Goal: Task Accomplishment & Management: Use online tool/utility

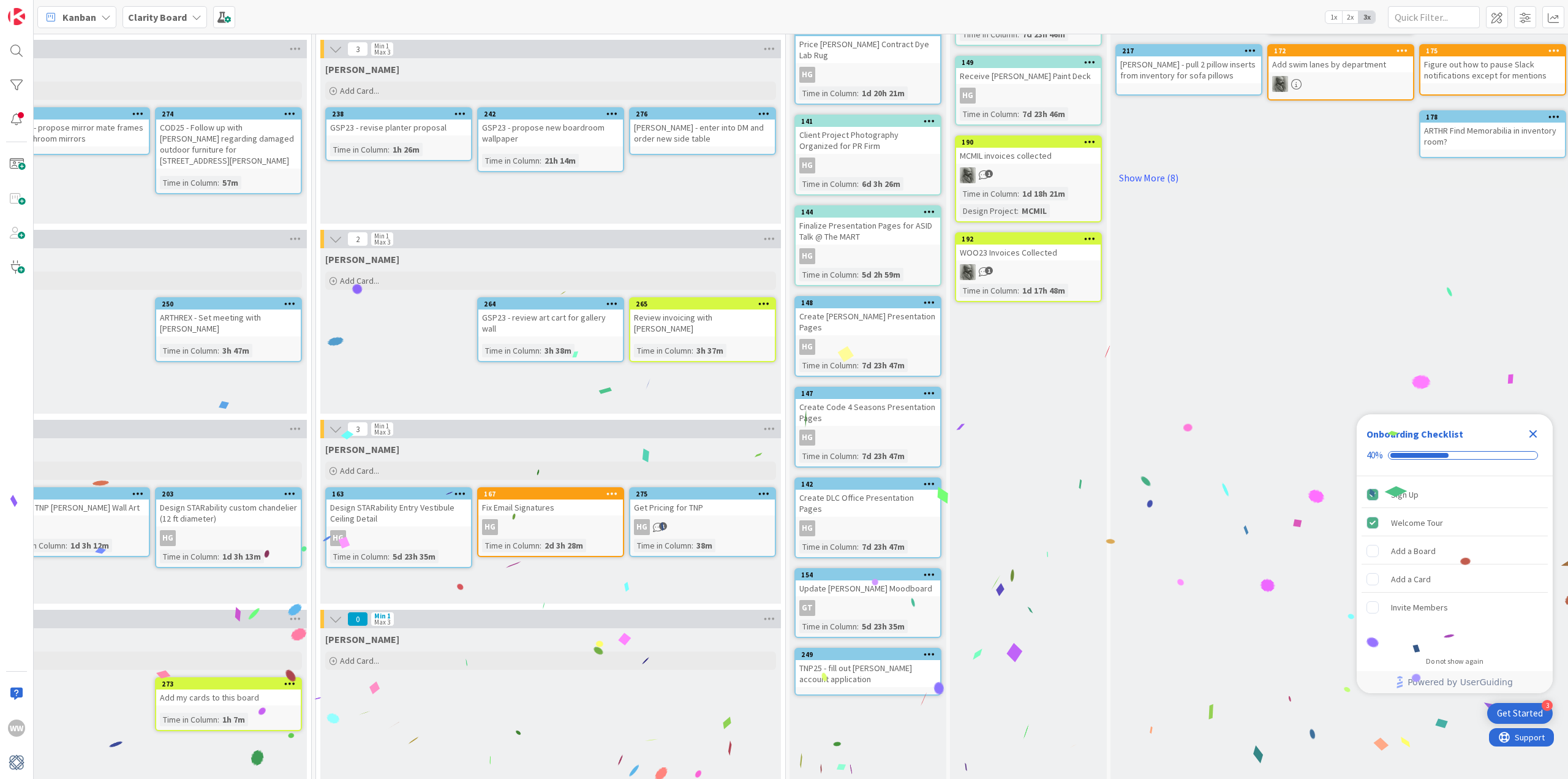
scroll to position [244, 1064]
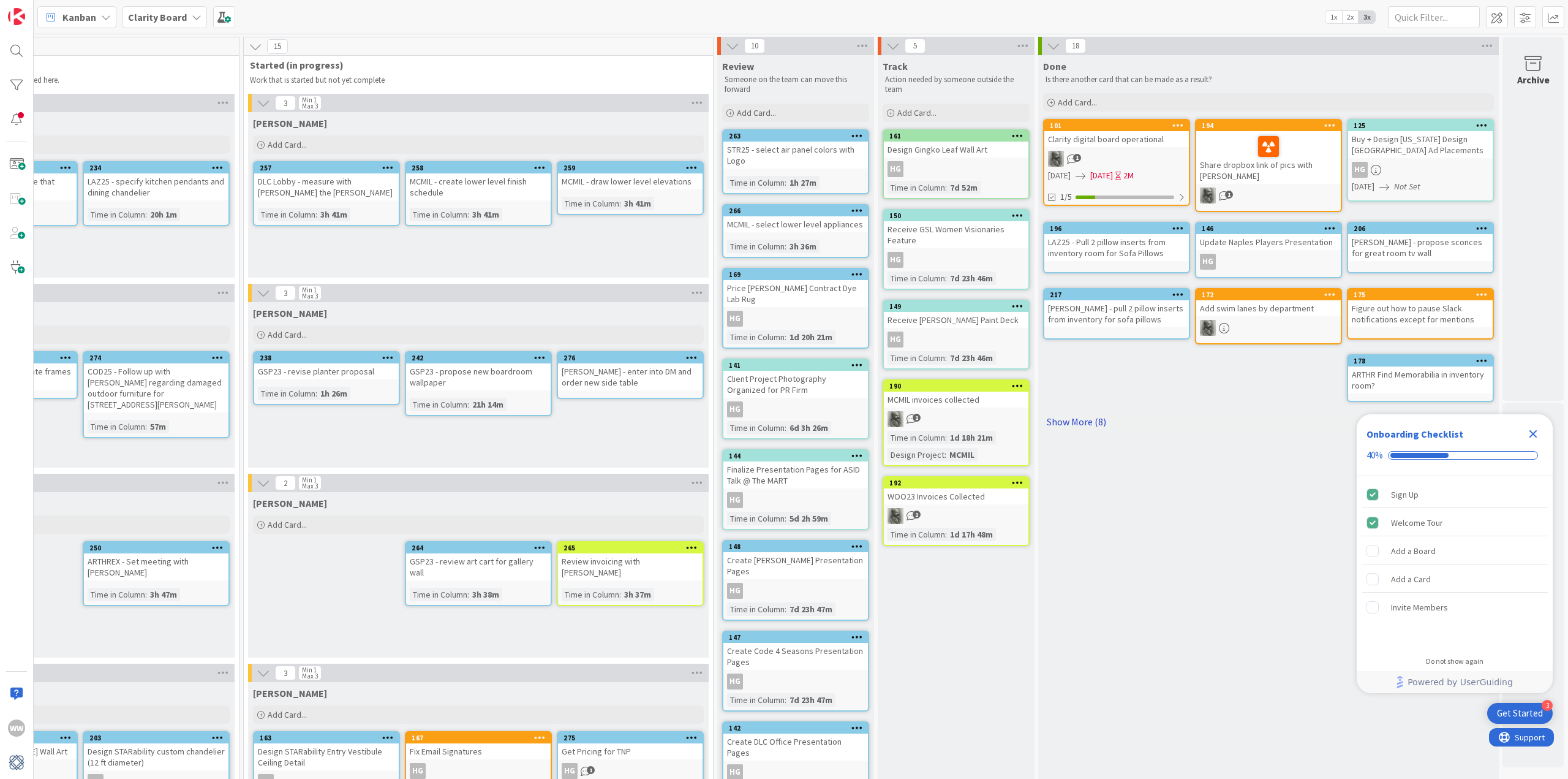
click at [1068, 420] on link "Show More (8)" at bounding box center [1269, 421] width 451 height 20
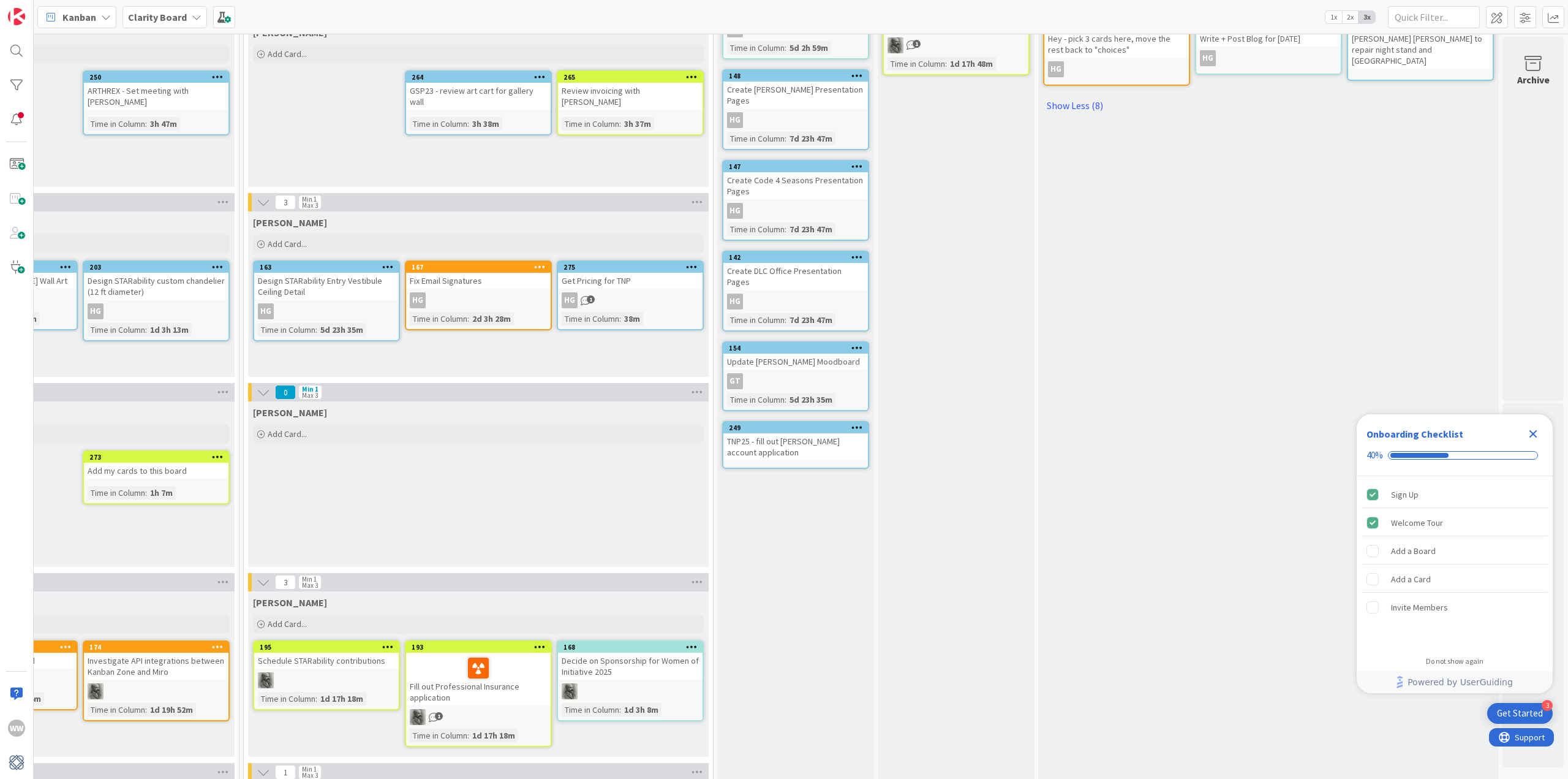
scroll to position [491, 1064]
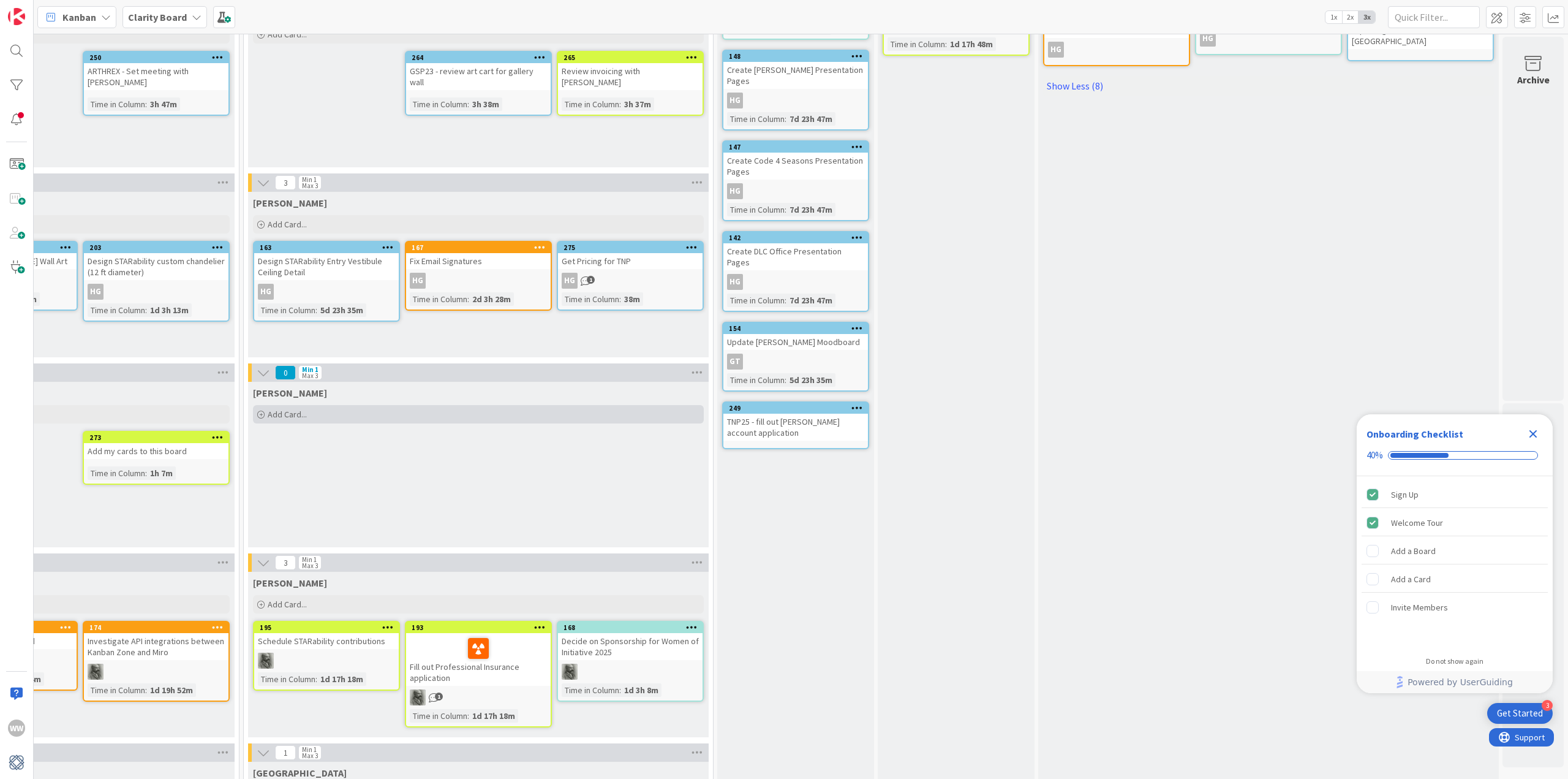
click at [279, 415] on span "Add Card..." at bounding box center [287, 414] width 39 height 11
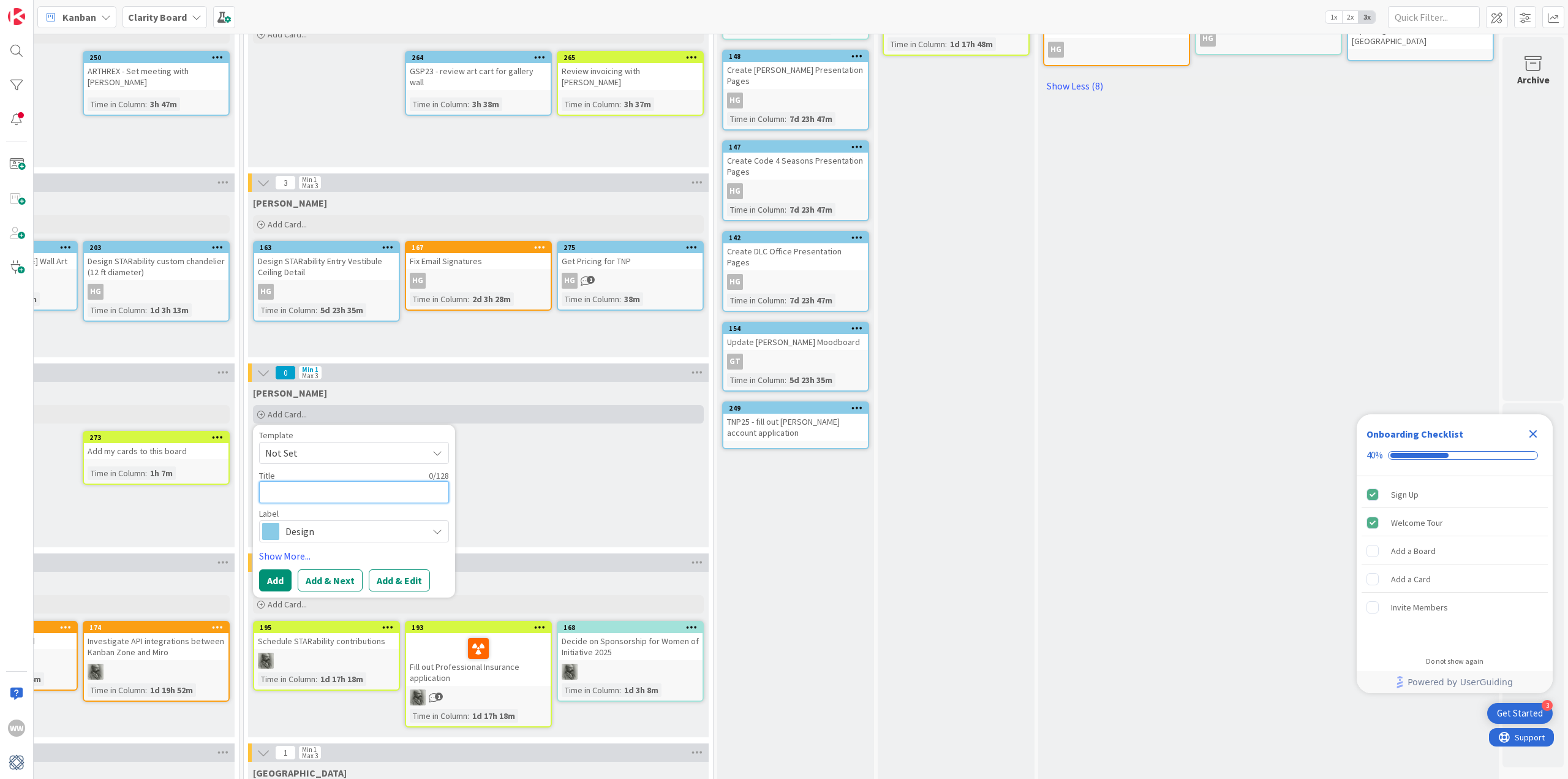
type textarea "S"
type textarea "x"
type textarea "Sc"
type textarea "x"
type textarea "Sch"
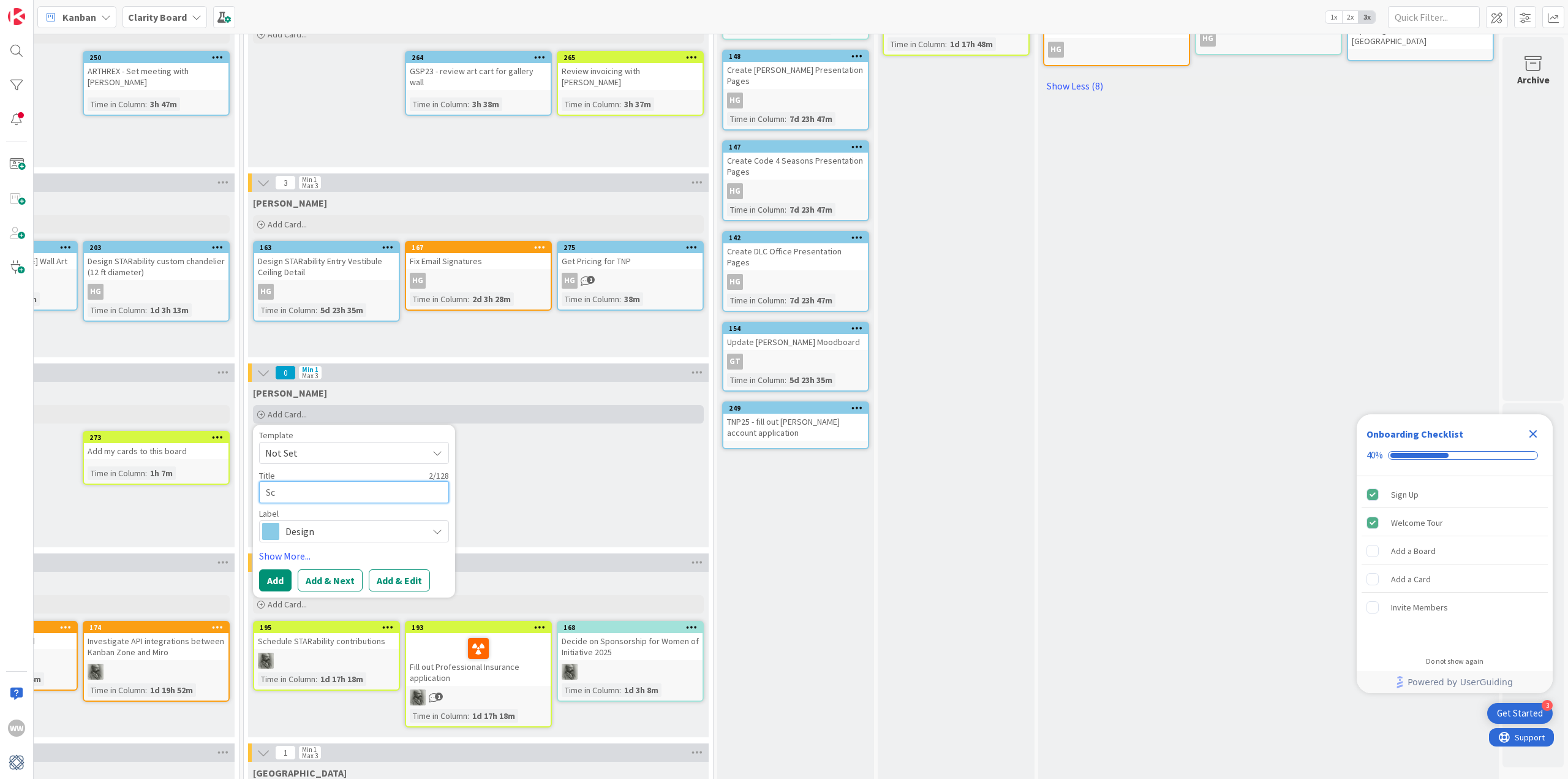
type textarea "x"
type textarea "Sche"
type textarea "x"
type textarea "[PERSON_NAME]"
type textarea "x"
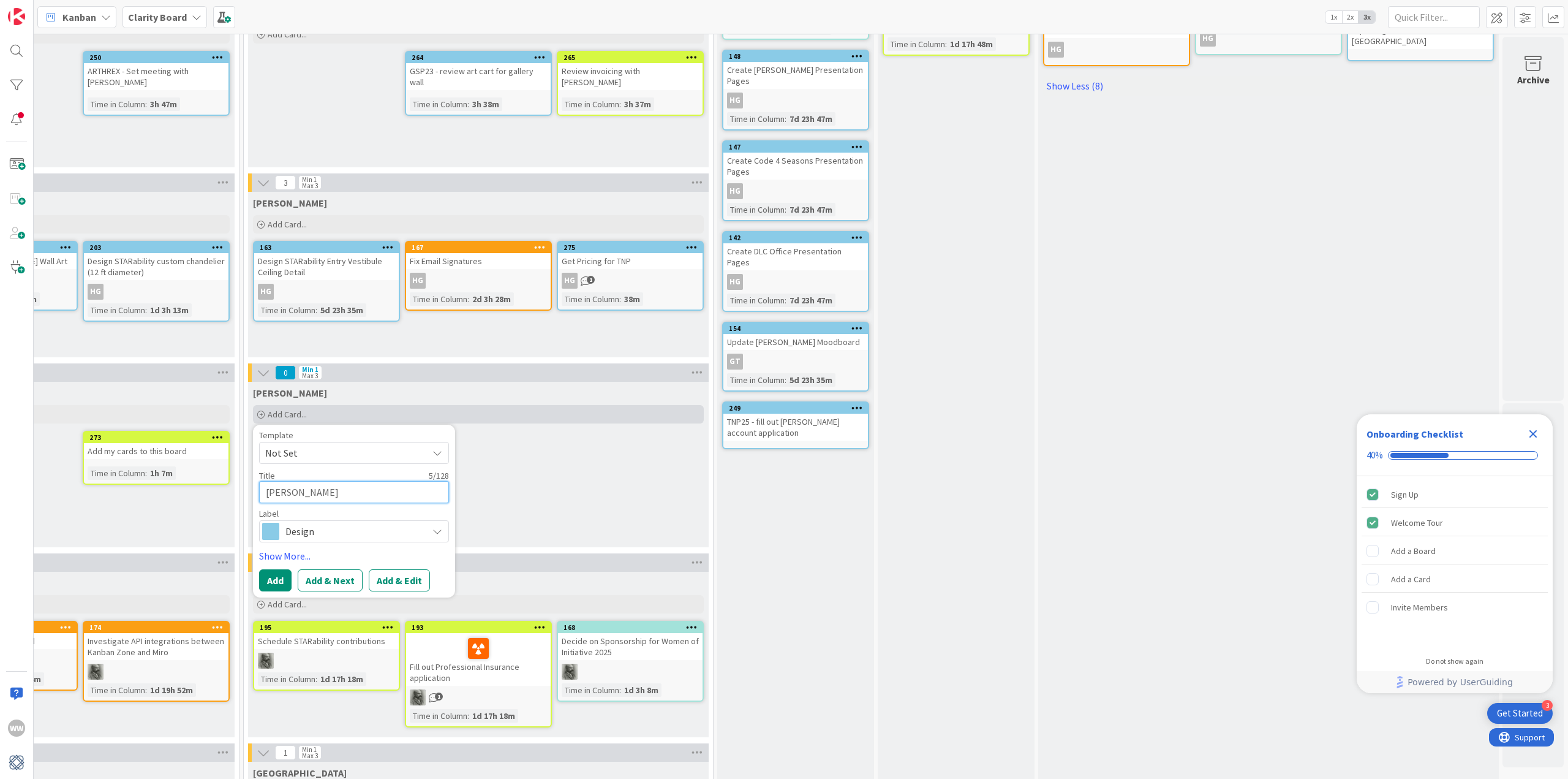
type textarea "Sche"
type textarea "x"
type textarea "Sched"
type textarea "x"
type textarea "Schedu"
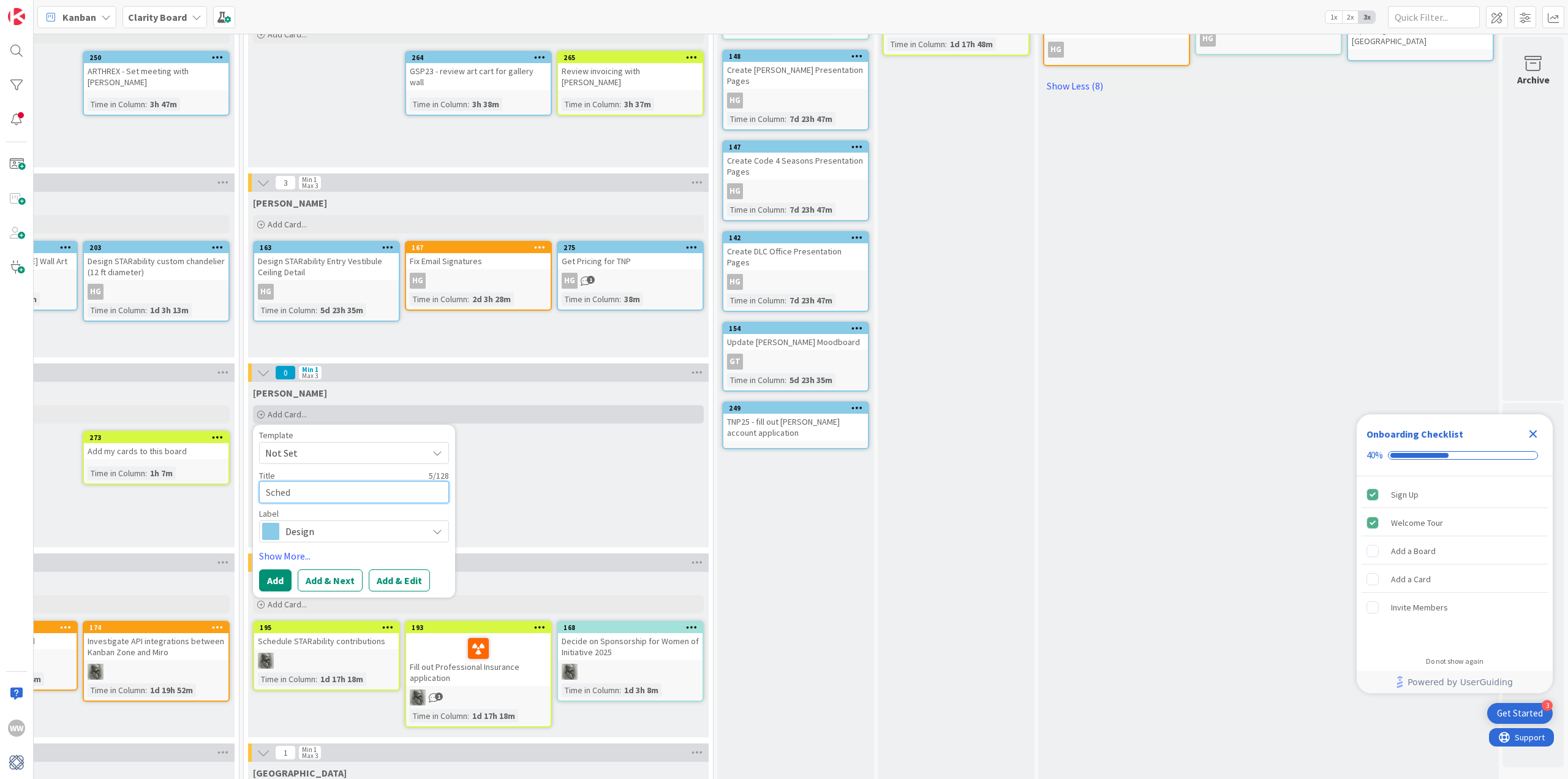
type textarea "x"
type textarea "Schedul"
type textarea "x"
type textarea "Schedule"
type textarea "x"
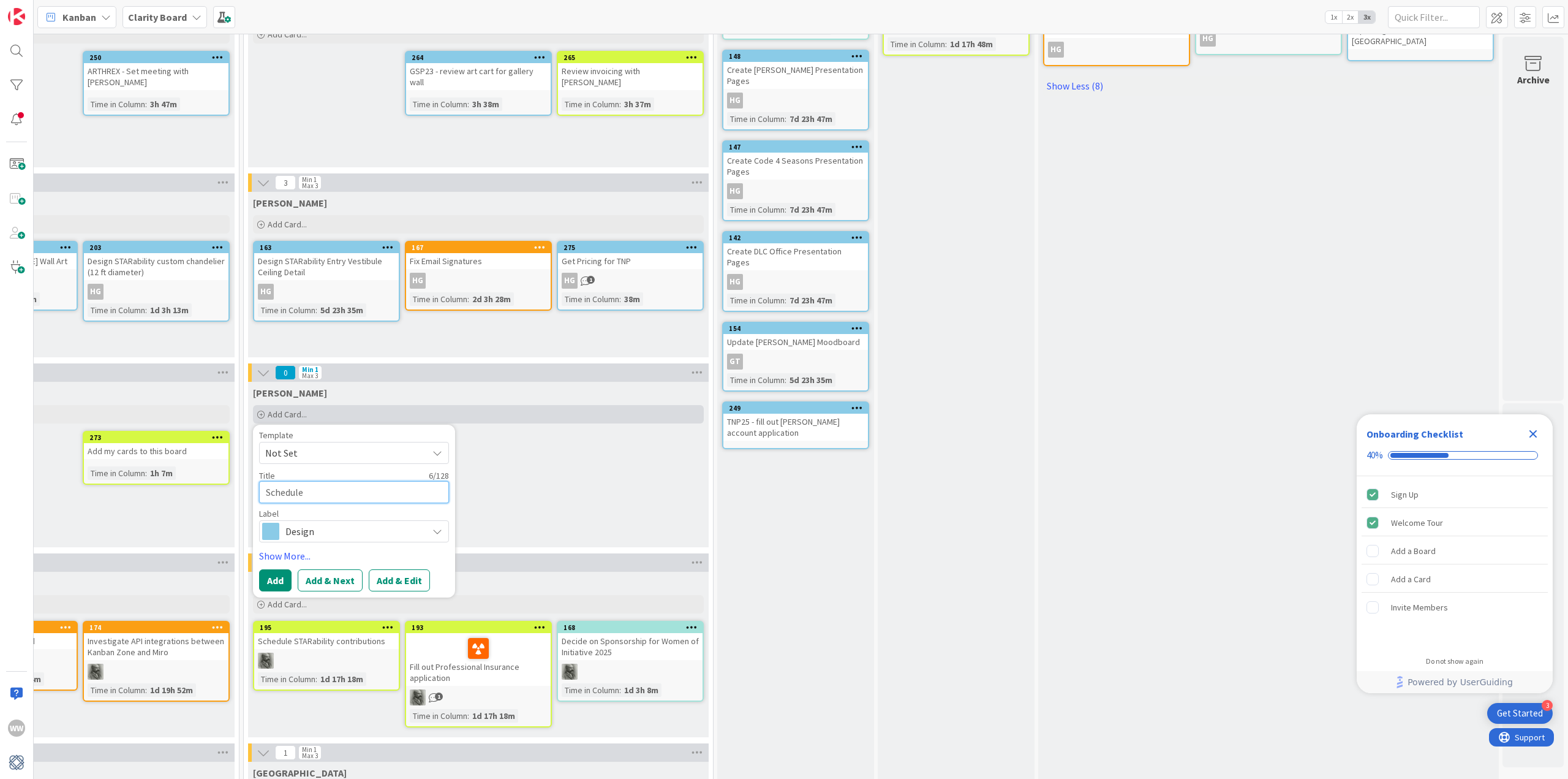
type textarea "Schedule"
type textarea "x"
type textarea "Schedule a"
type textarea "x"
type textarea "Schedule an"
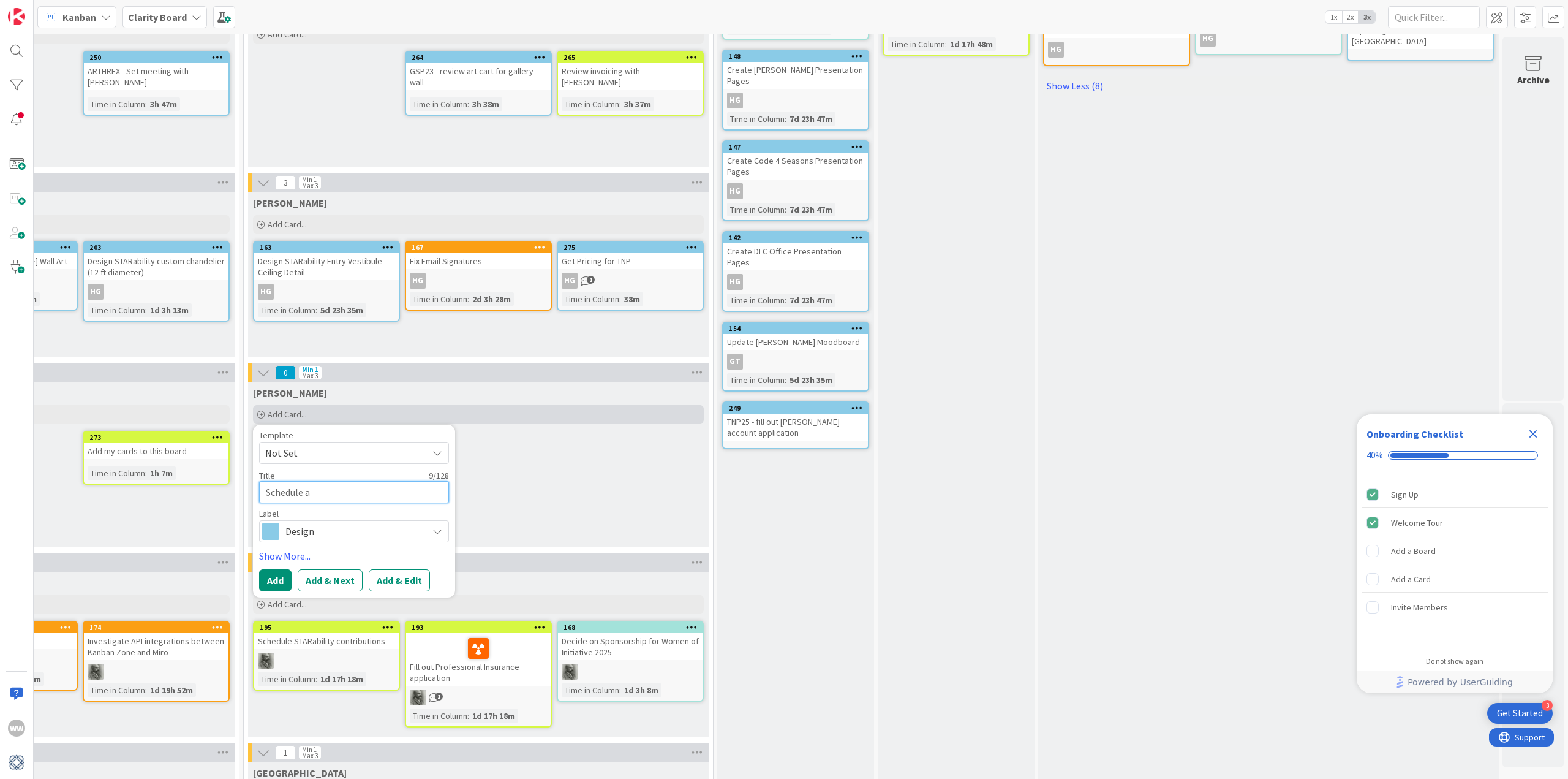
type textarea "x"
type textarea "Schedule and"
type textarea "x"
type textarea "Schedule and"
type textarea "x"
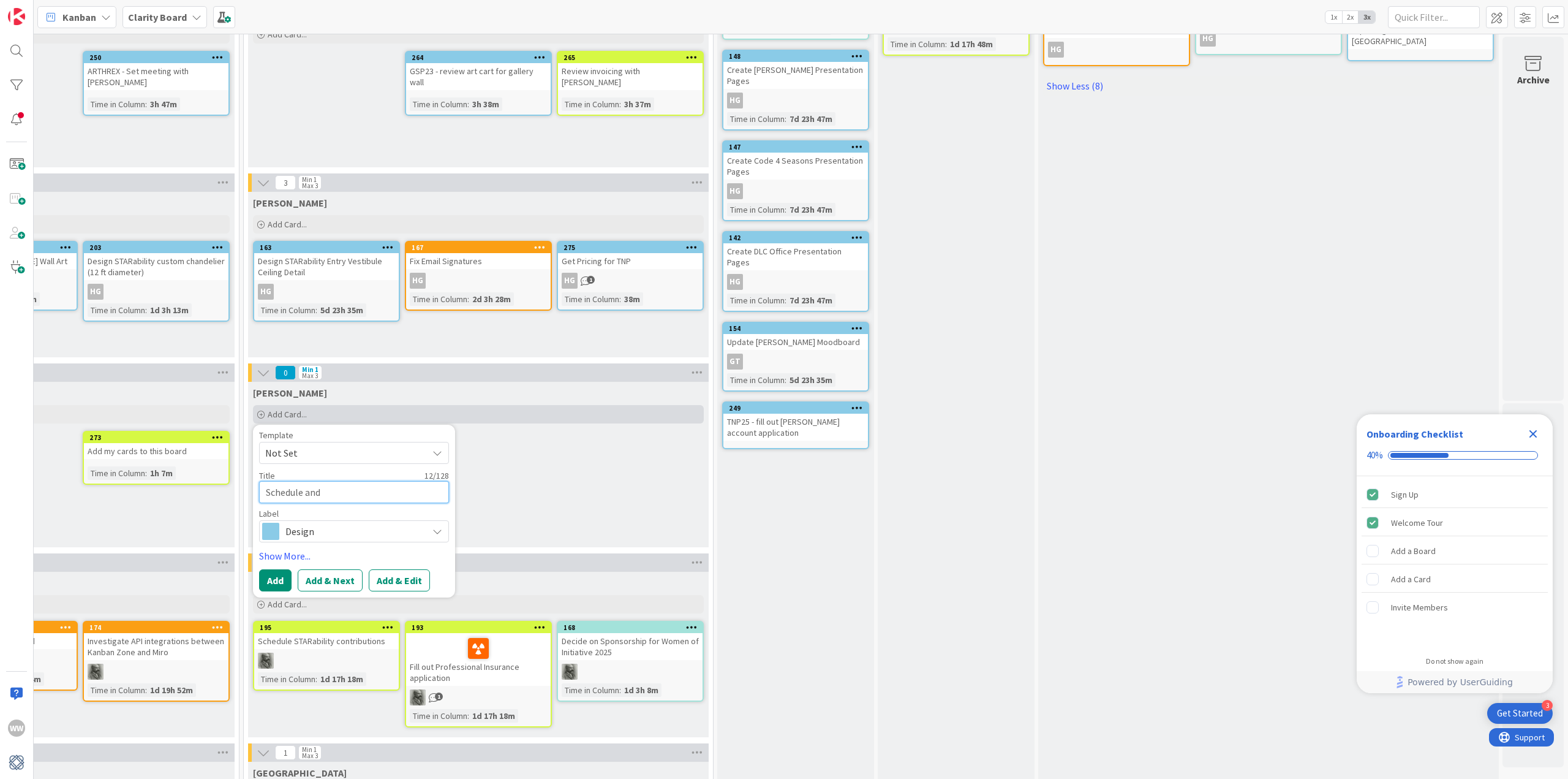
type textarea "Schedule and P"
type textarea "x"
type textarea "Schedule and Pr"
type textarea "x"
type textarea "Schedule and Pre"
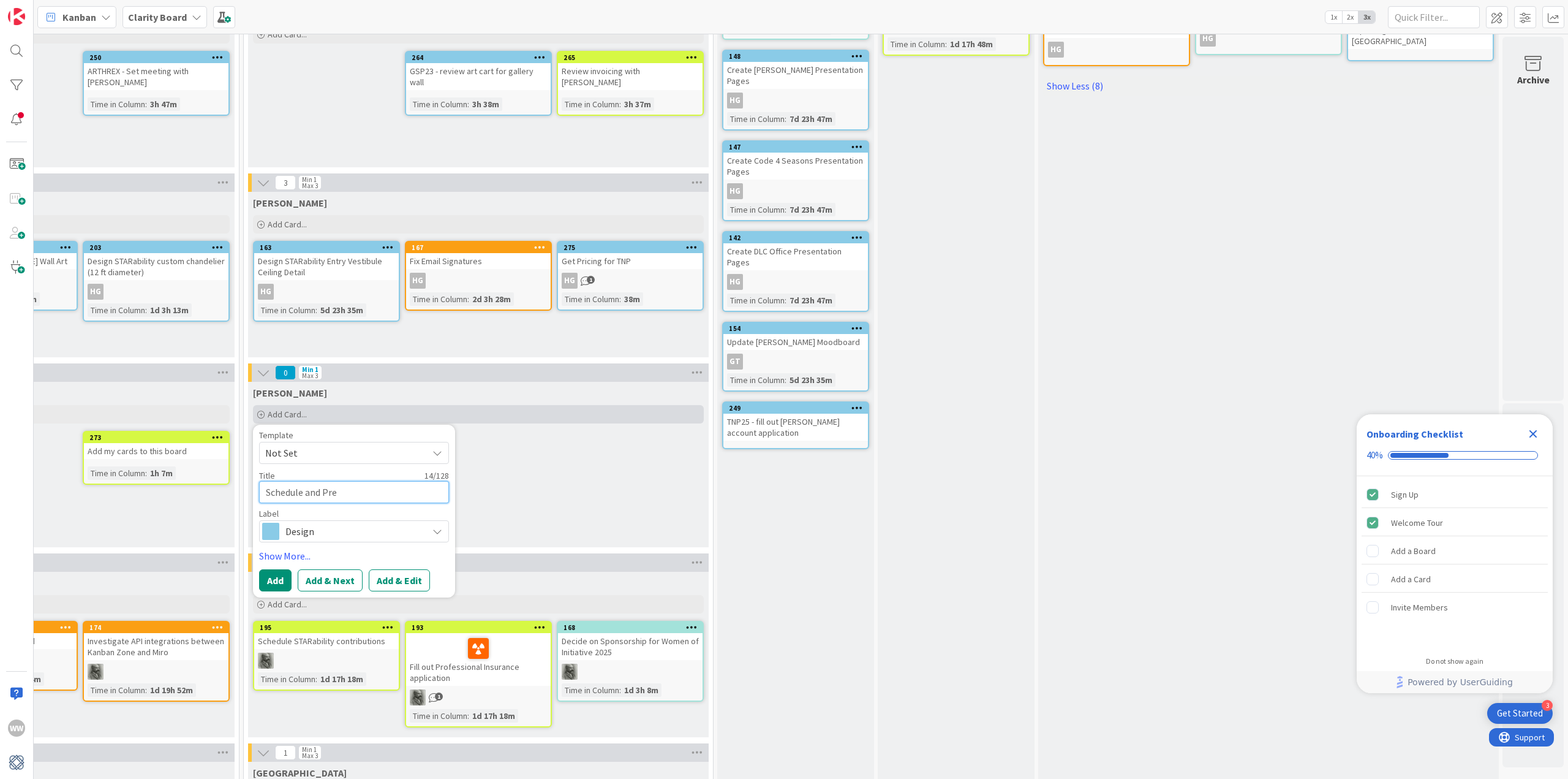
type textarea "x"
type textarea "Schedule and Prep"
type textarea "x"
type textarea "Schedule and Prepa"
type textarea "x"
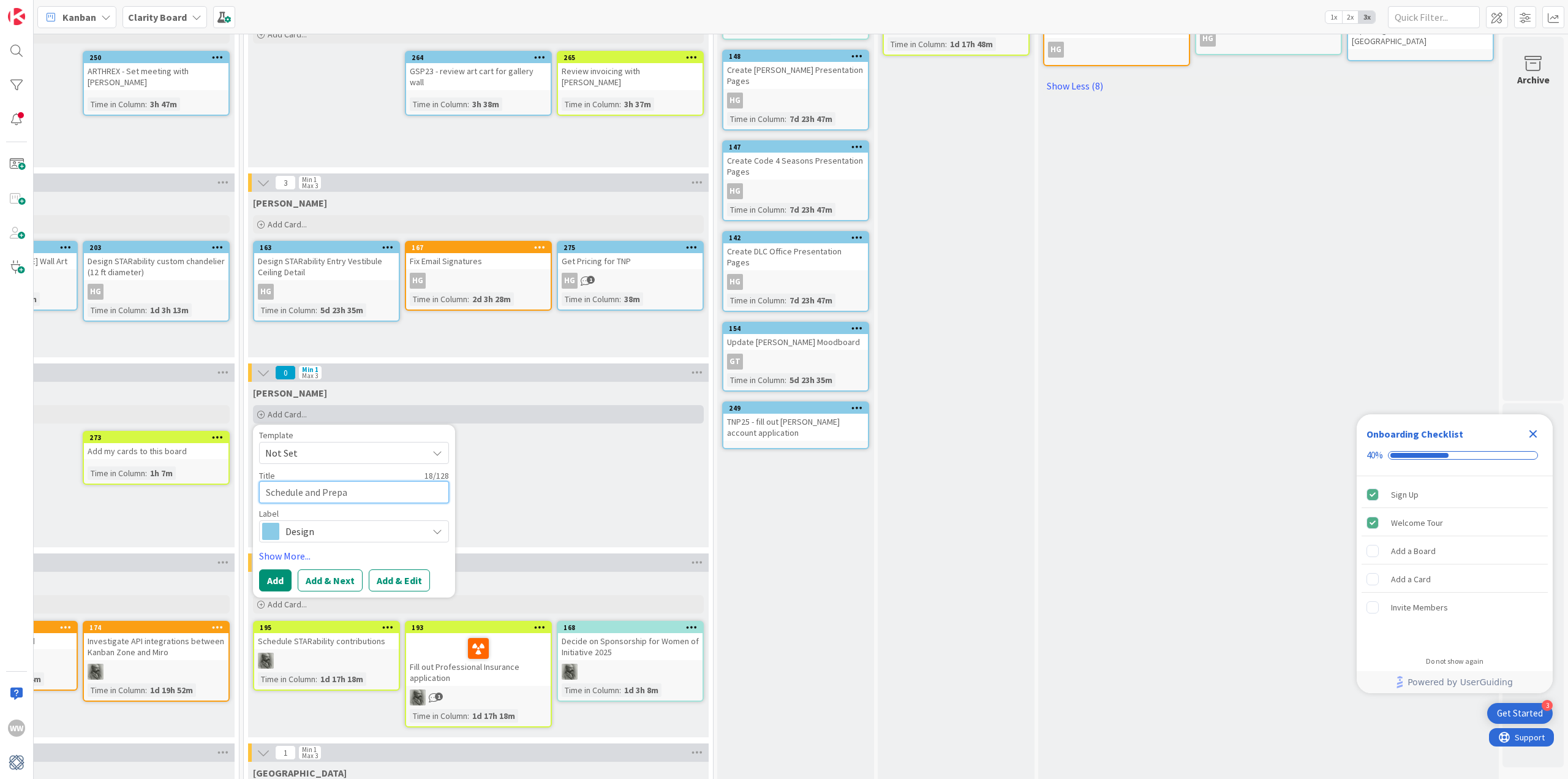
type textarea "Schedule and Prepar"
type textarea "x"
type textarea "Schedule and Prepare"
type textarea "x"
type textarea "Schedule and Prepare"
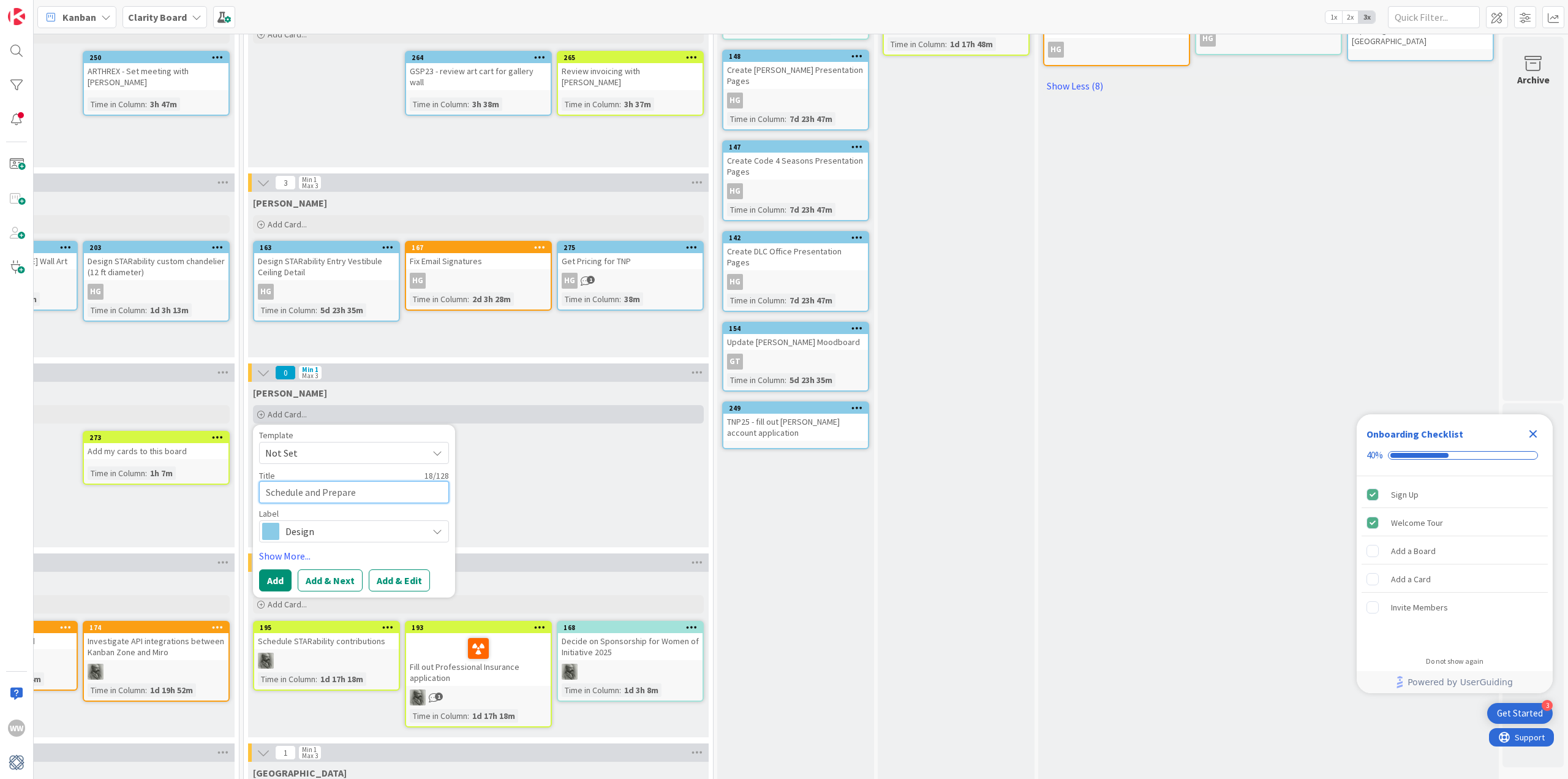
type textarea "x"
type textarea "Schedule and Prepare f"
type textarea "x"
type textarea "Schedule and Prepare fo"
type textarea "x"
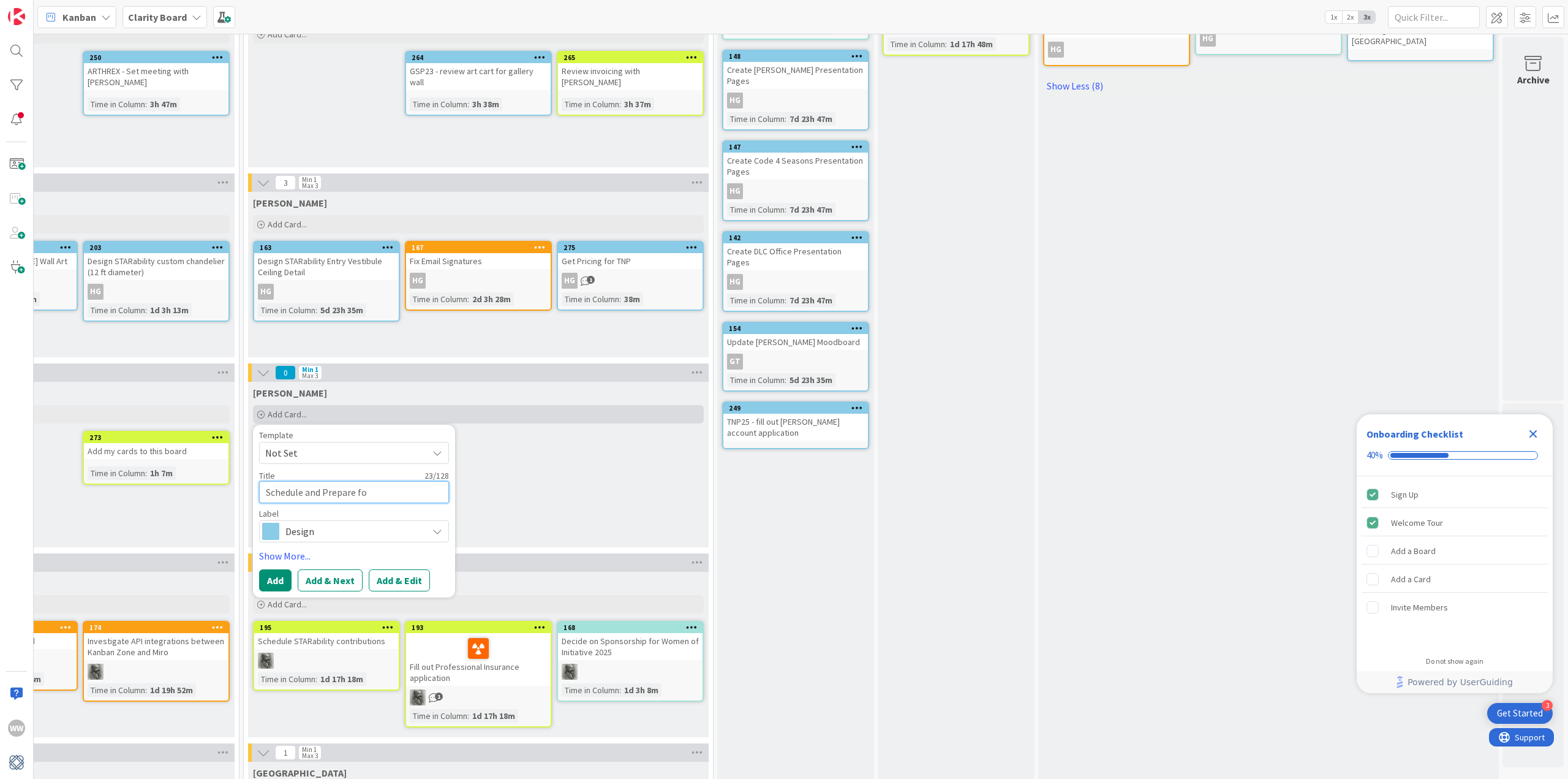
type textarea "Schedule and Prepare for"
type textarea "x"
type textarea "Schedule and Prepare for"
type textarea "x"
type textarea "Schedule and Prepare for 2"
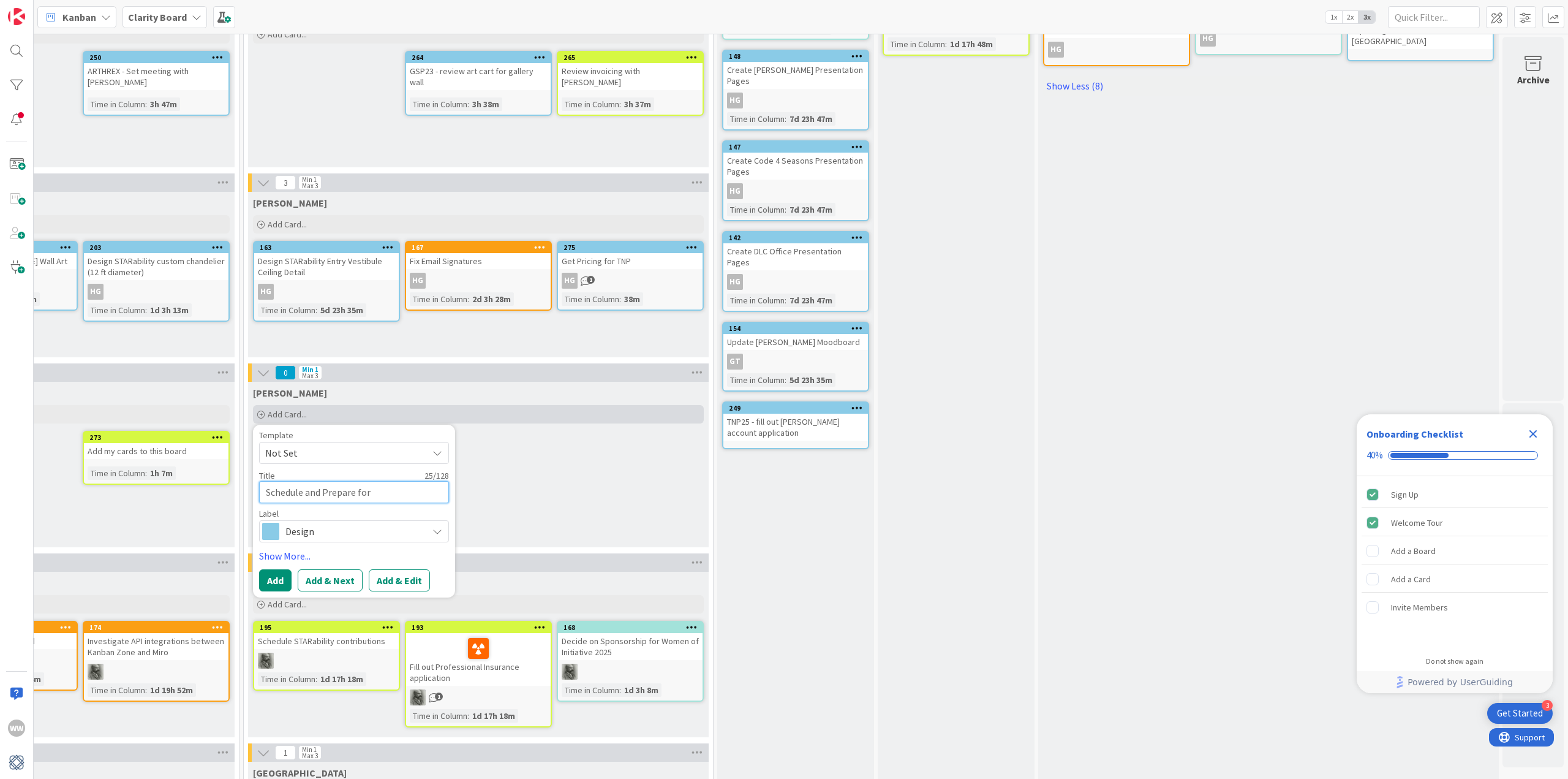
type textarea "x"
type textarea "Schedule and Prepare for 20"
type textarea "x"
type textarea "Schedule and Prepare for 202"
type textarea "x"
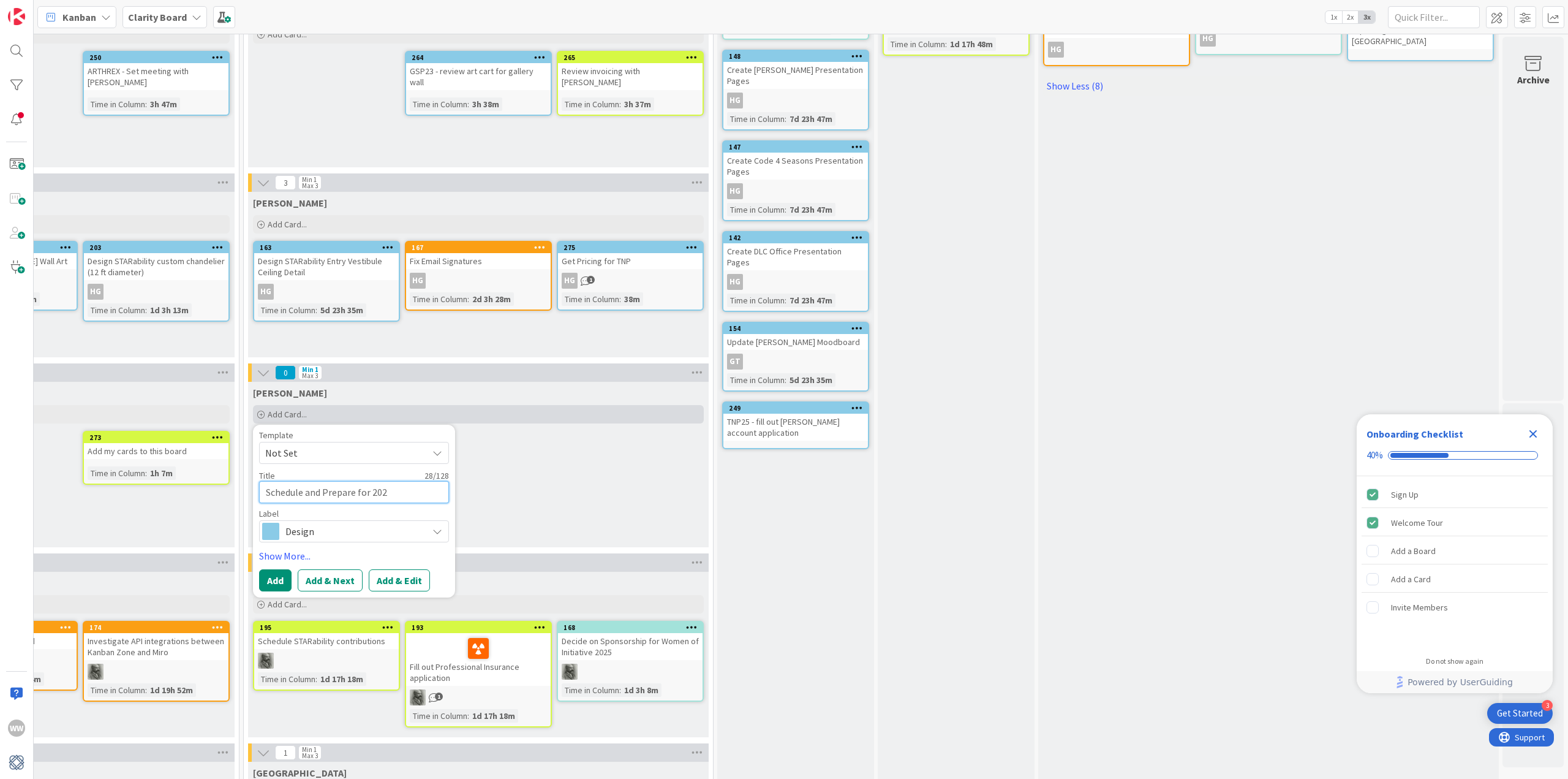
type textarea "Schedule and Prepare for 2024"
type textarea "x"
type textarea "Schedule and Prepare for 2024/"
type textarea "x"
type textarea "Schedule and Prepare for 2024/2"
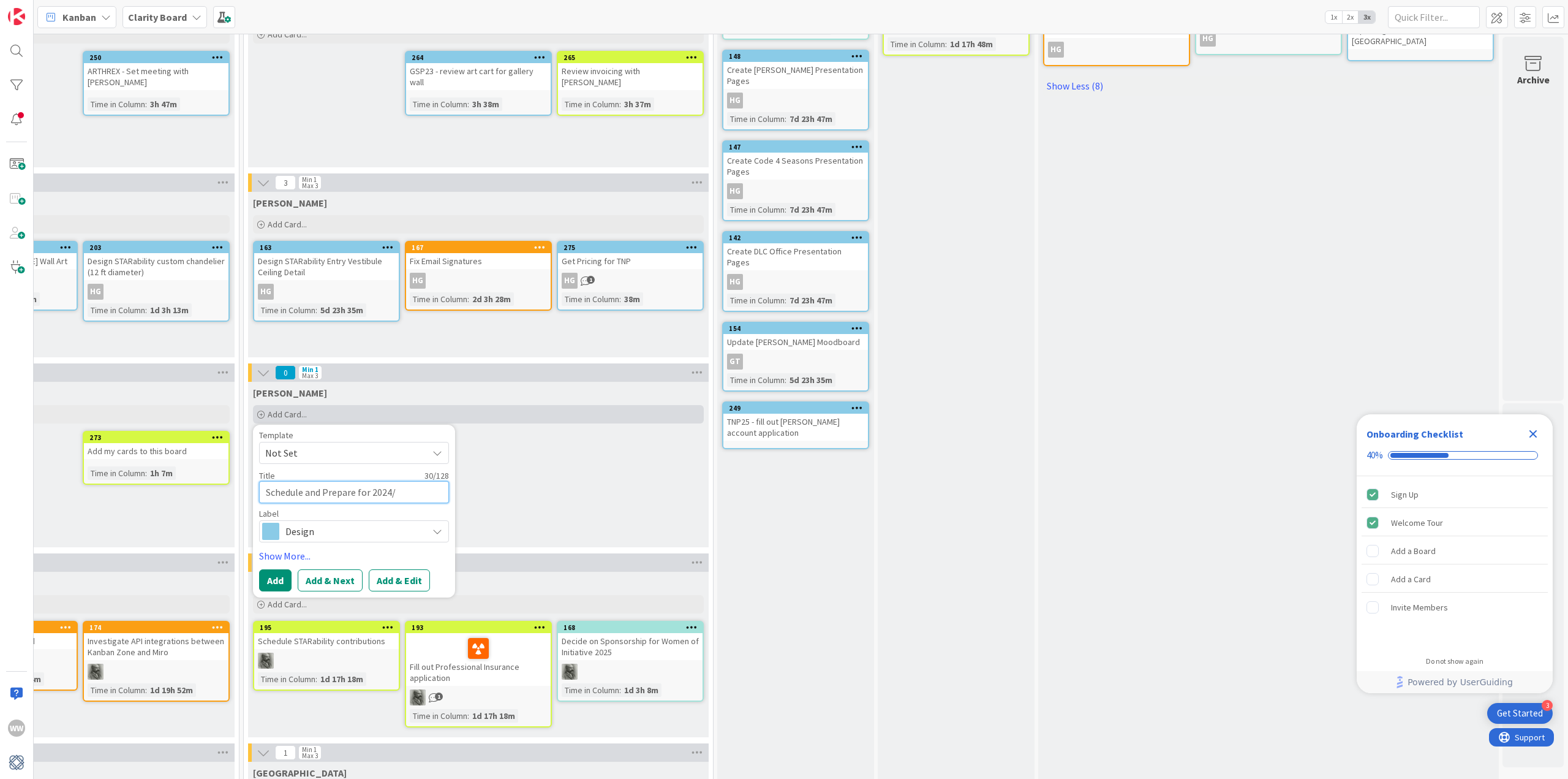
type textarea "x"
type textarea "Schedule and Prepare for 2024/20"
type textarea "x"
type textarea "Schedule and Prepare for 2024/202"
type textarea "x"
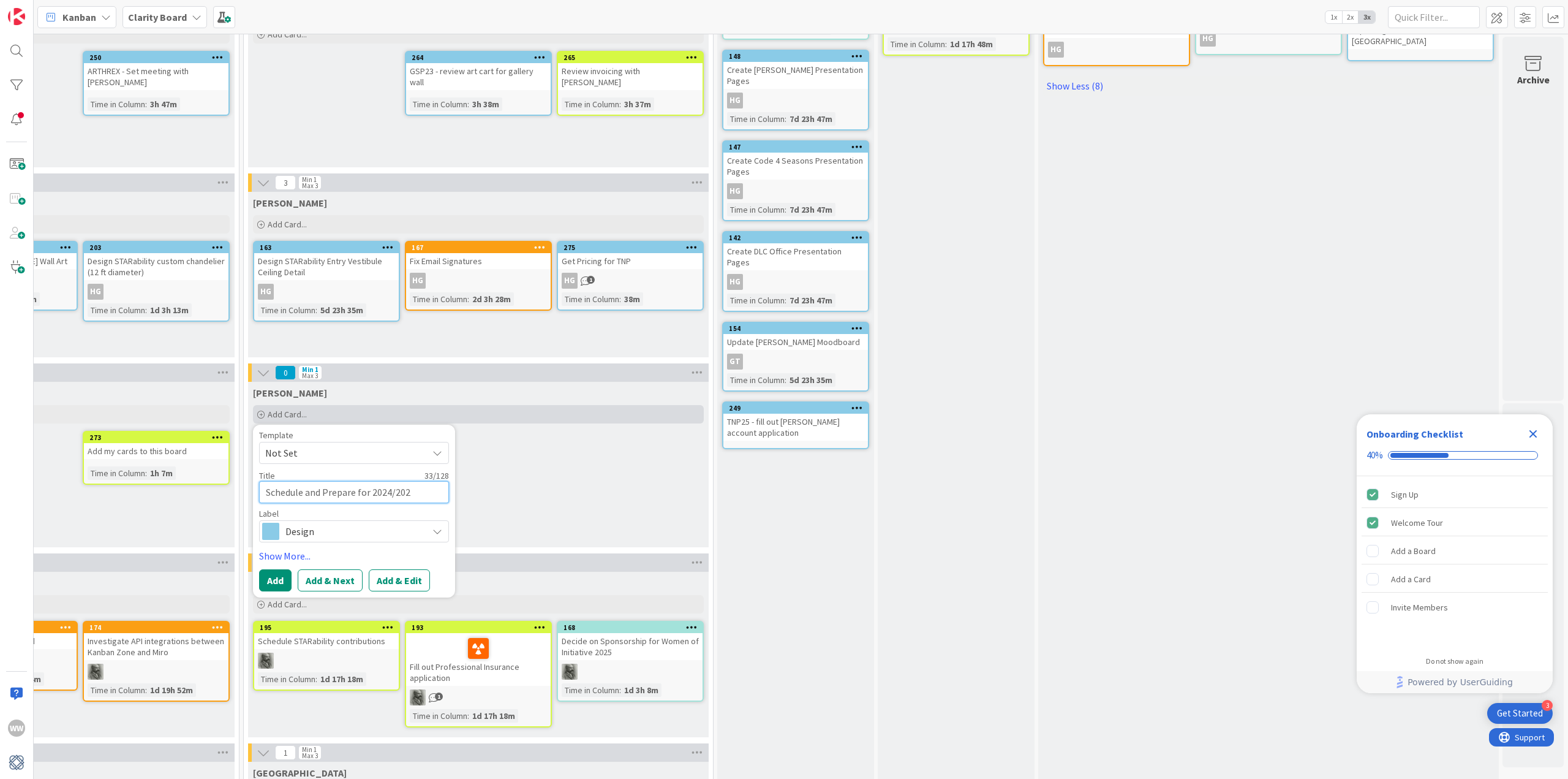
type textarea "Schedule and Prepare for 2024/2025"
type textarea "x"
type textarea "Schedule and Prepare for 2024/2025"
type textarea "x"
type textarea "Schedule and Prepare for 2024/2025 I"
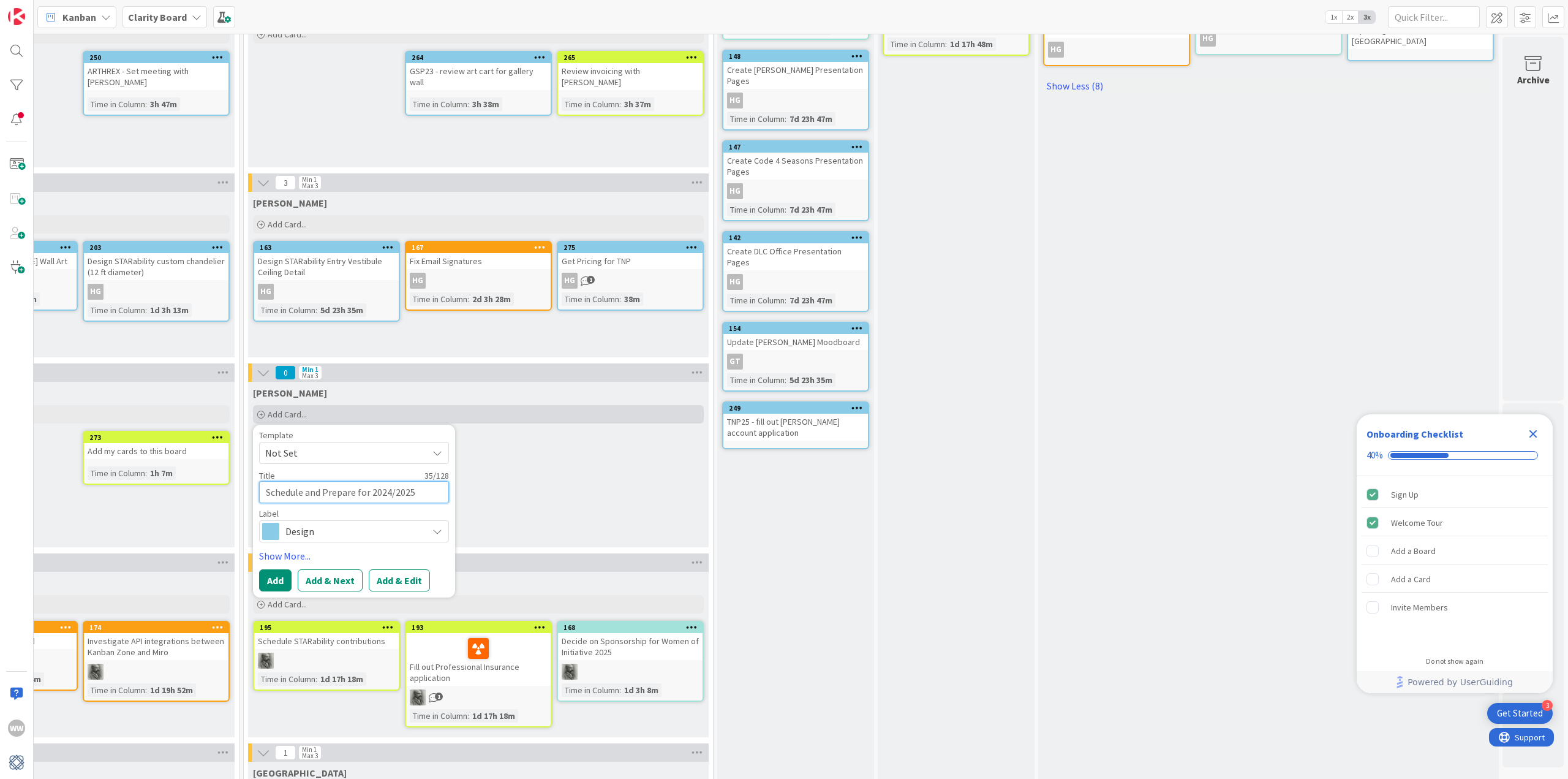
type textarea "x"
type textarea "Schedule and Prepare for 2024/2025 In"
type textarea "x"
type textarea "Schedule and Prepare for 2024/2025 Ins"
type textarea "x"
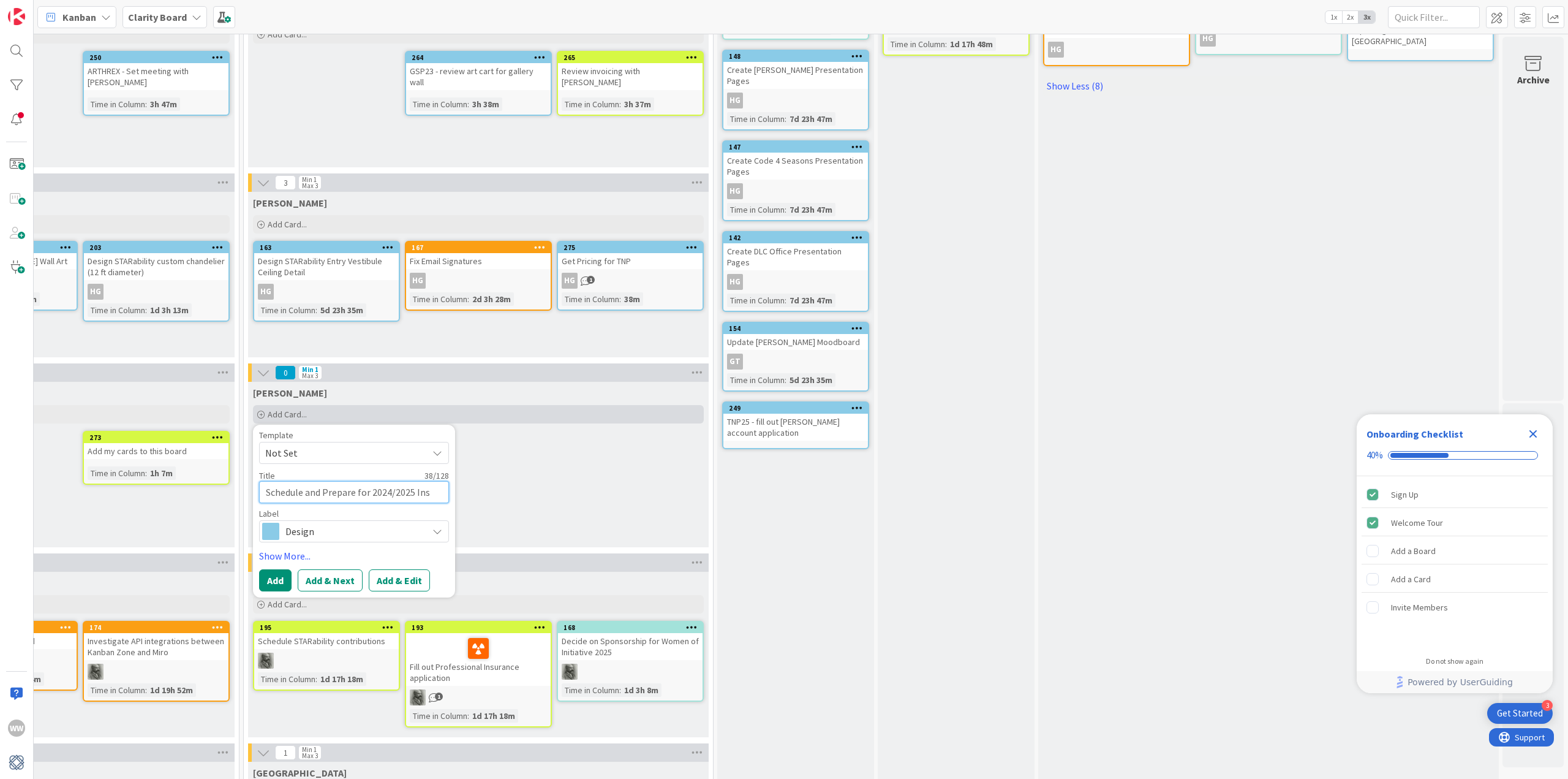
type textarea "Schedule and Prepare for 2024/2025 Insu"
type textarea "x"
type textarea "Schedule and Prepare for 2024/2025 Insur"
type textarea "x"
type textarea "Schedule and Prepare for 2024/2025 Insura"
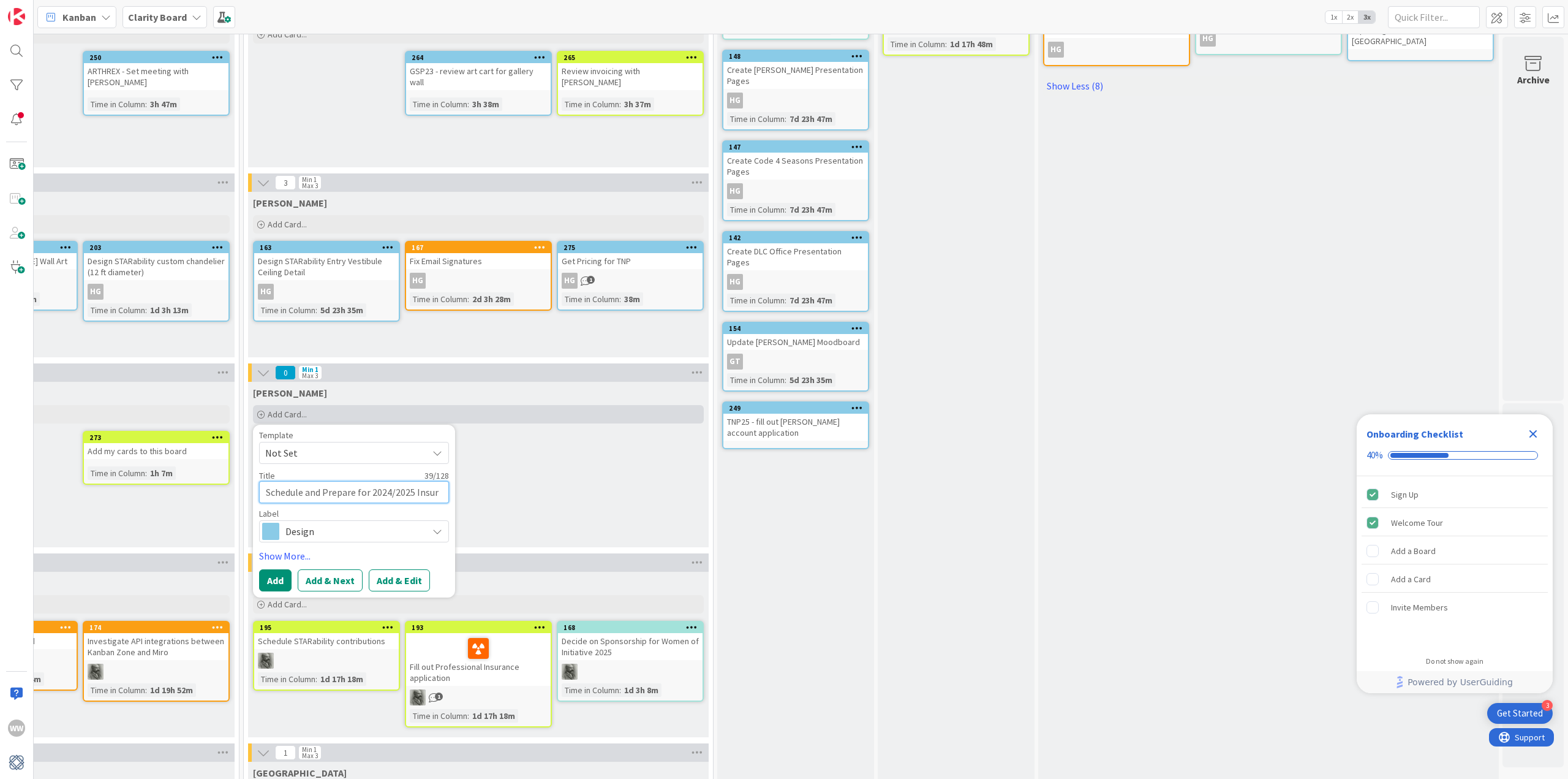
type textarea "x"
type textarea "Schedule and Prepare for 2024/2025 Insuran"
type textarea "x"
type textarea "Schedule and Prepare for 2024/2025 Insurane"
type textarea "x"
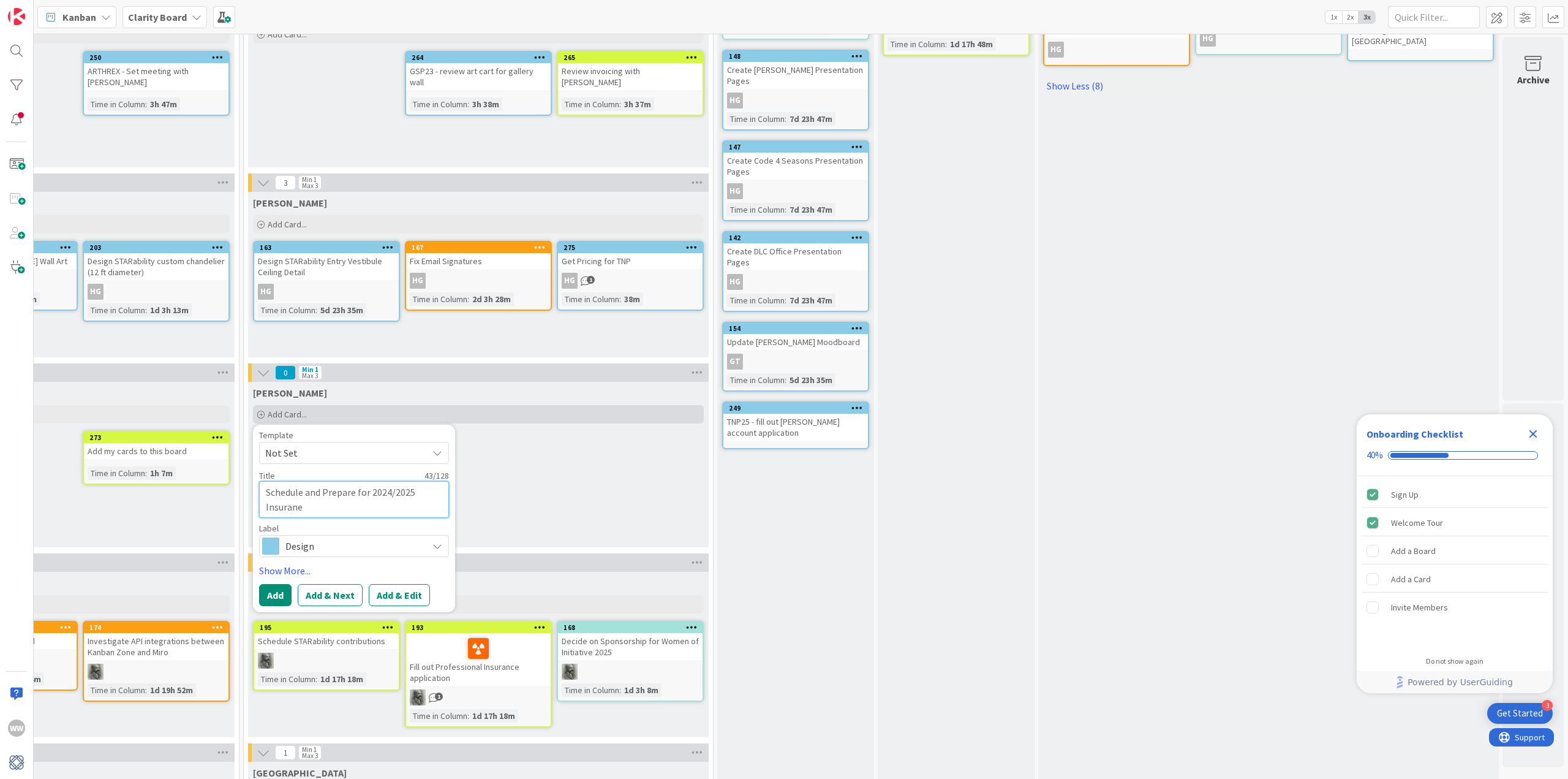
type textarea "Schedule and Prepare for 2024/2025 Insurane"
type textarea "x"
type textarea "Schedule and Prepare for 2024/2025 Insurane"
type textarea "x"
type textarea "Schedule and Prepare for 2024/2025 Insuran"
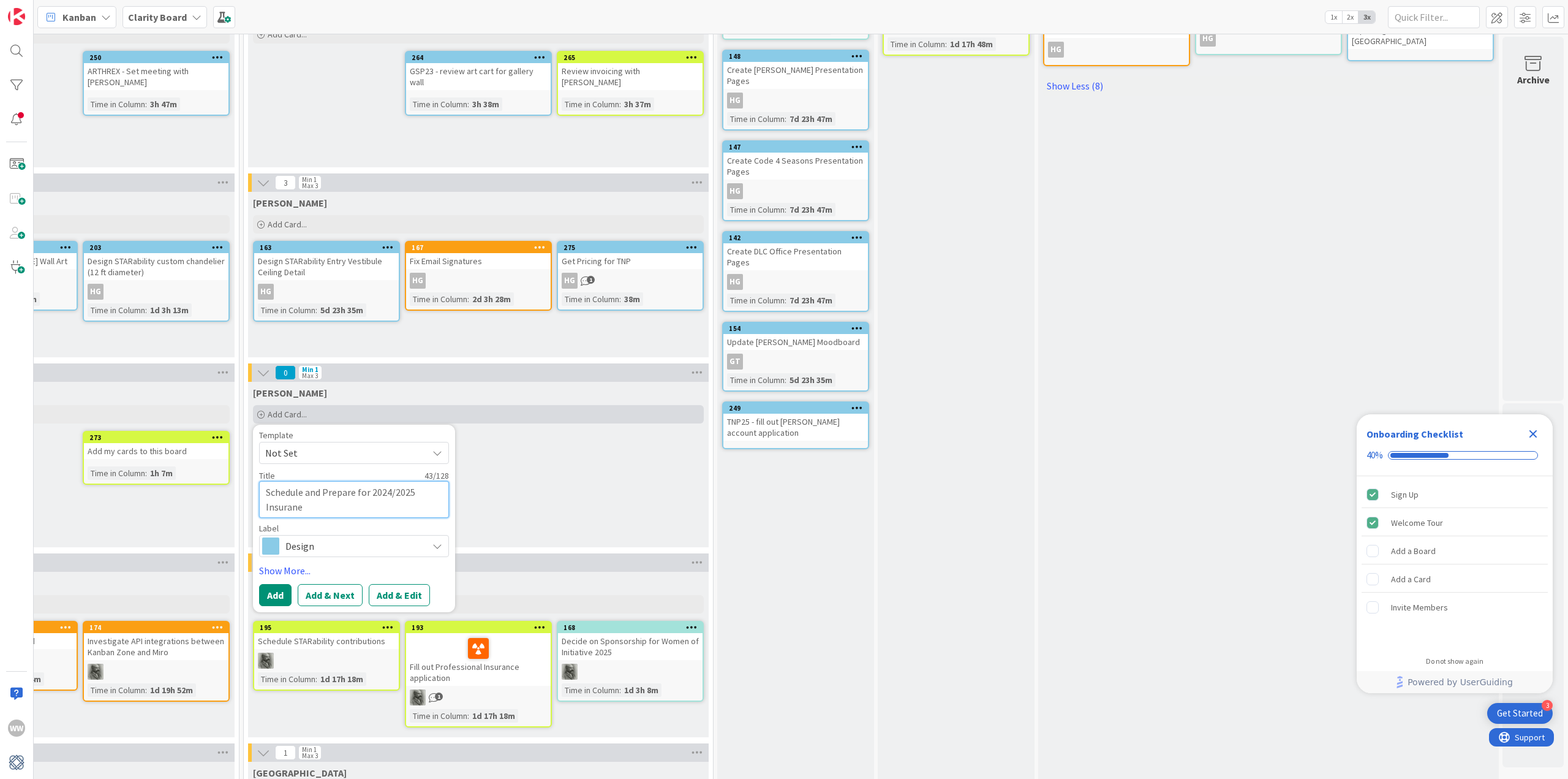
type textarea "x"
type textarea "Schedule and Prepare for 2024/2025 Insura"
type textarea "x"
type textarea "Schedule and Prepare for 2024/2025 Insuraa"
type textarea "x"
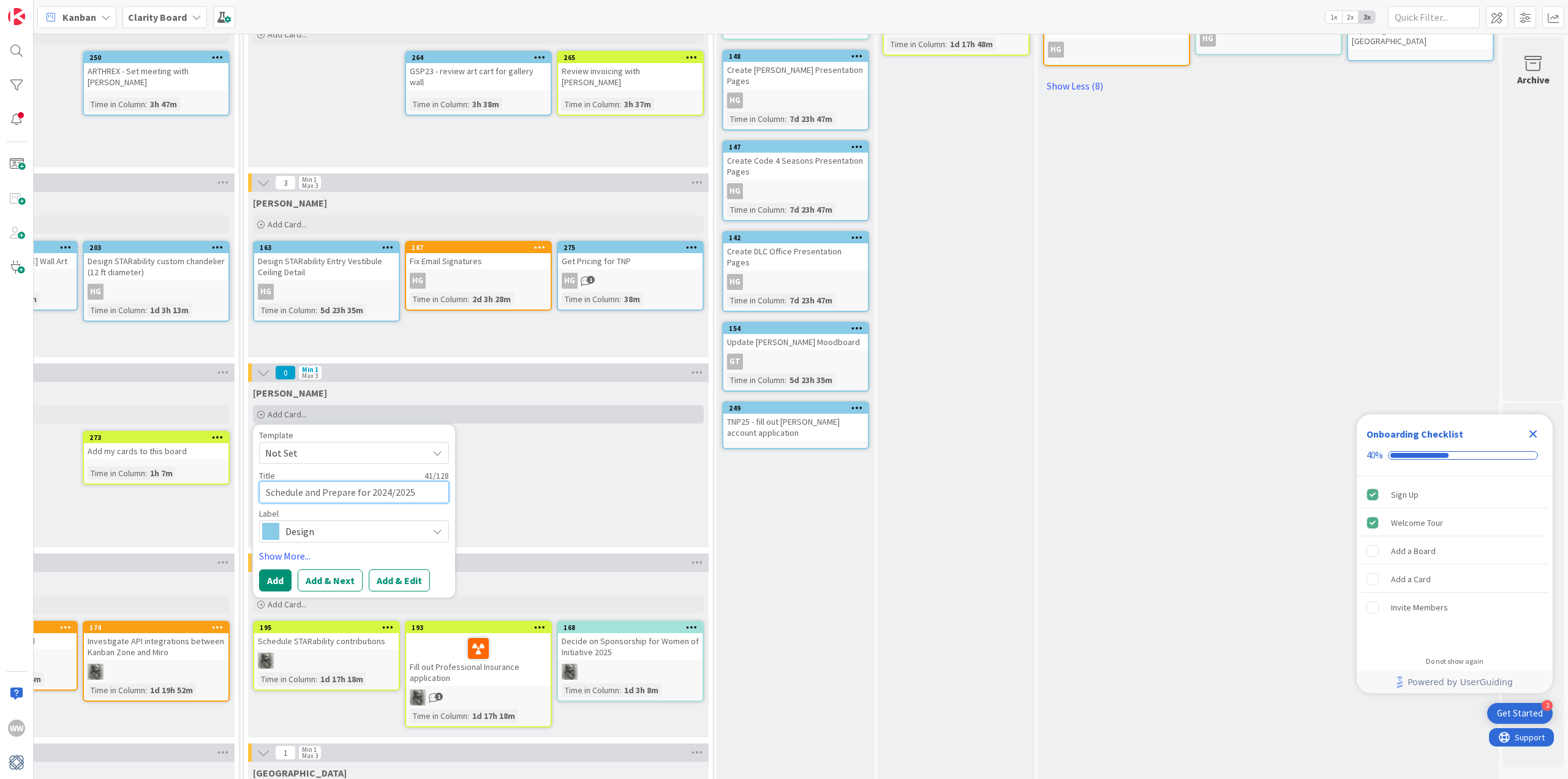
type textarea "Schedule and Prepare for 2024/2025 Insuraan"
type textarea "x"
type textarea "Schedule and Prepare for 2024/2025 Insuraanc"
type textarea "x"
type textarea "Schedule and Prepare for 2024/2025 Insuraance"
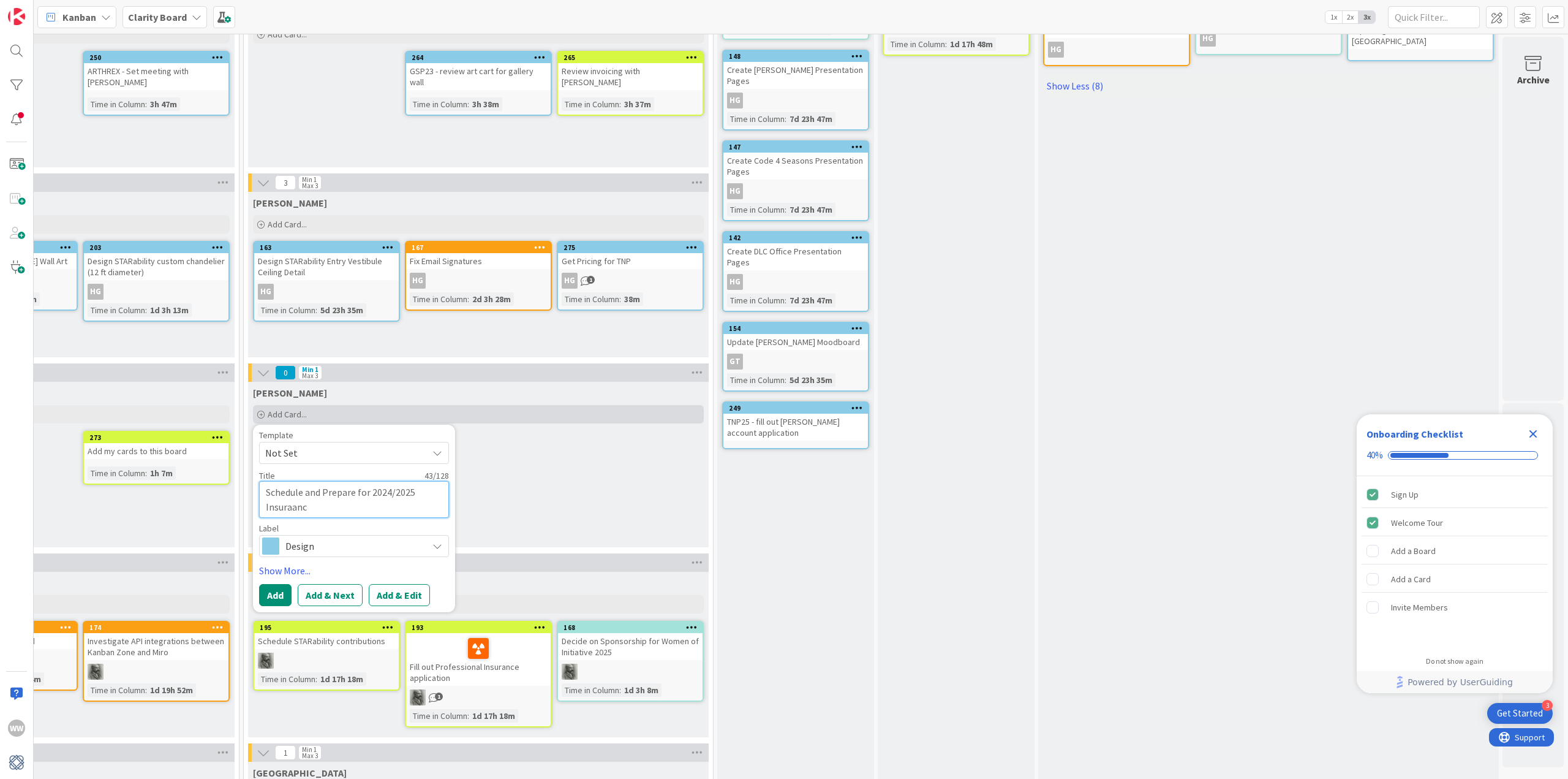
type textarea "x"
type textarea "Schedule and Prepare for 2024/2025 Insuraance"
type textarea "x"
type textarea "Schedule and Prepare for 2024/2025 Insuraance A"
type textarea "x"
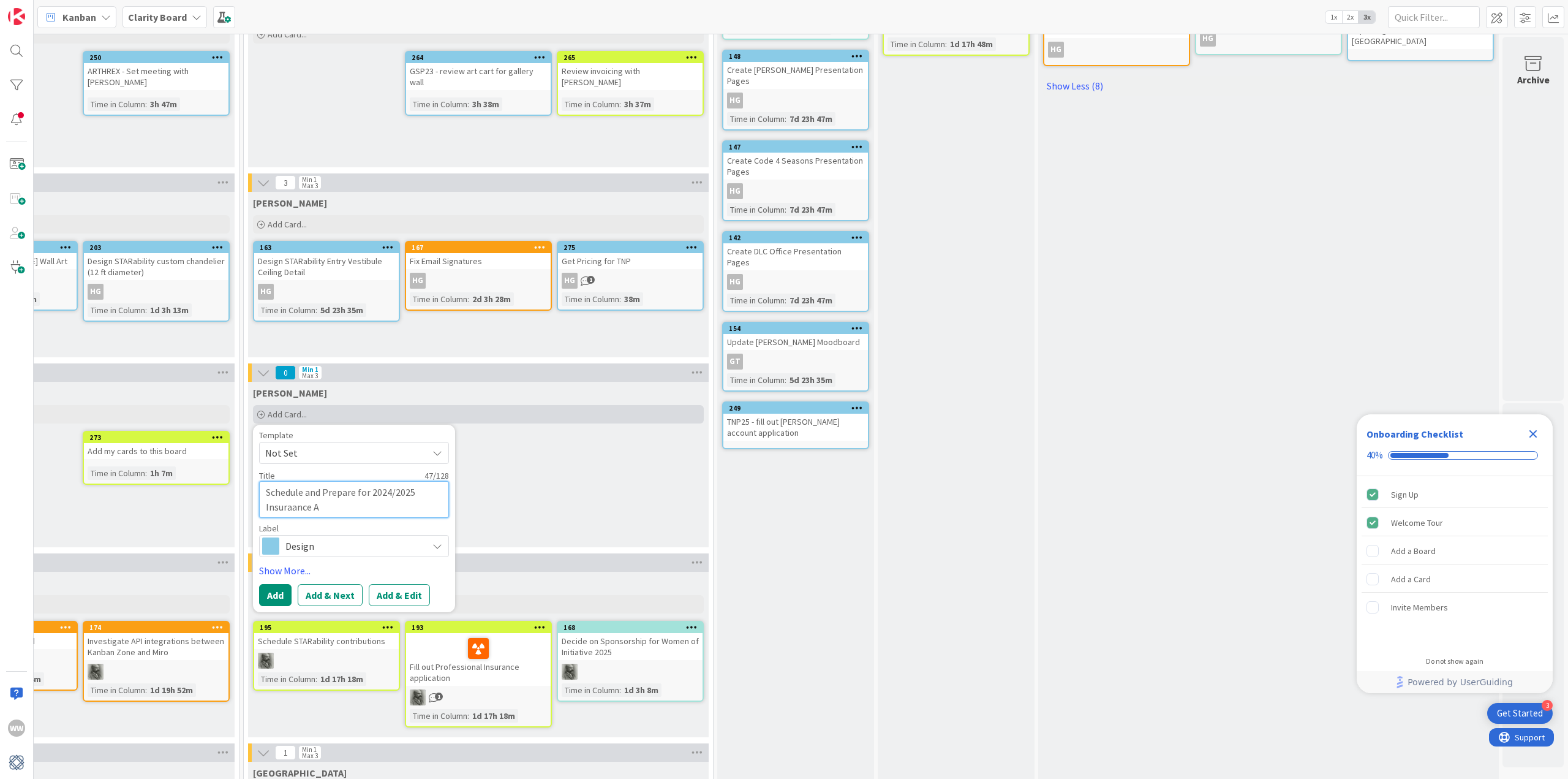
type textarea "Schedule and Prepare for 2024/2025 Insuraance"
type textarea "x"
type textarea "Schedule and Prepare for 2024/2025 Insuraance"
type textarea "x"
type textarea "Schedule and Prepare for 2024/2025 Insuraanc"
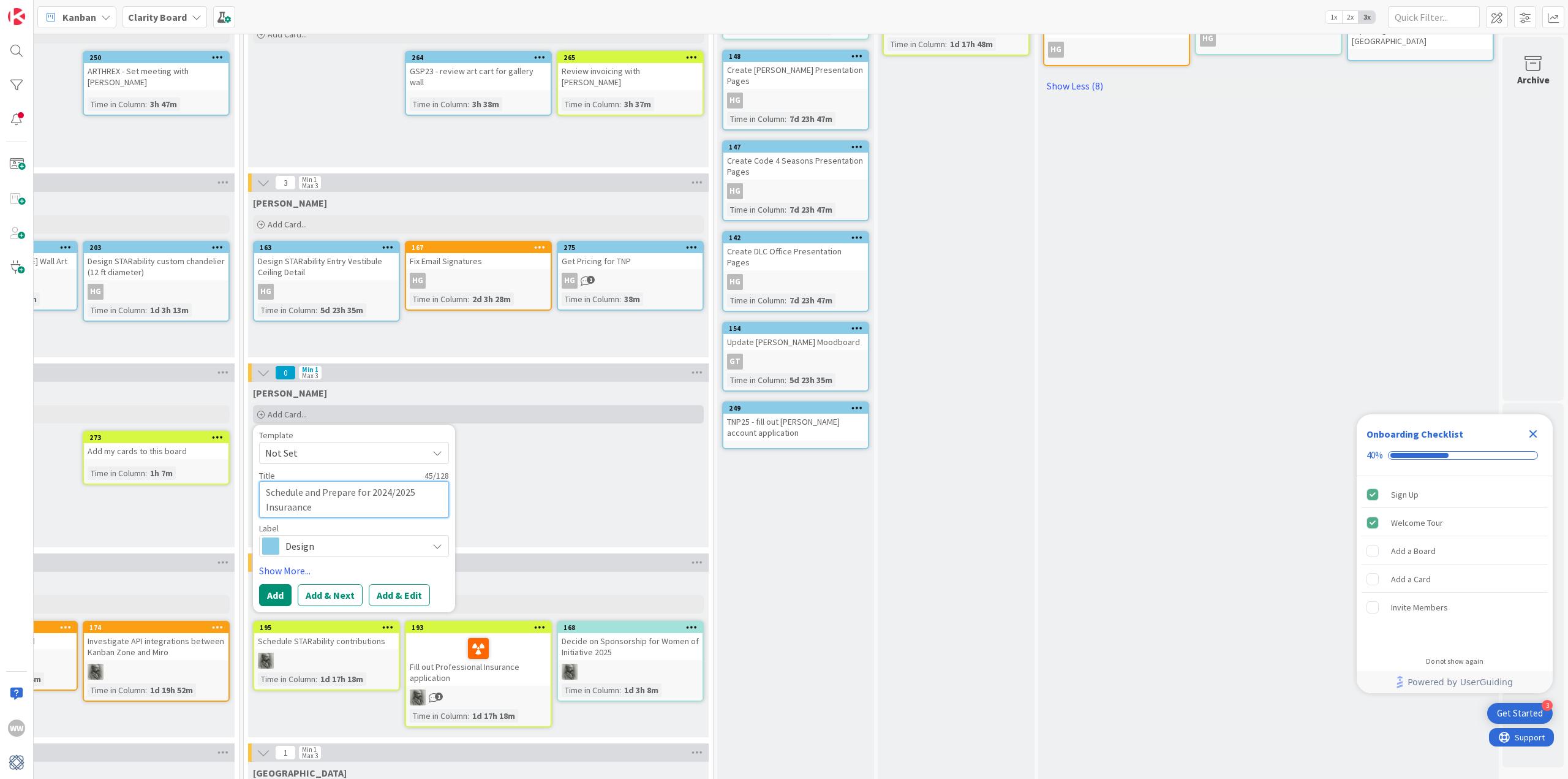
type textarea "x"
type textarea "Schedule and Prepare for 2024/2025 Insuraan"
type textarea "x"
type textarea "Schedule and Prepare for 2024/2025 Insuraa"
type textarea "x"
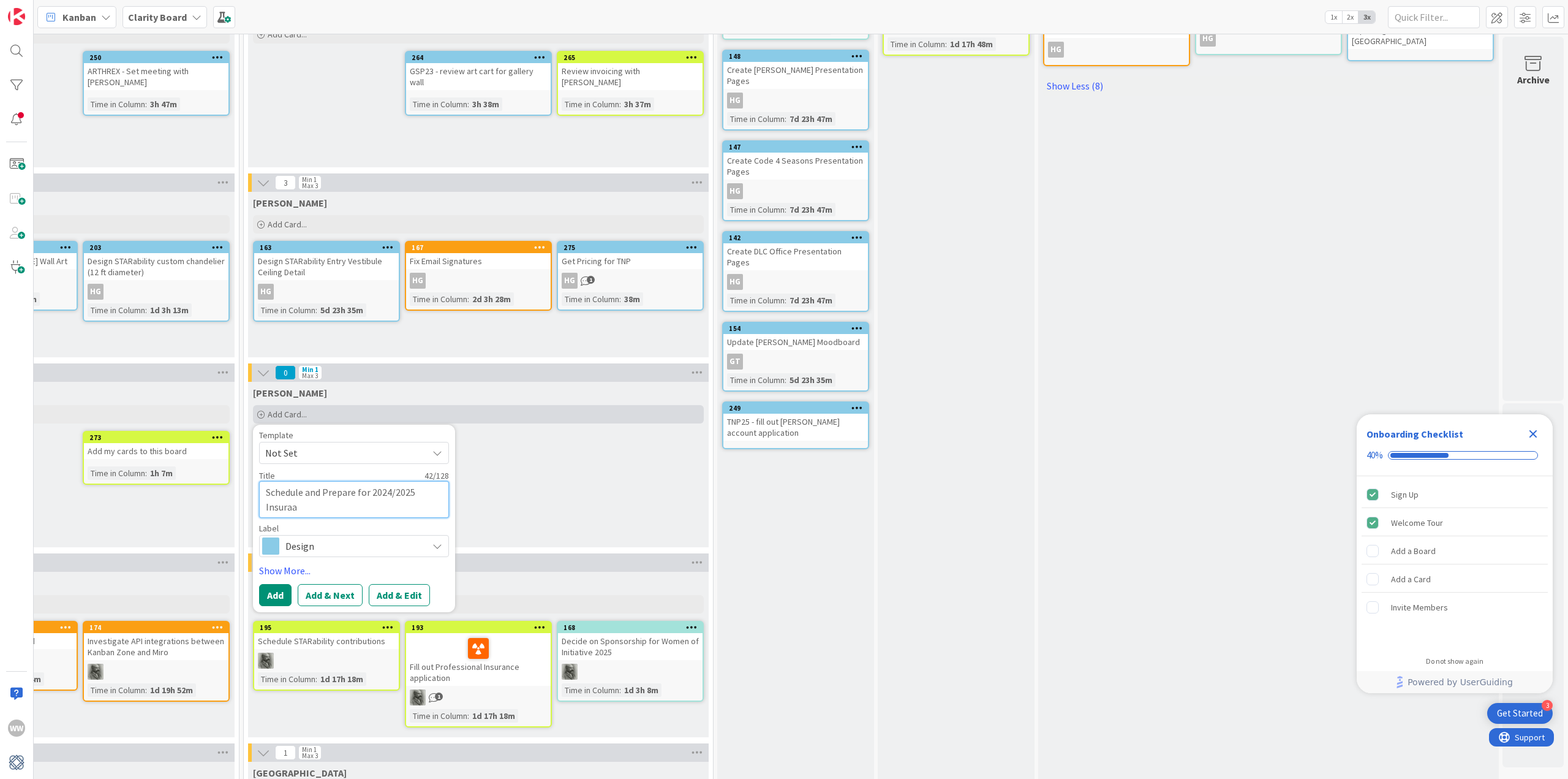
type textarea "Schedule and Prepare for 2024/2025 Insura"
type textarea "x"
type textarea "Schedule and Prepare for 2024/2025 Insur"
type textarea "x"
type textarea "Schedule and Prepare for 2024/2025 Insura"
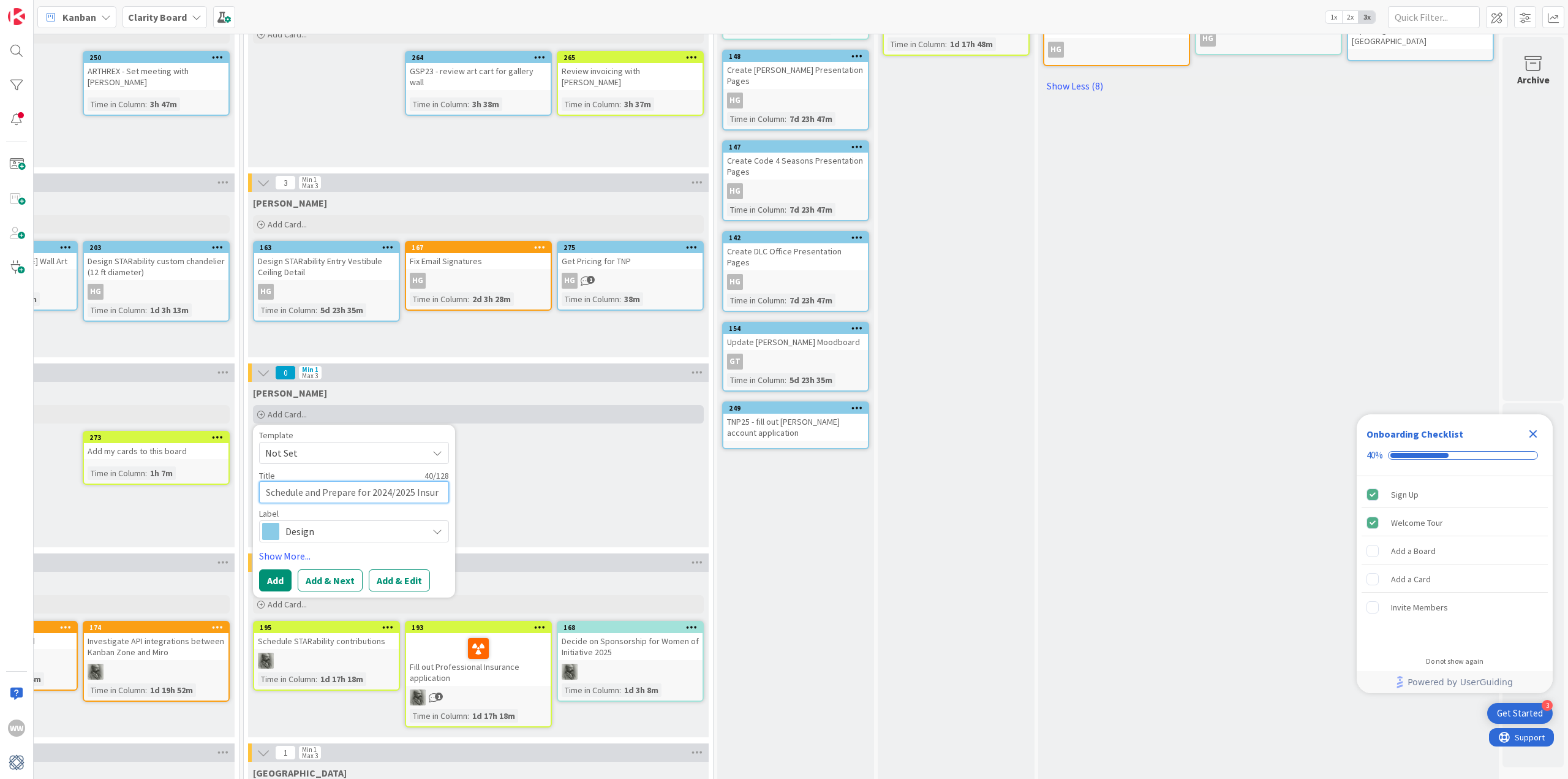
type textarea "x"
type textarea "Schedule and Prepare for 2024/2025 Insuran"
type textarea "x"
type textarea "Schedule and Prepare for 2024/2025 Insuranc"
type textarea "x"
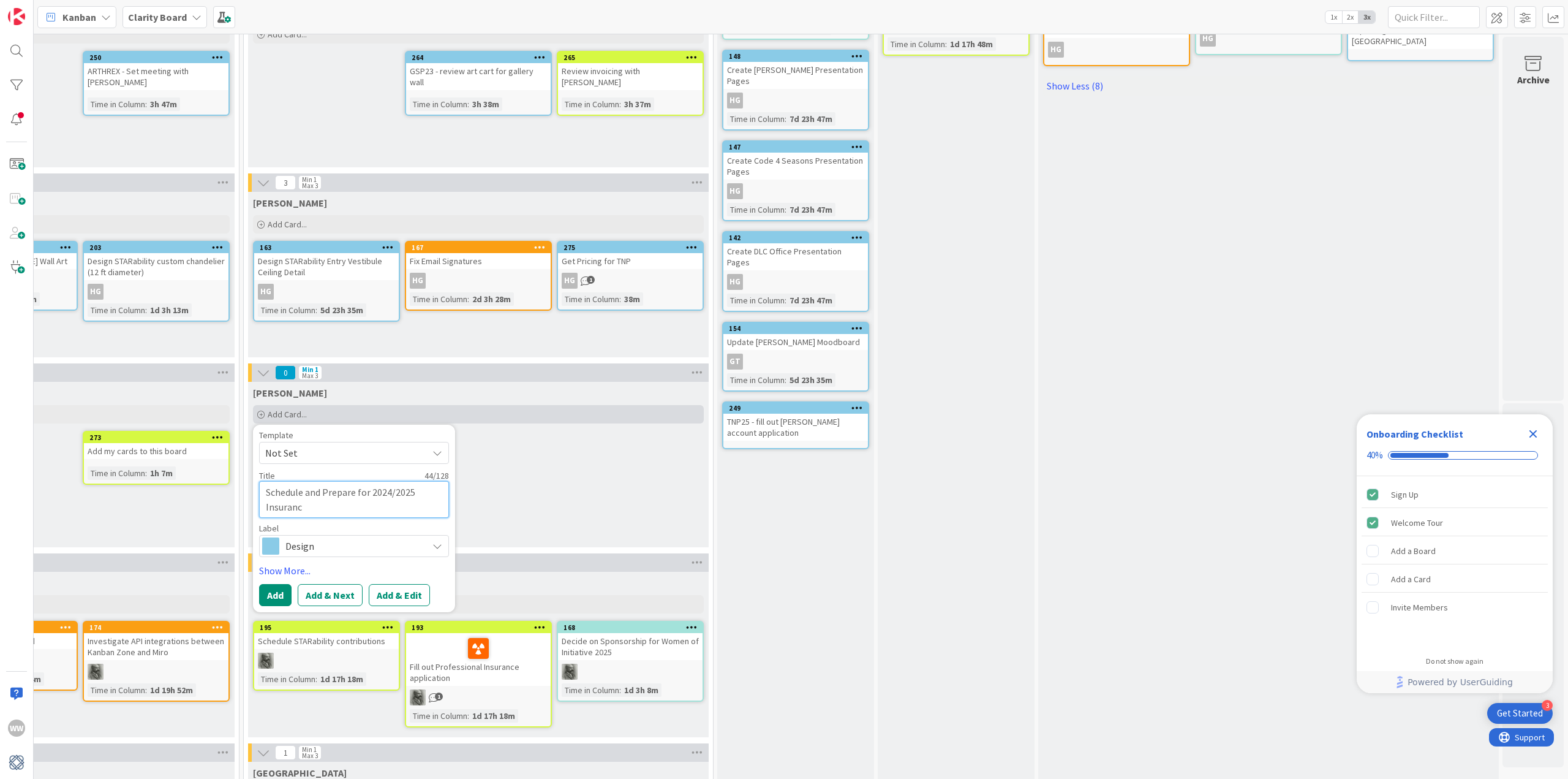
type textarea "Schedule and Prepare for 2024/2025 Insurance"
type textarea "x"
type textarea "Schedule and Prepare for 2024/2025 Insurance"
type textarea "x"
type textarea "Schedule and Prepare for 2024/2025 Insurance A"
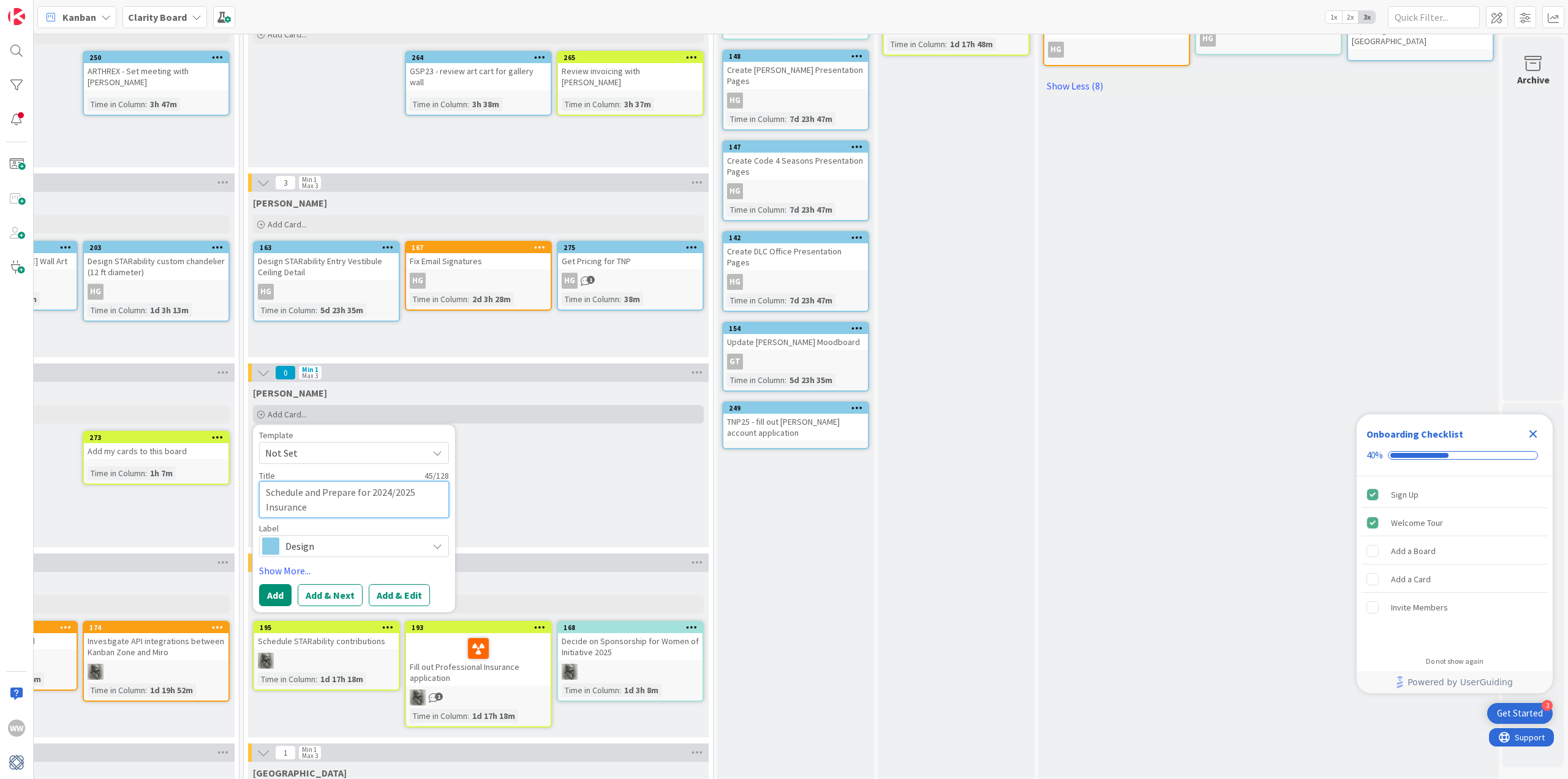
type textarea "x"
type textarea "Schedule and Prepare for 2024/2025 Insurance Au"
type textarea "x"
type textarea "Schedule and Prepare for 2024/2025 Insurance Aud"
type textarea "x"
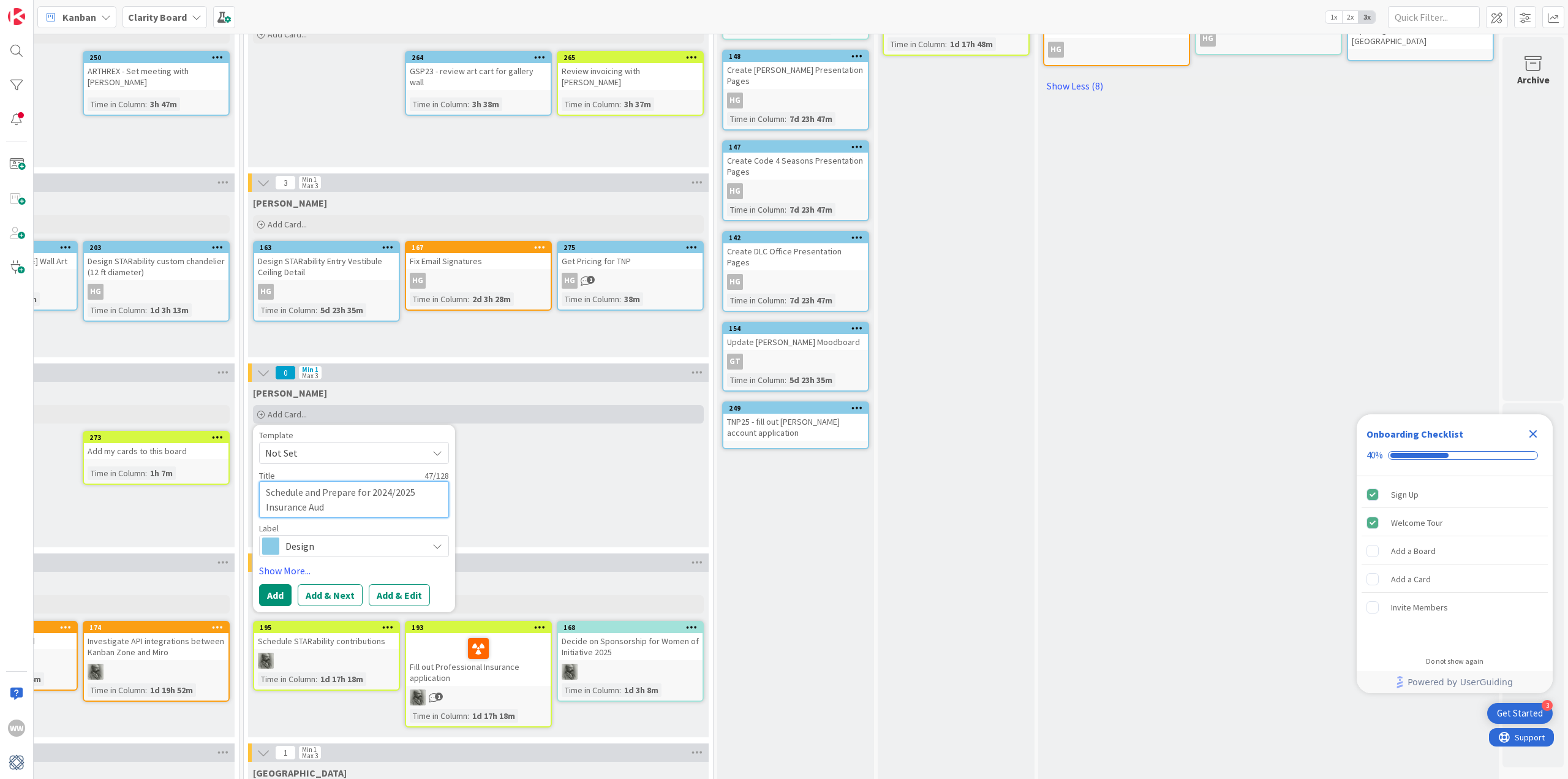
type textarea "Schedule and Prepare for 2024/2025 Insurance Audi"
type textarea "x"
type textarea "Schedule and Prepare for 2024/2025 Insurance Audit"
type textarea "x"
type textarea "Schedule and Prepare for 2024/2025 Insurance Audit"
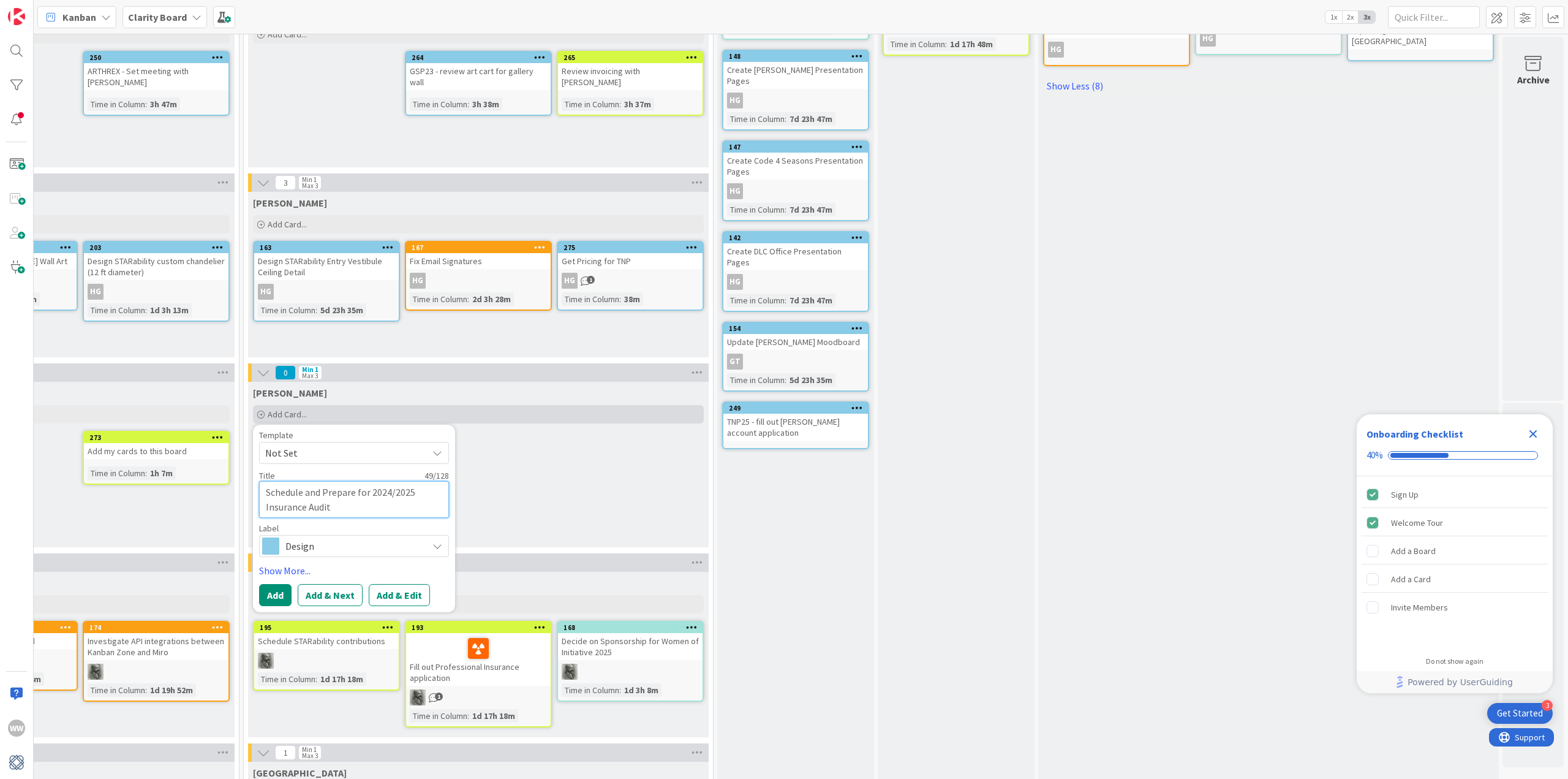
type textarea "x"
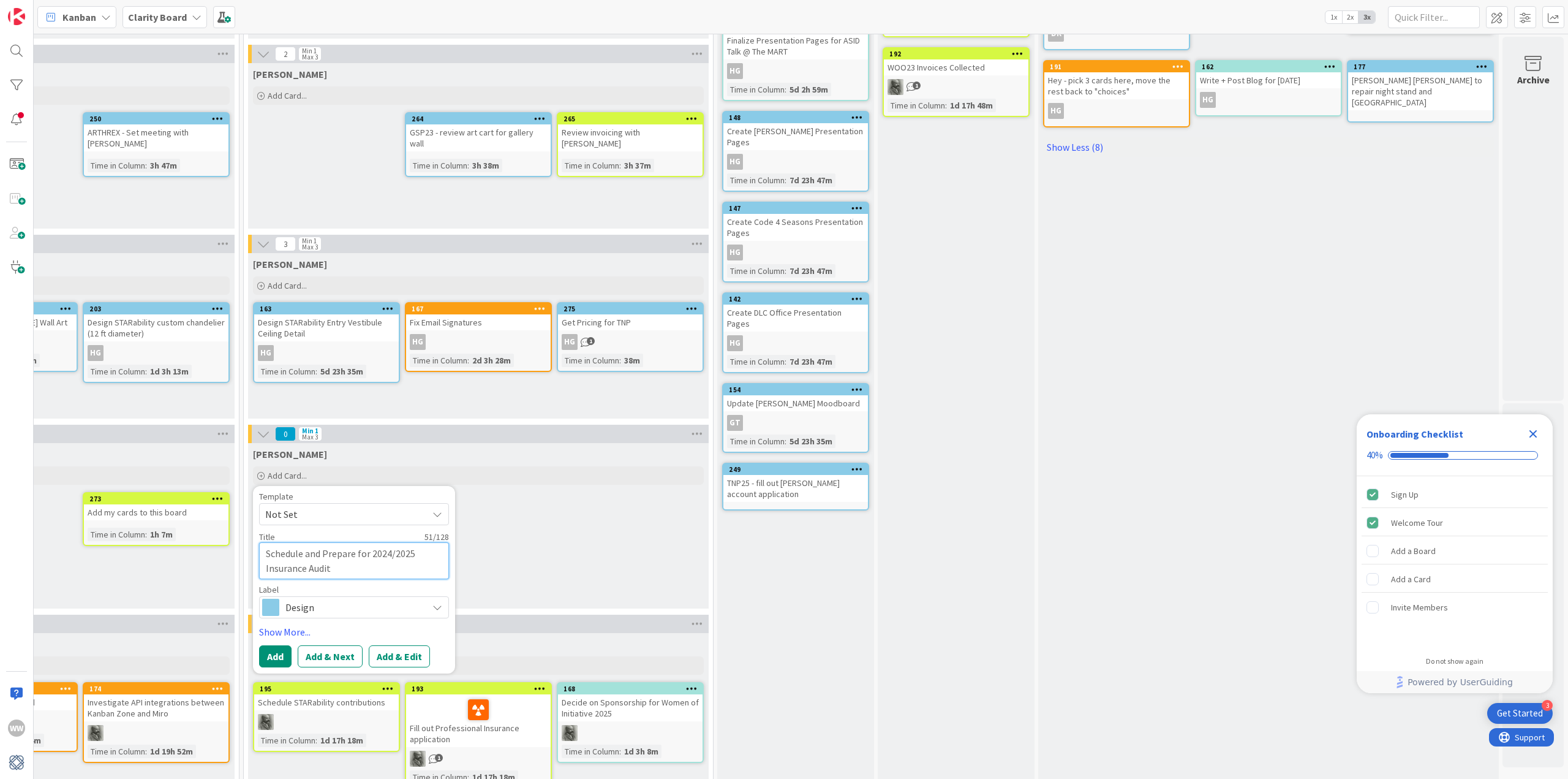
scroll to position [613, 1064]
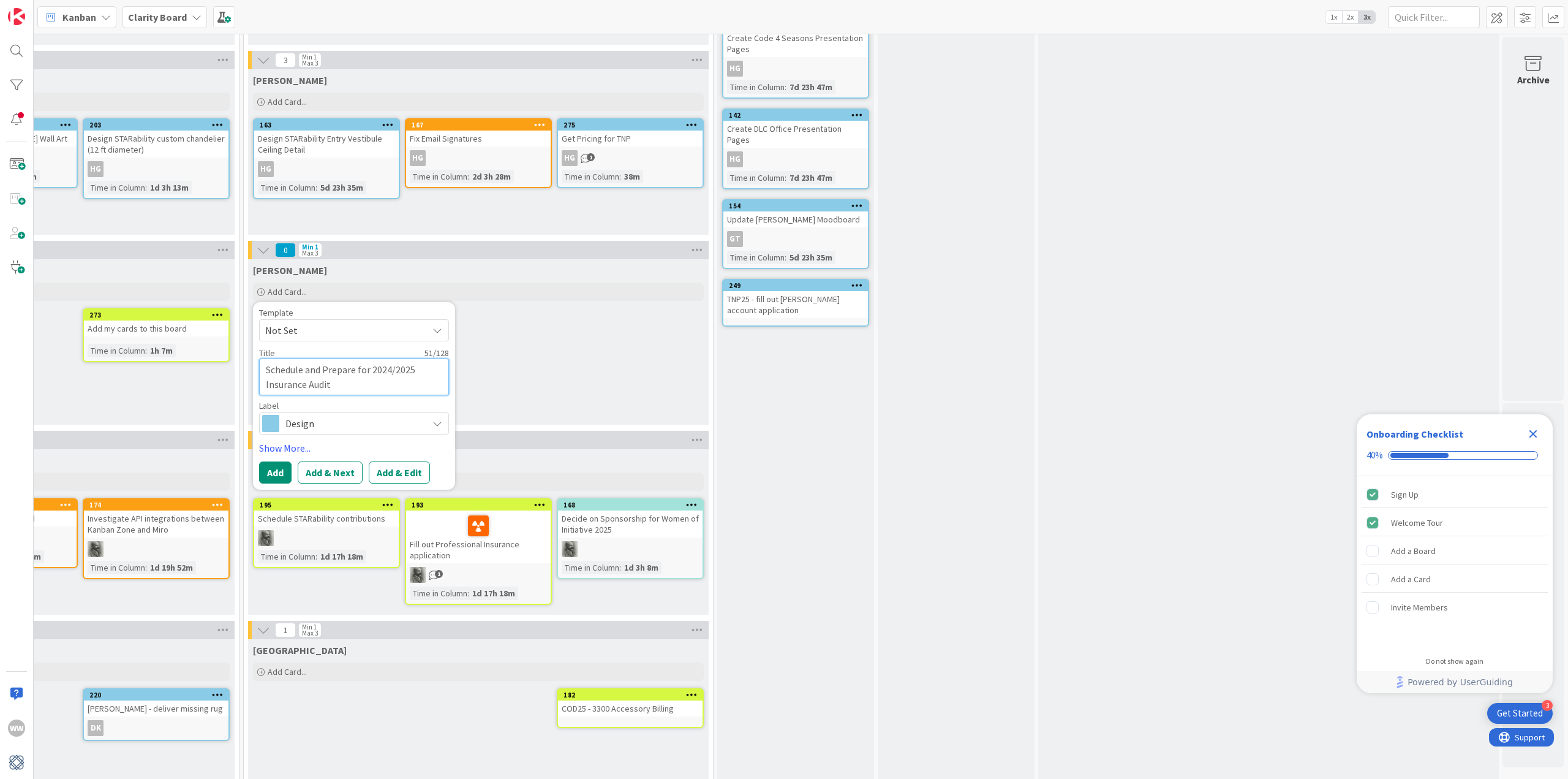
type textarea "Schedule and Prepare for 2024/2025 Insurance Audit"
click at [432, 428] on icon at bounding box center [437, 423] width 9 height 9
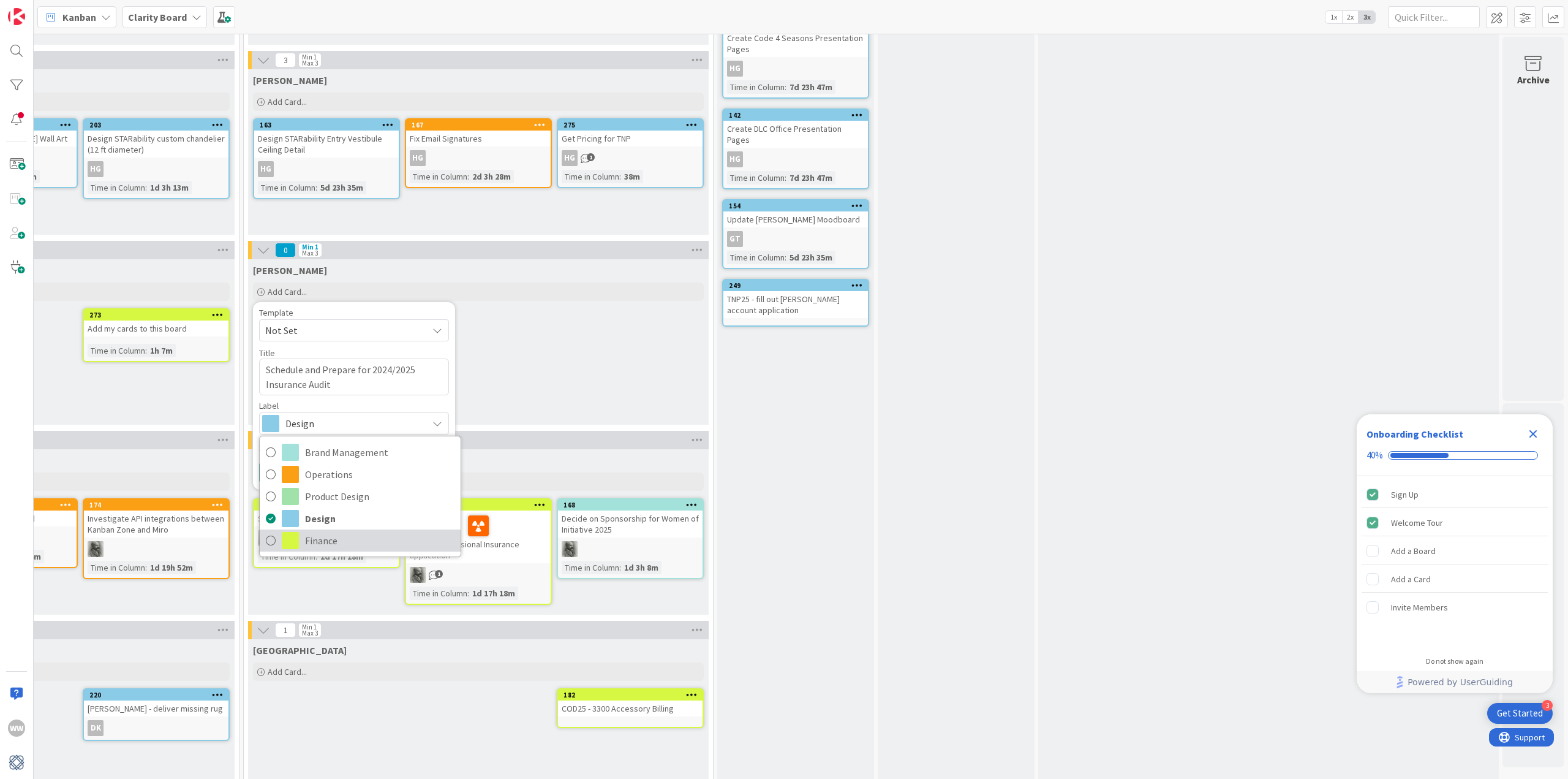
click at [305, 538] on span "Finance" at bounding box center [380, 540] width 149 height 19
type textarea "x"
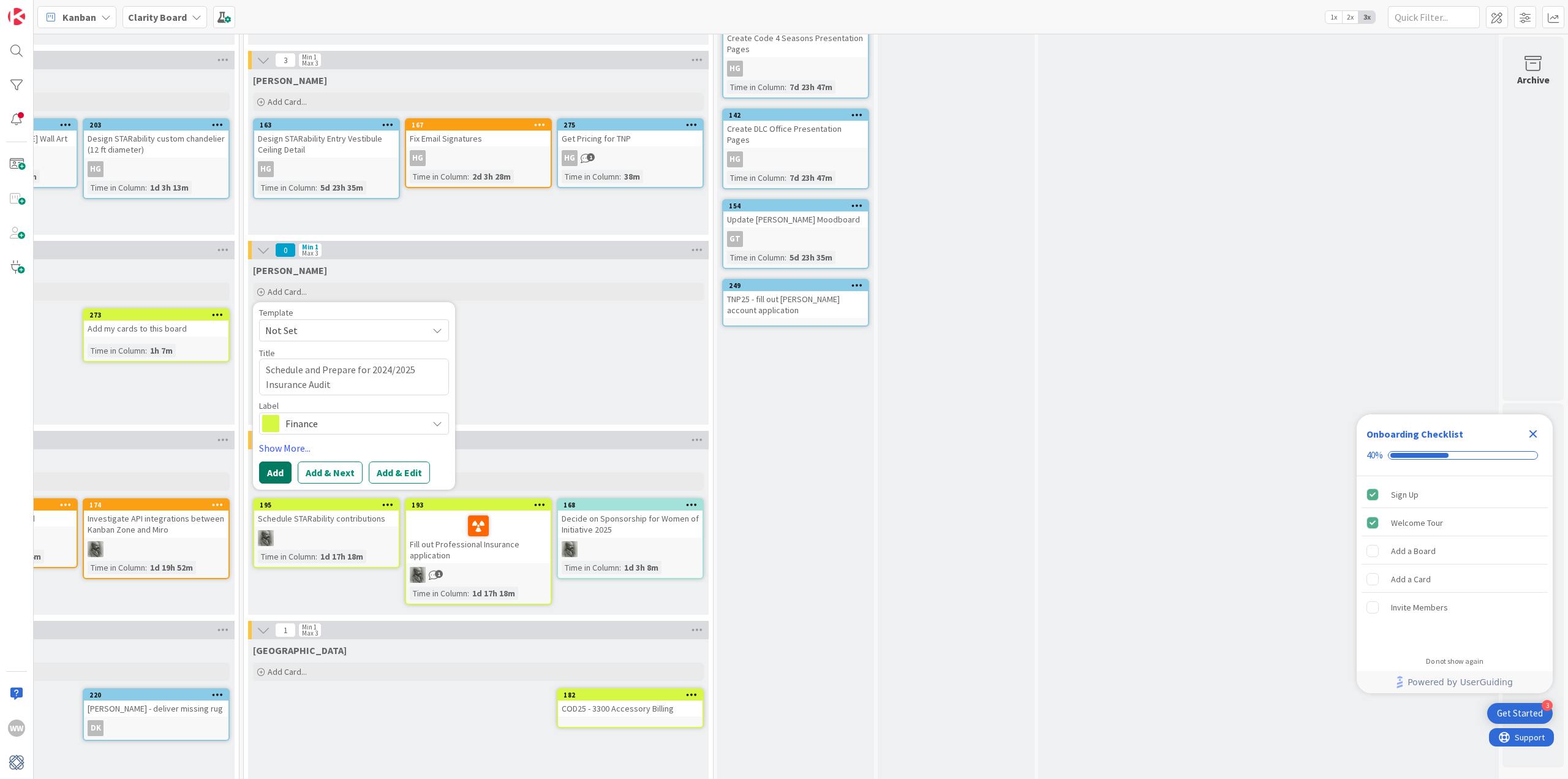
click at [269, 473] on button "Add" at bounding box center [275, 472] width 33 height 22
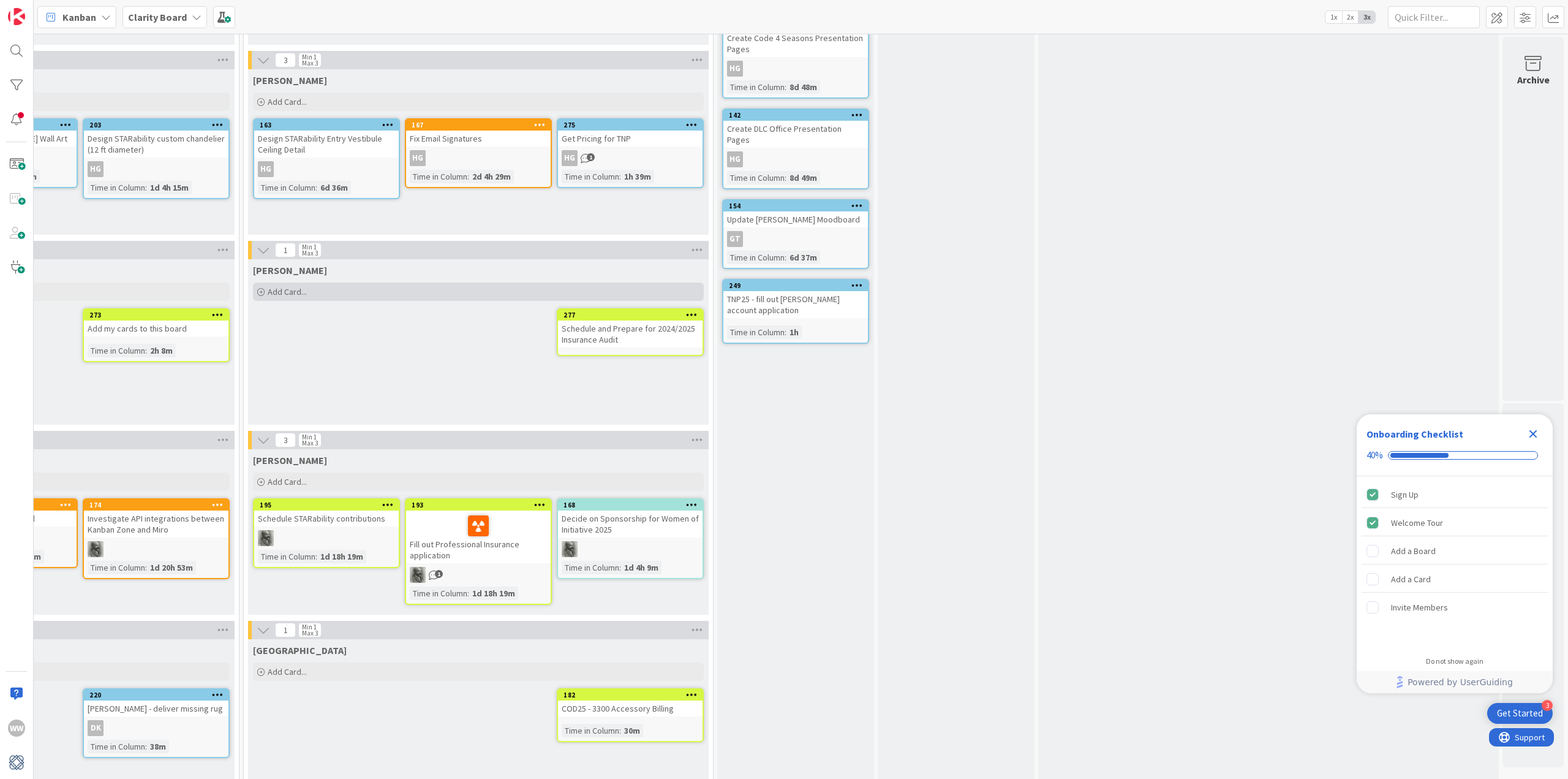
click at [277, 289] on span "Add Card..." at bounding box center [287, 292] width 39 height 11
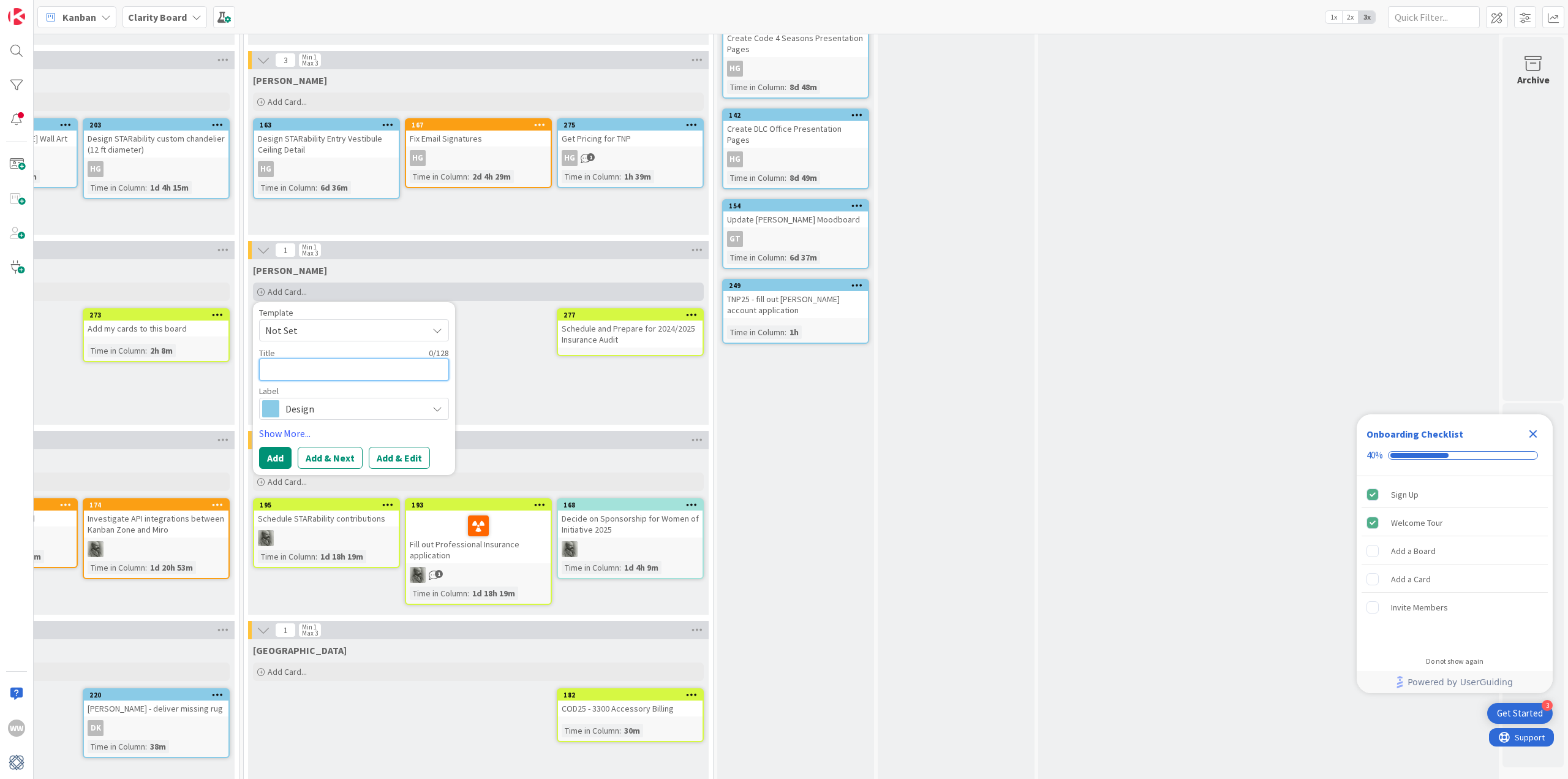
type textarea "S"
type textarea "x"
type textarea "Se"
type textarea "x"
type textarea "Sen"
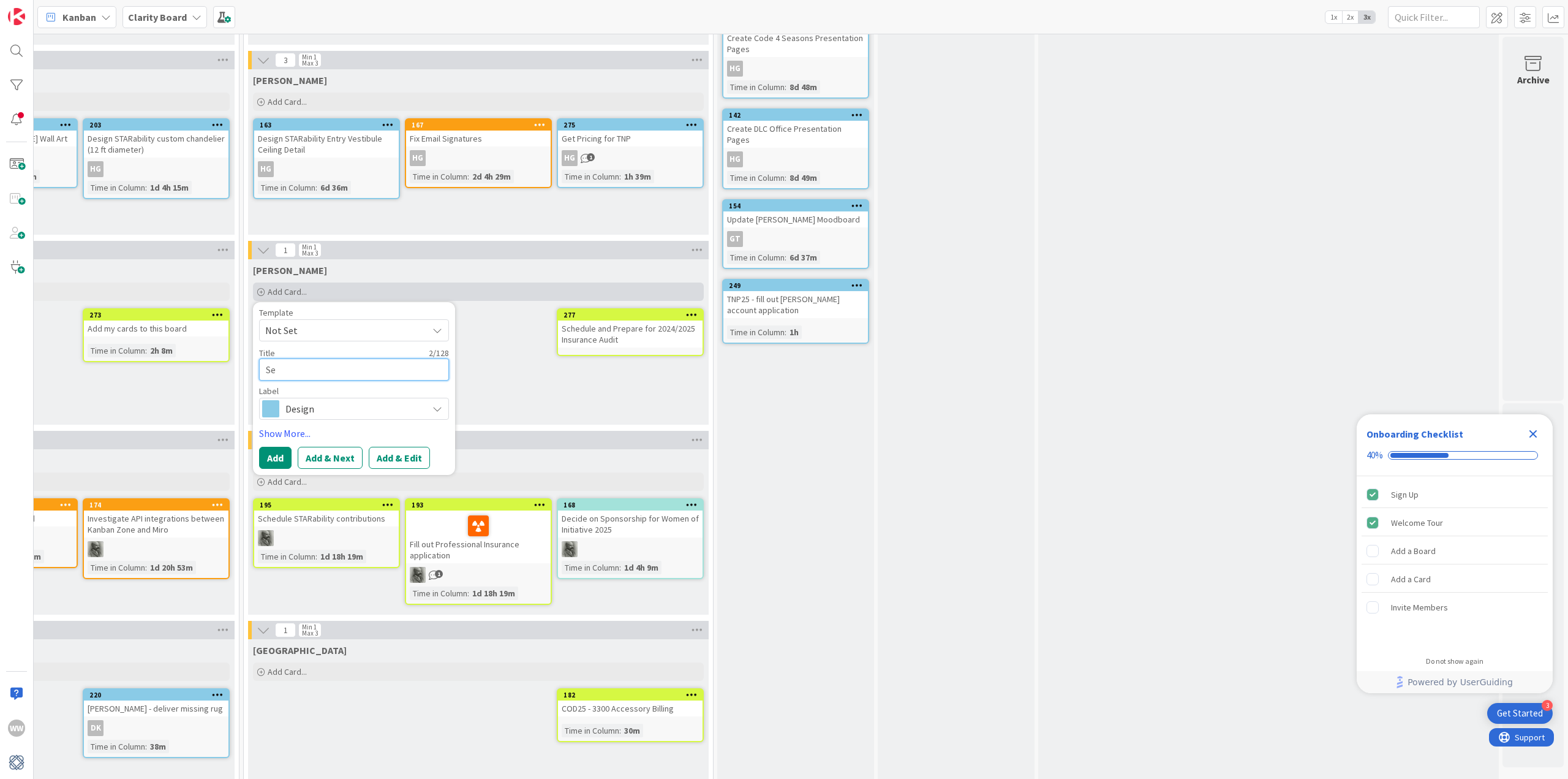
type textarea "x"
type textarea "Send"
type textarea "x"
type textarea "Send"
type textarea "x"
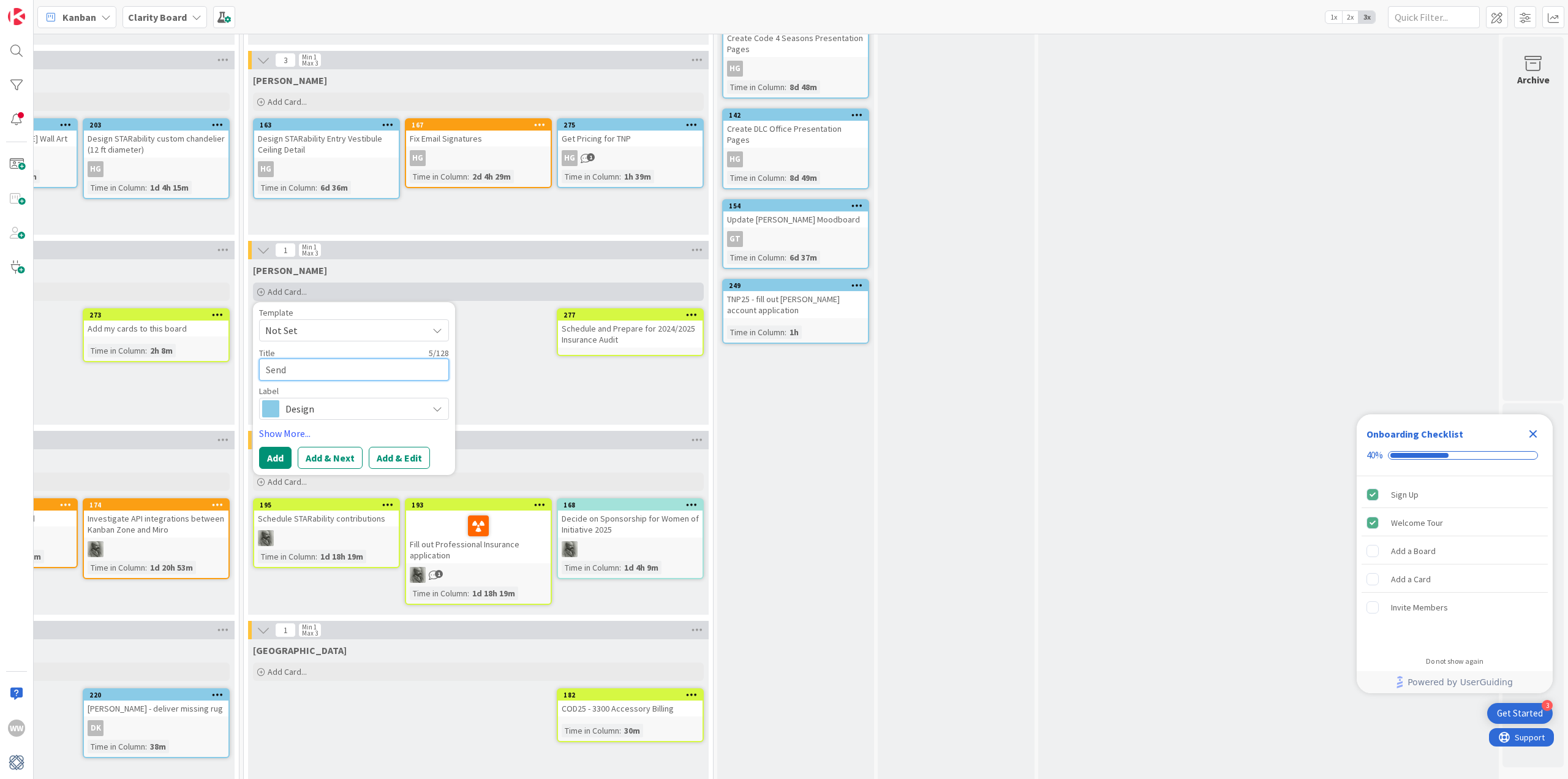
type textarea "Send 2"
type textarea "x"
type textarea "Send 20"
type textarea "x"
type textarea "Send 202"
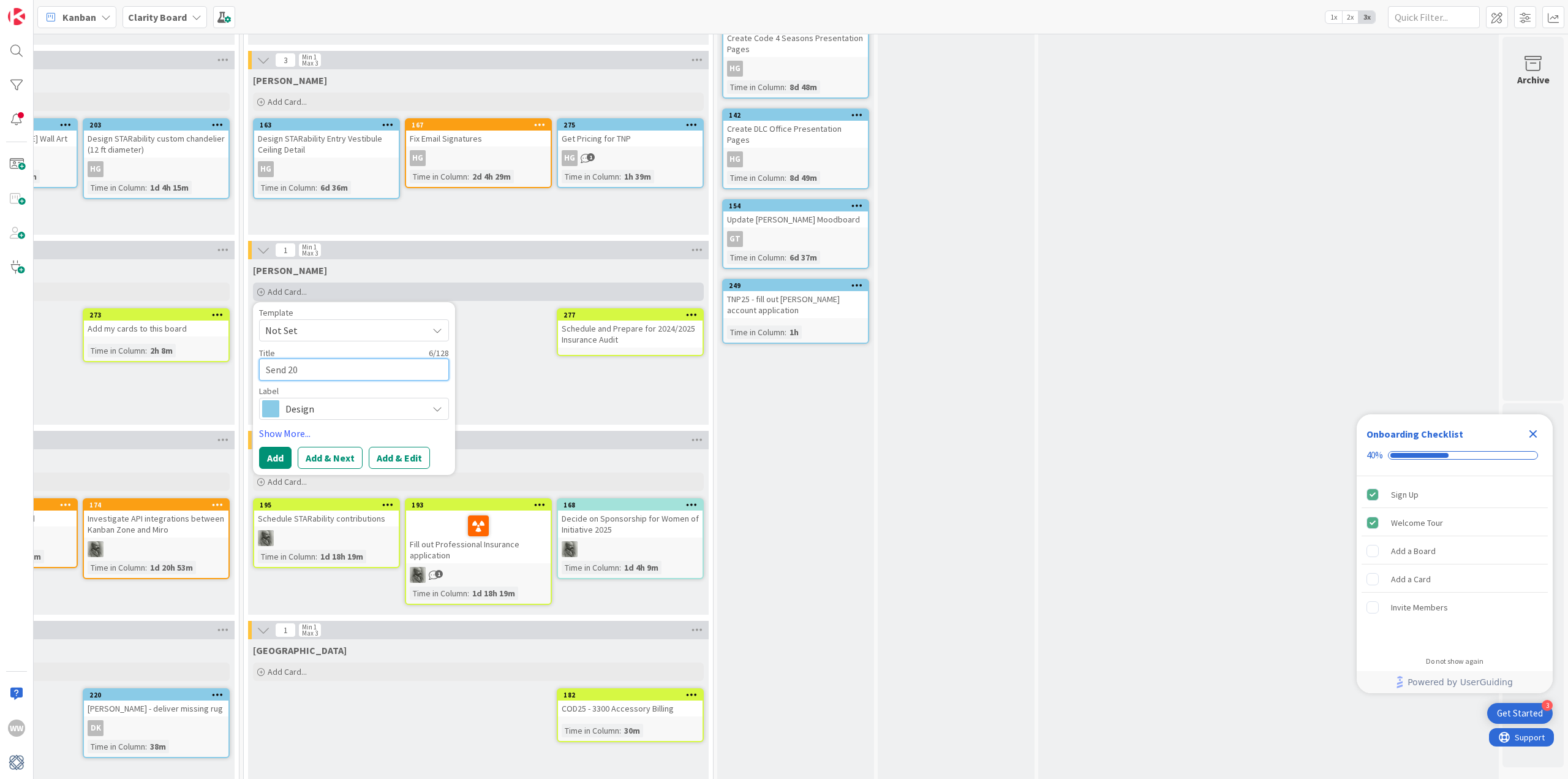
type textarea "x"
type textarea "Send 2024"
type textarea "x"
type textarea "Send 2024"
type textarea "x"
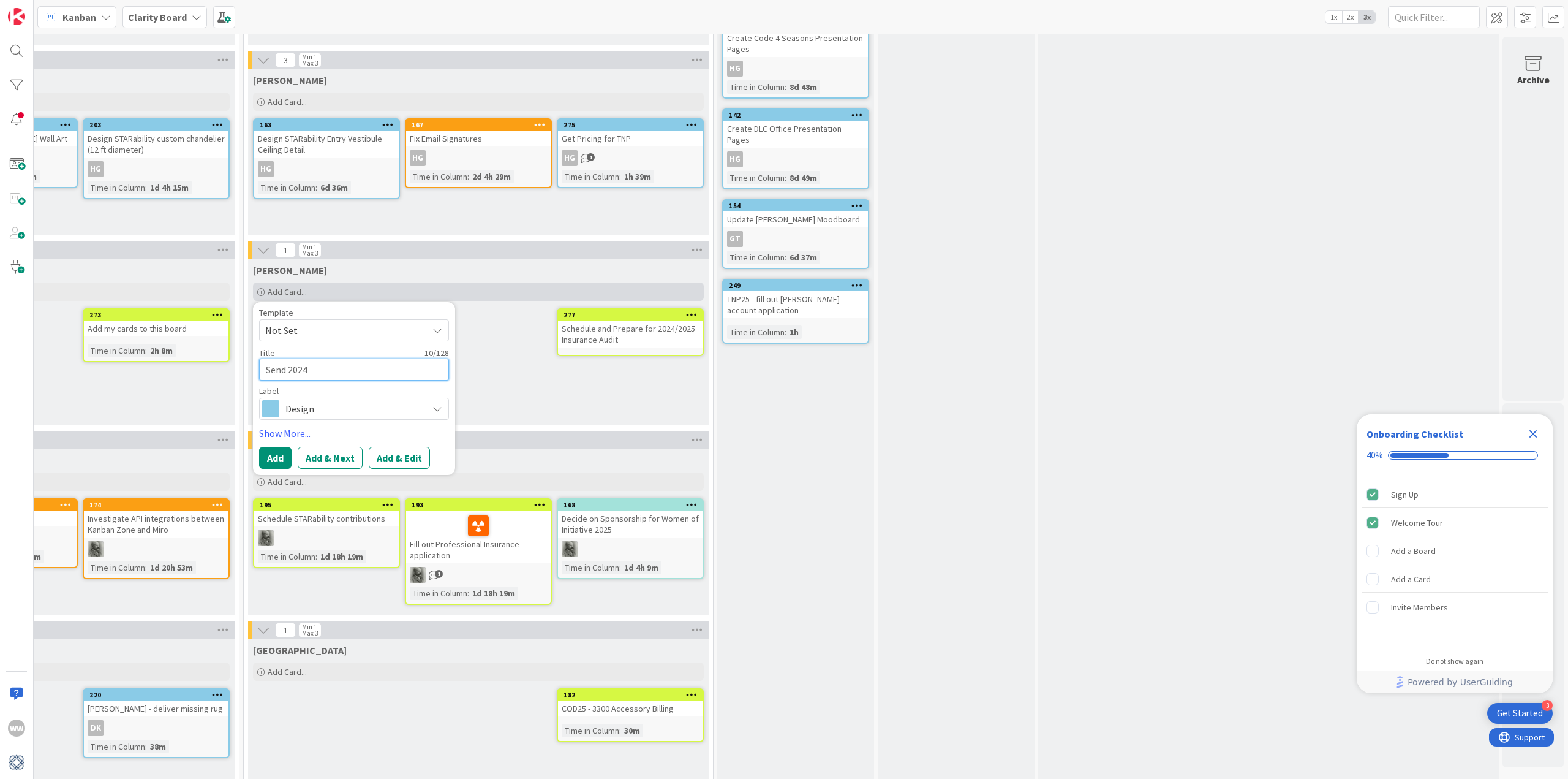
type textarea "Send 2024 T"
type textarea "x"
type textarea "Send 2024 Ta"
type textarea "x"
type textarea "Send 2024 Tax"
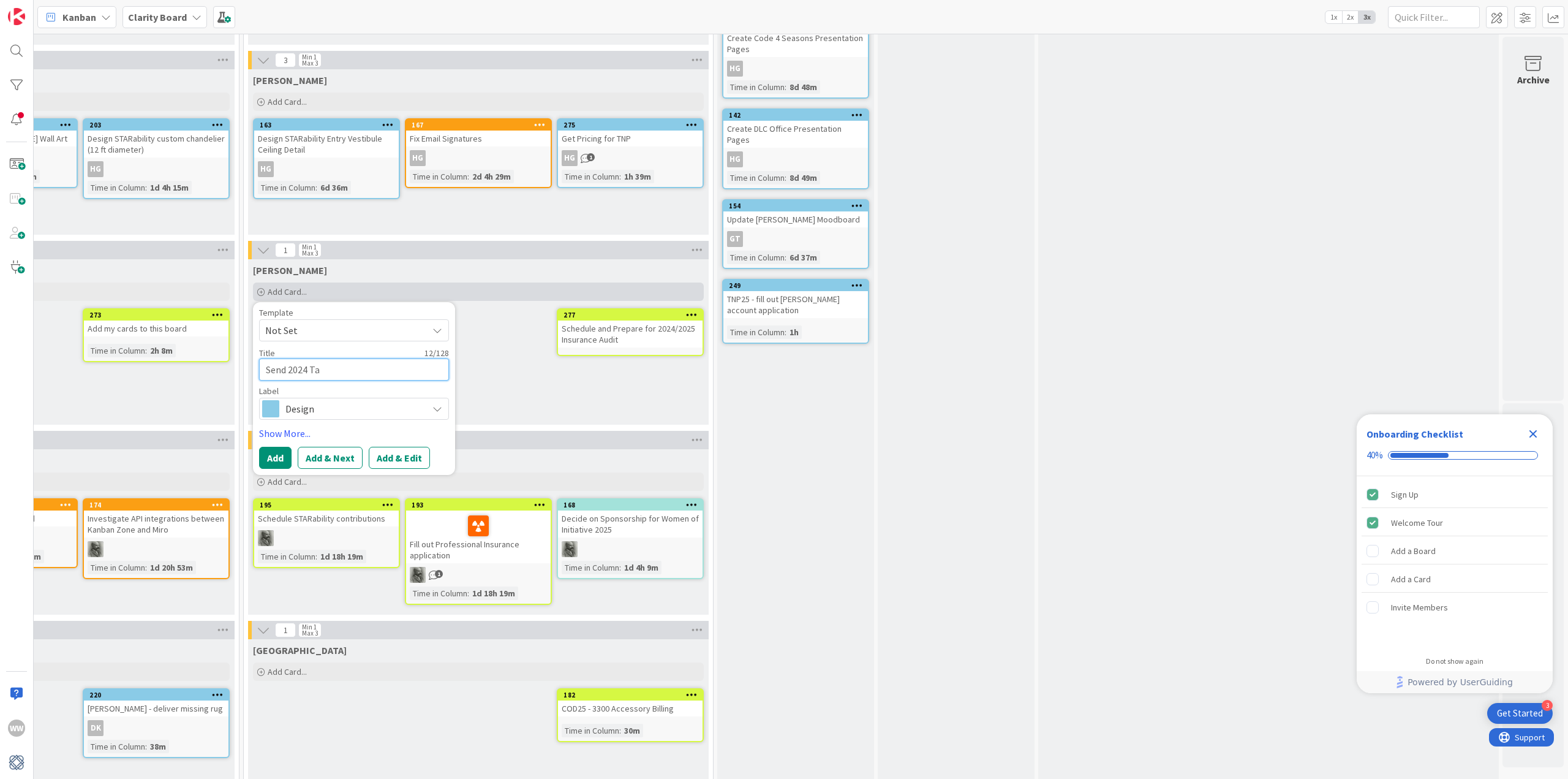
type textarea "x"
type textarea "Send 2024 Tax"
type textarea "x"
type textarea "Send 2024 Tax i"
type textarea "x"
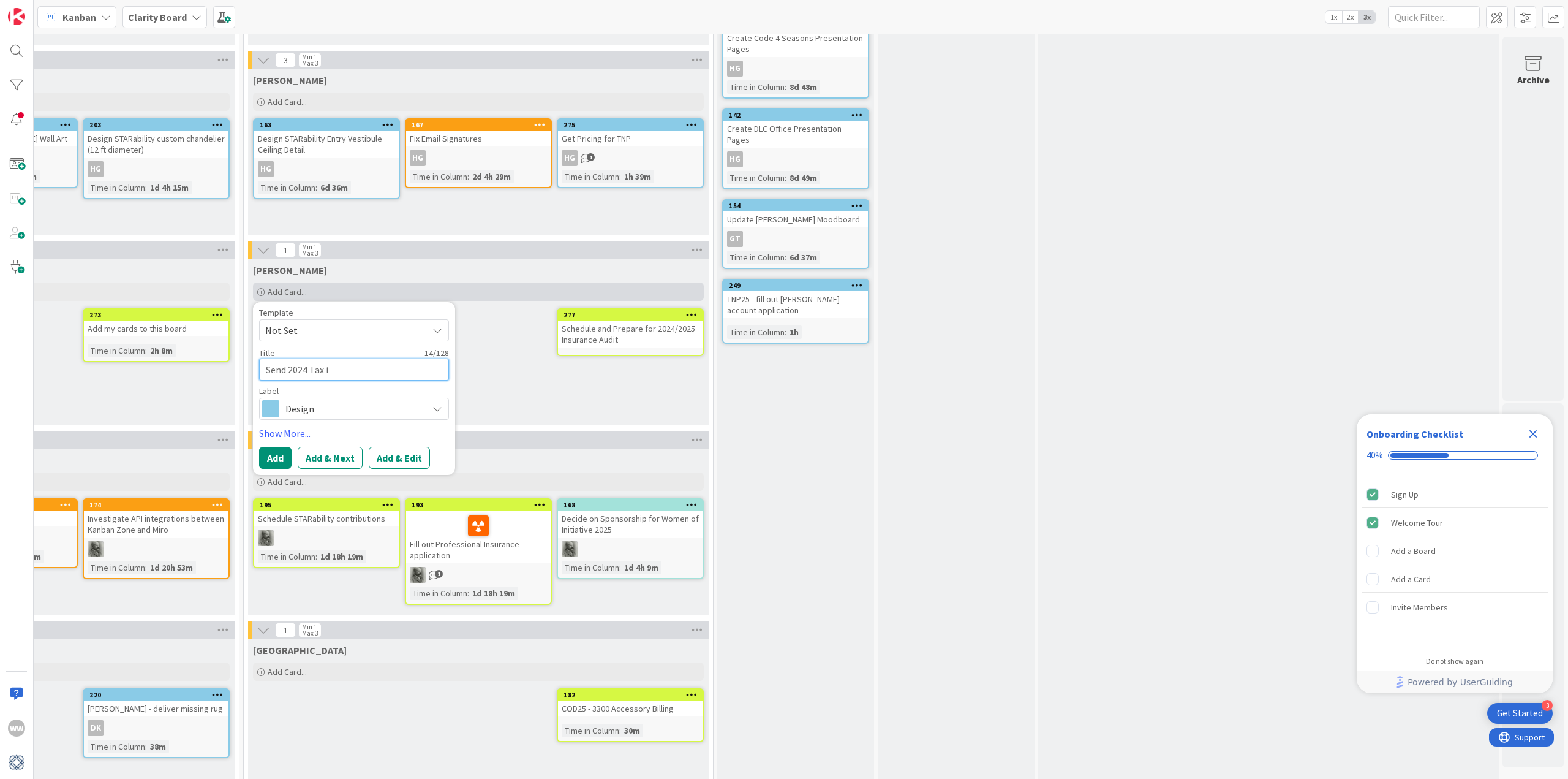
type textarea "Send 2024 Tax in"
type textarea "x"
type textarea "Send 2024 Tax inf"
type textarea "x"
type textarea "Send 2024 Tax info"
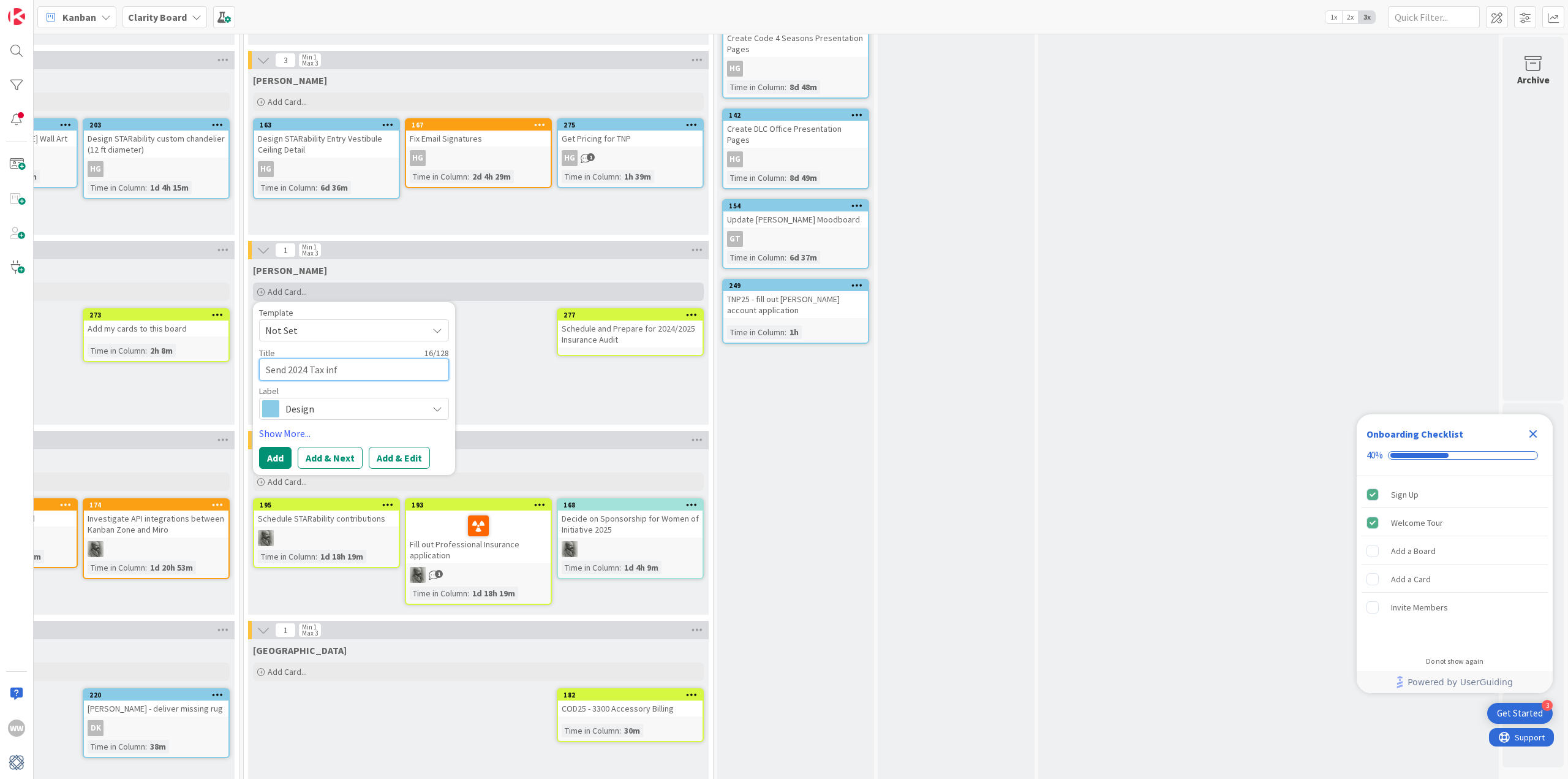
type textarea "x"
type textarea "Send 2024 Tax infor"
type textarea "x"
type textarea "Send 2024 Tax infor"
type textarea "x"
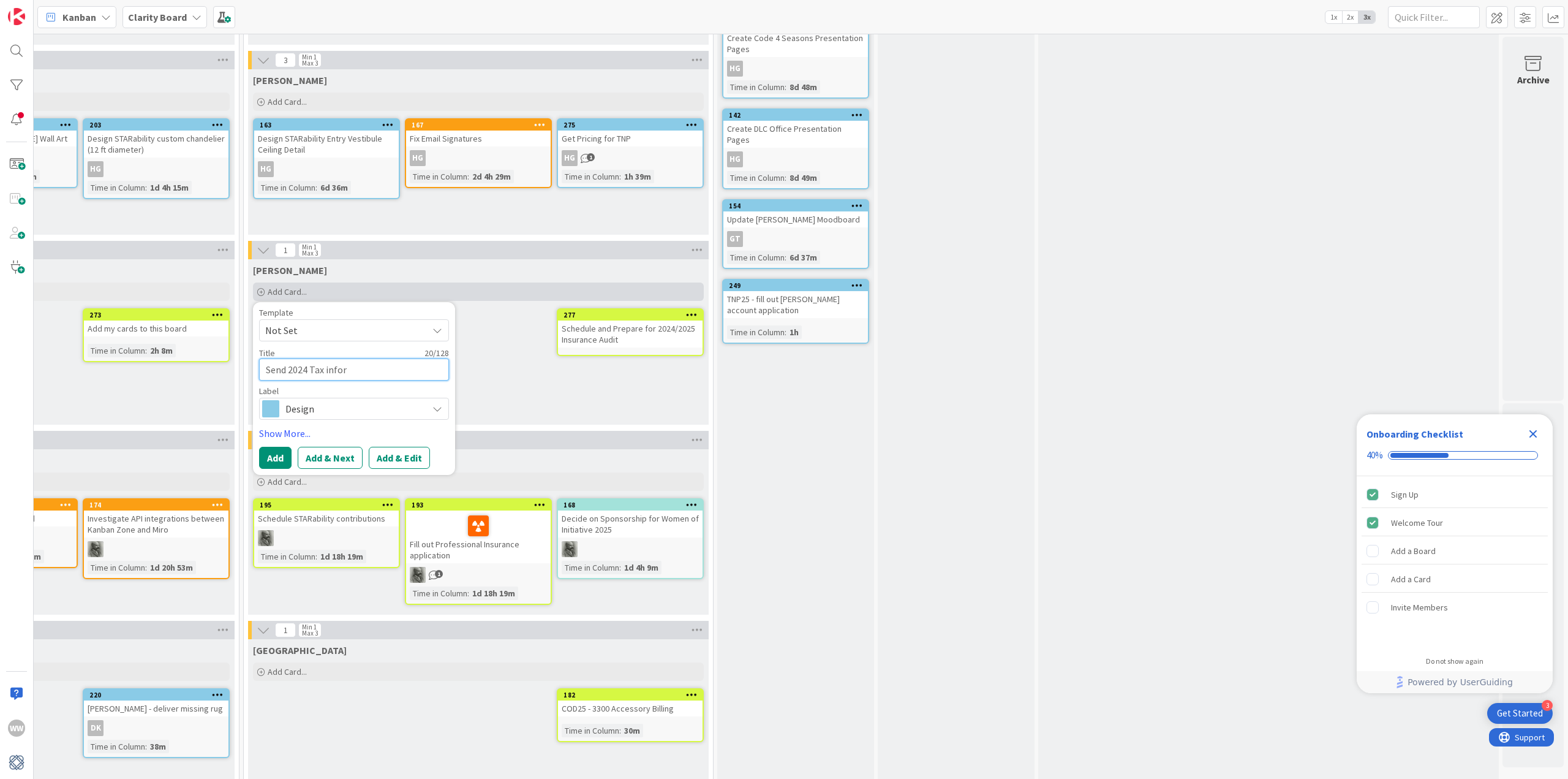
type textarea "Send 2024 Tax infor"
type textarea "x"
type textarea "Send 2024 Tax info"
type textarea "x"
type textarea "Send 2024 Tax infor"
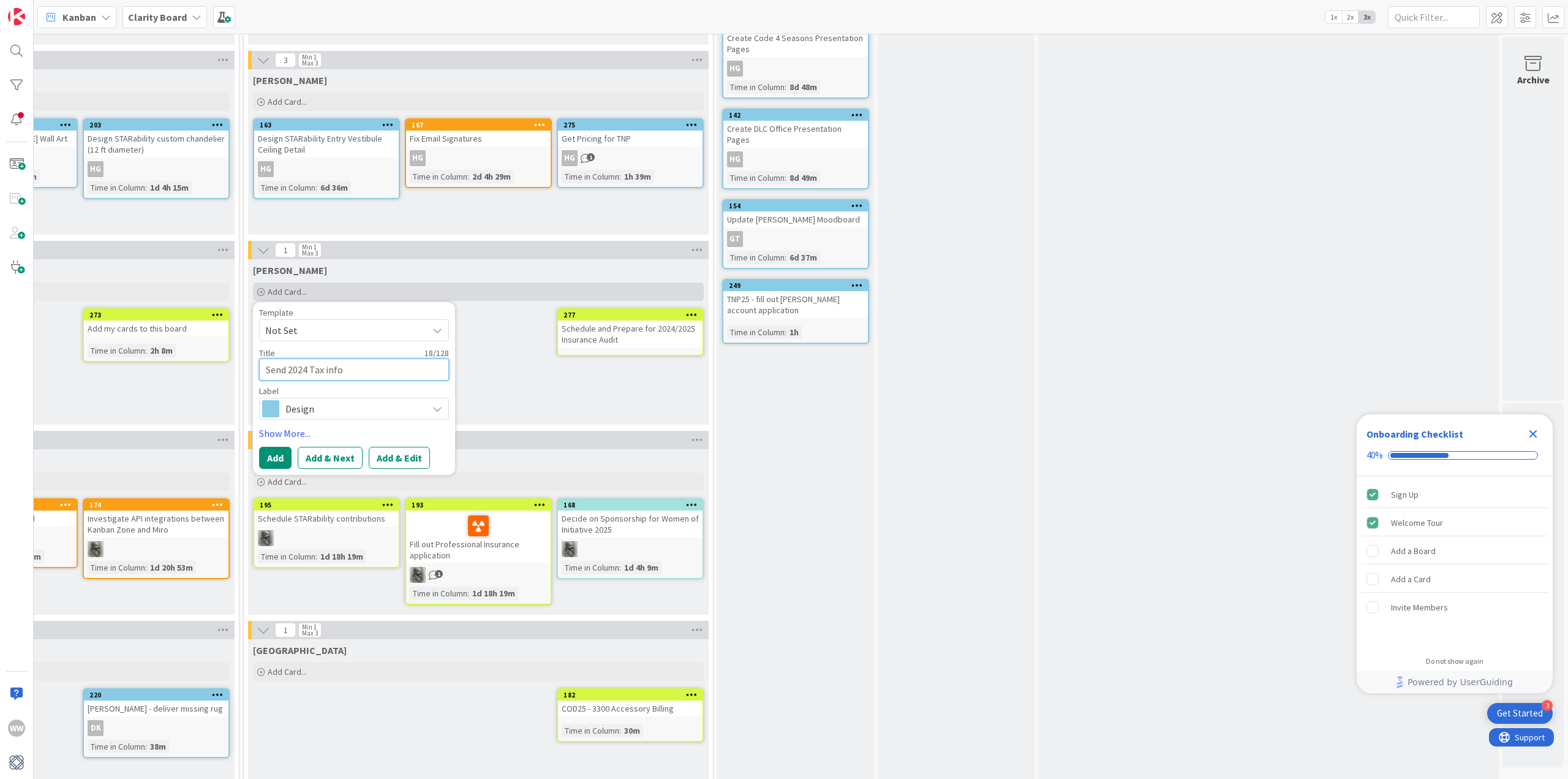
type textarea "x"
type textarea "Send 2024 Tax inform"
type textarea "x"
type textarea "Send 2024 Tax informa"
type textarea "x"
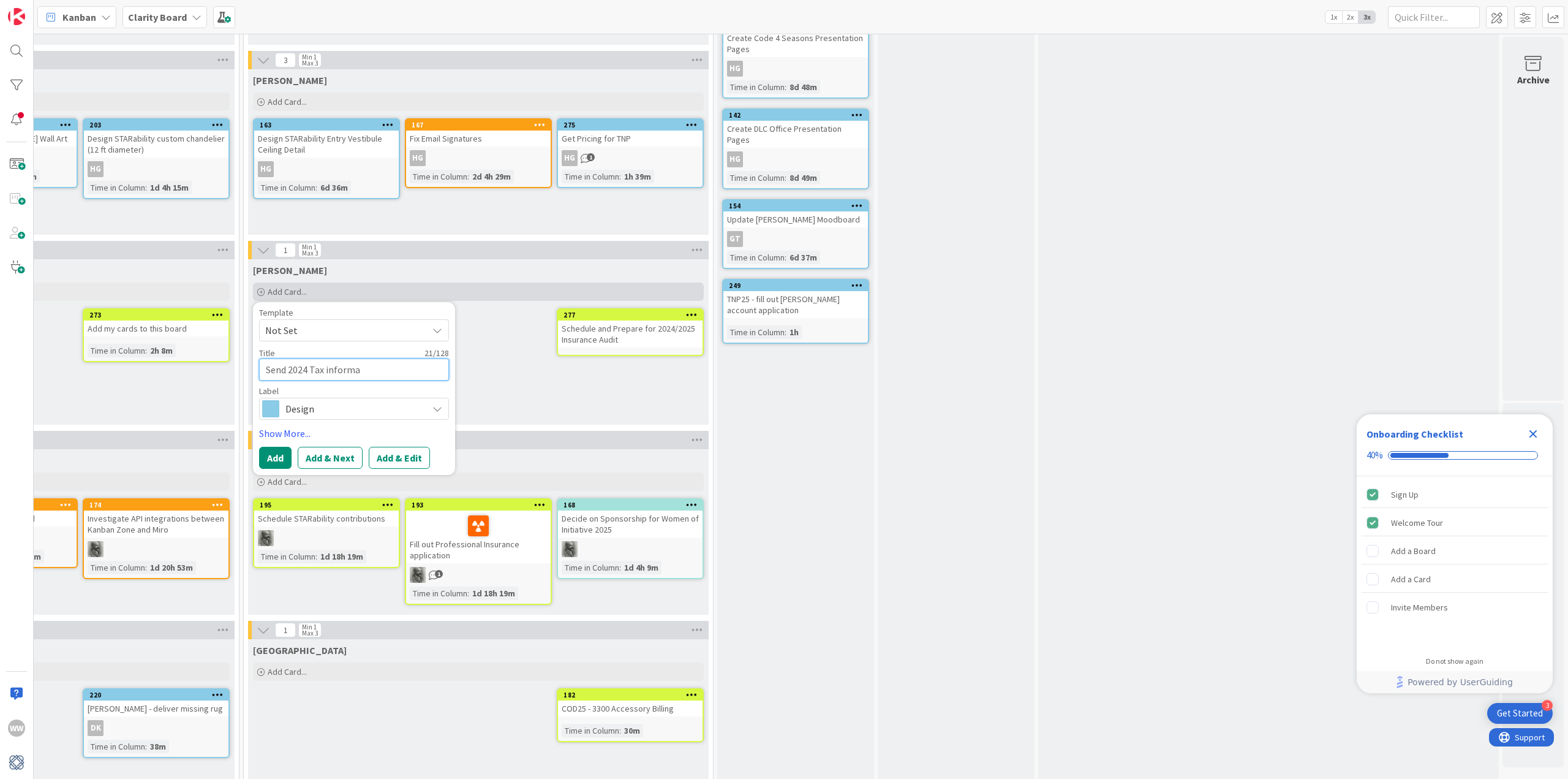
type textarea "Send 2024 Tax informat"
type textarea "x"
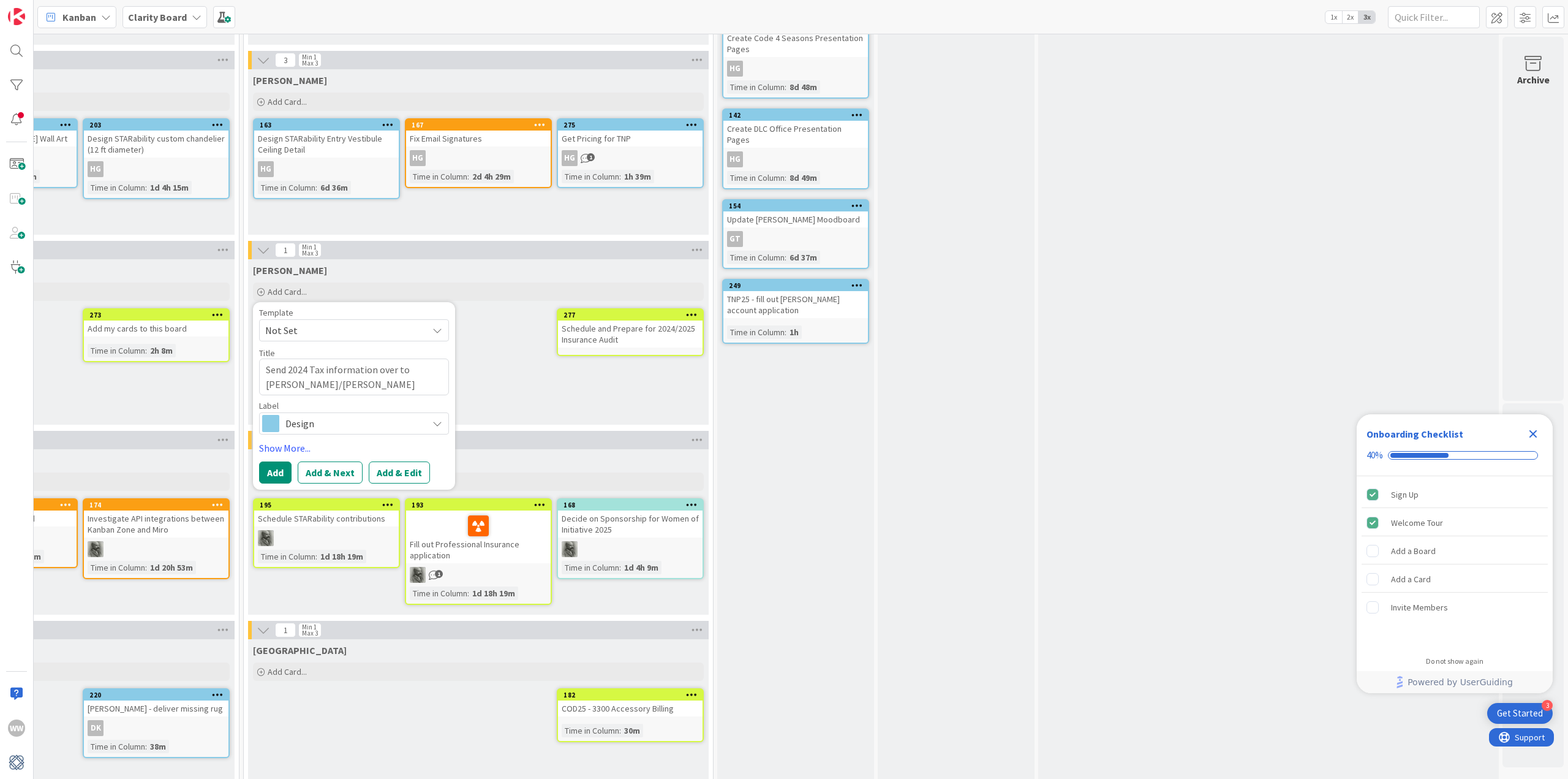
click at [432, 419] on icon at bounding box center [437, 423] width 9 height 9
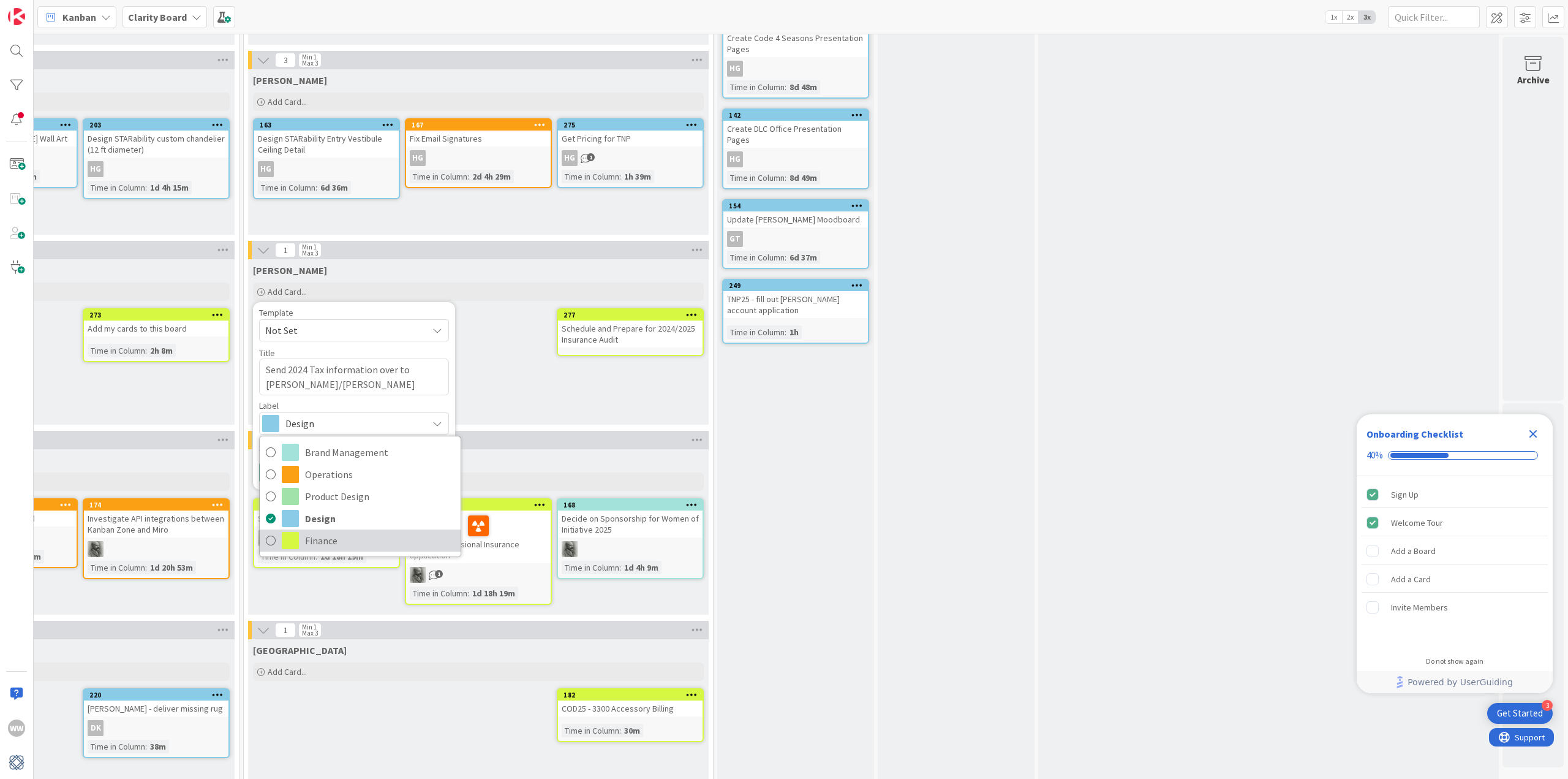
click at [298, 529] on link "Finance" at bounding box center [361, 539] width 201 height 22
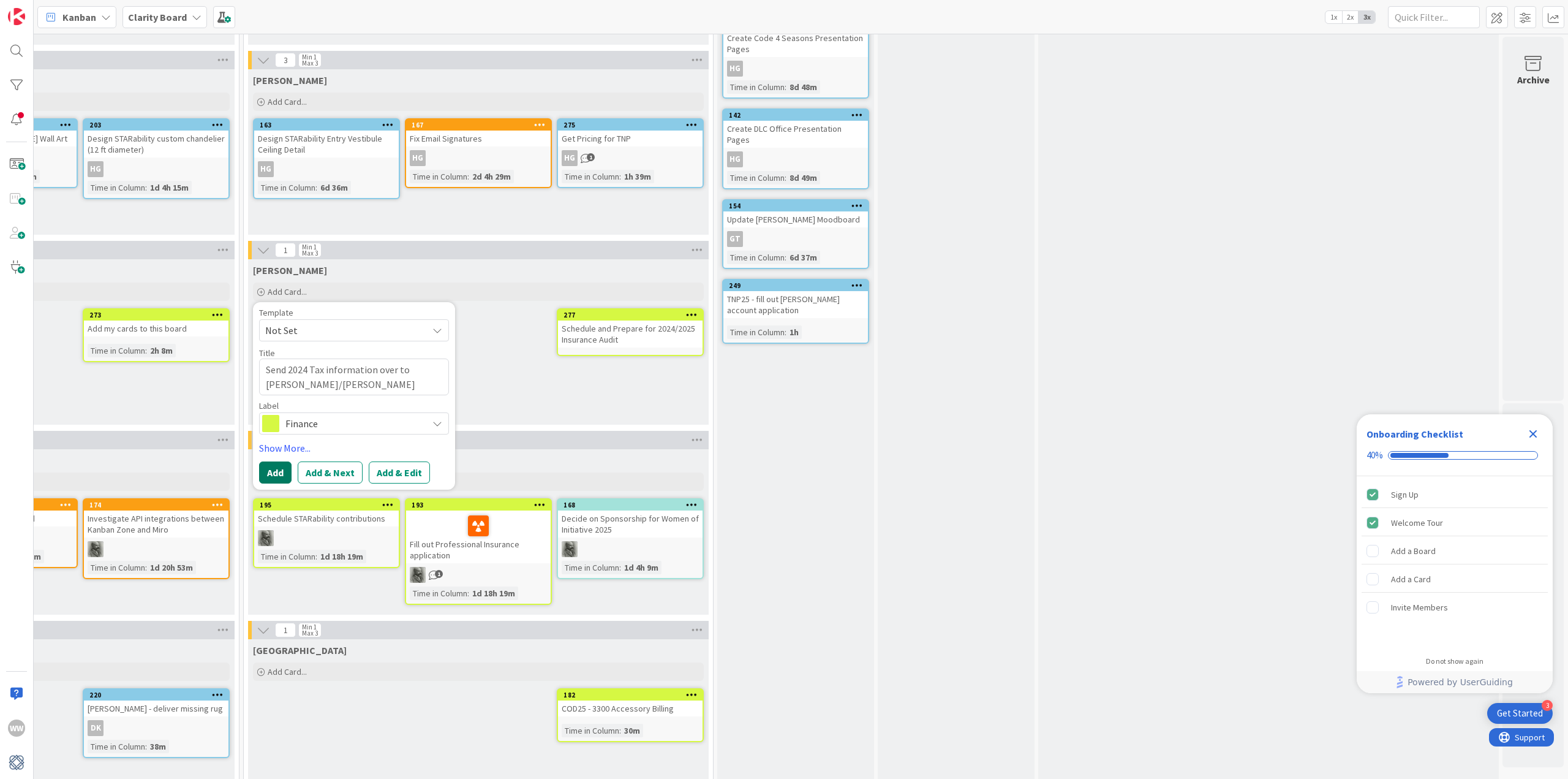
click at [265, 475] on button "Add" at bounding box center [275, 472] width 33 height 22
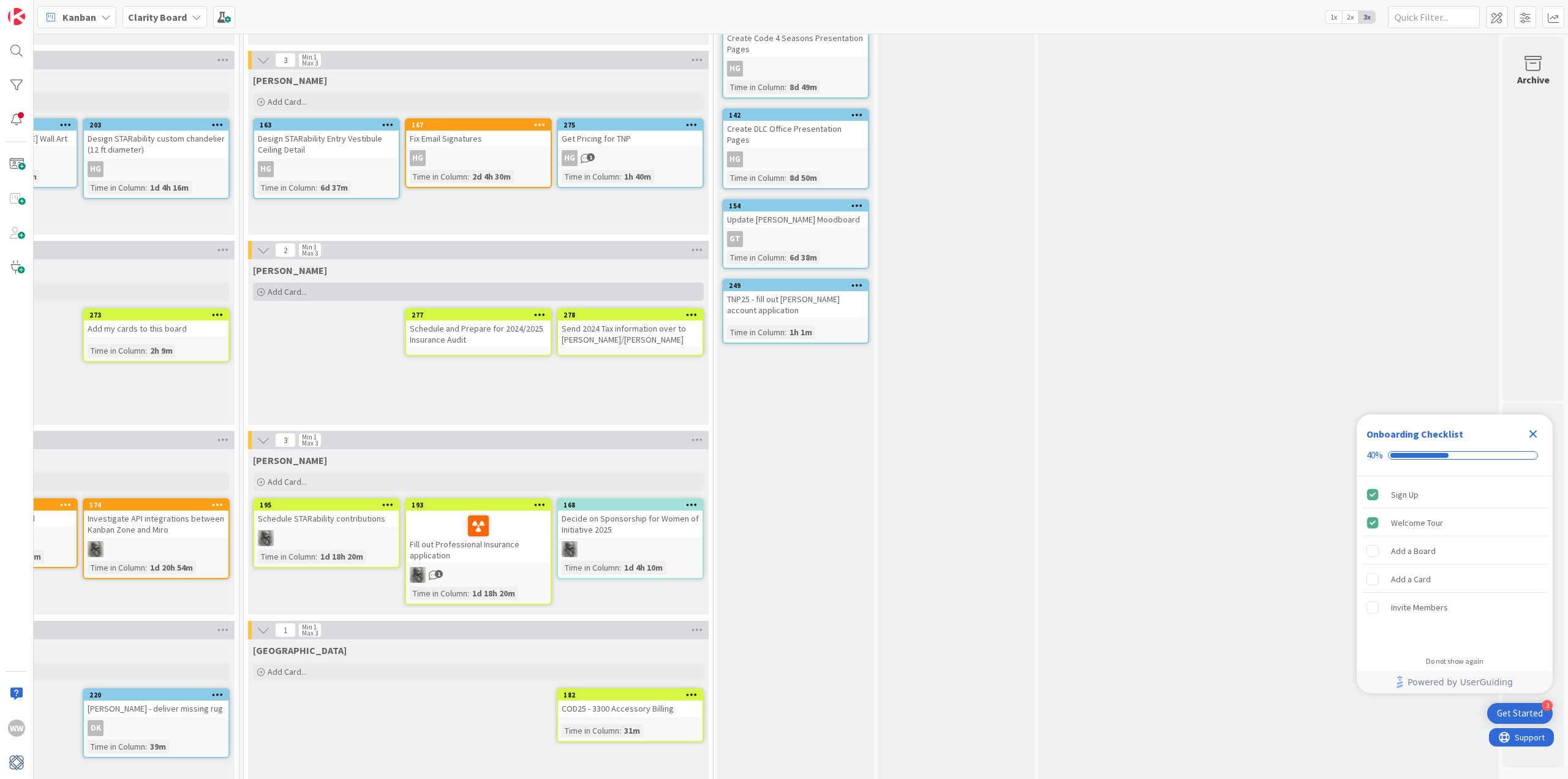
click at [276, 293] on span "Add Card..." at bounding box center [287, 292] width 39 height 11
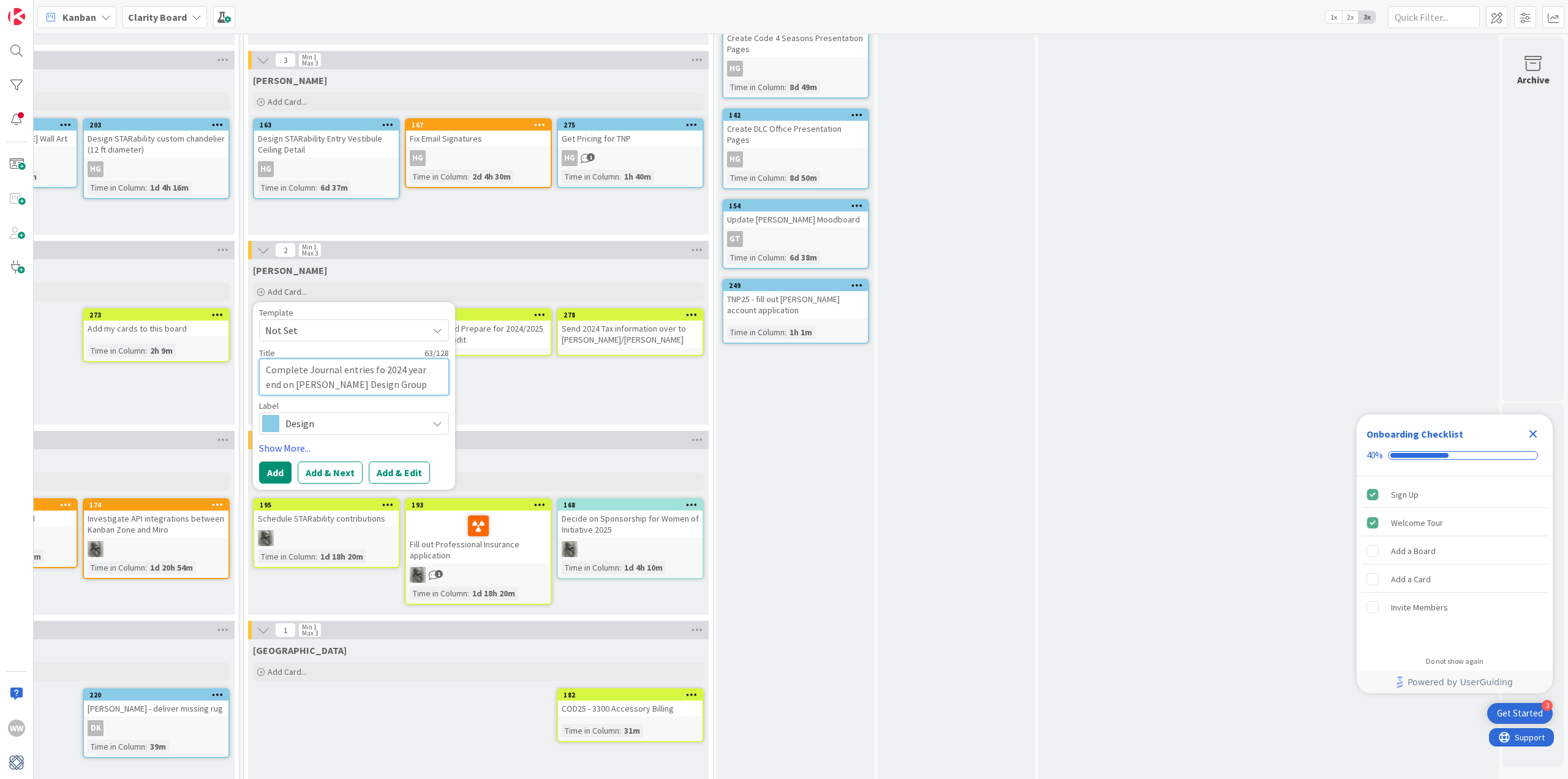
click at [370, 369] on textarea "Complete Journal entries fo 2024 year end on [PERSON_NAME] Design Group" at bounding box center [354, 376] width 190 height 36
click at [266, 474] on button "Add" at bounding box center [275, 472] width 33 height 22
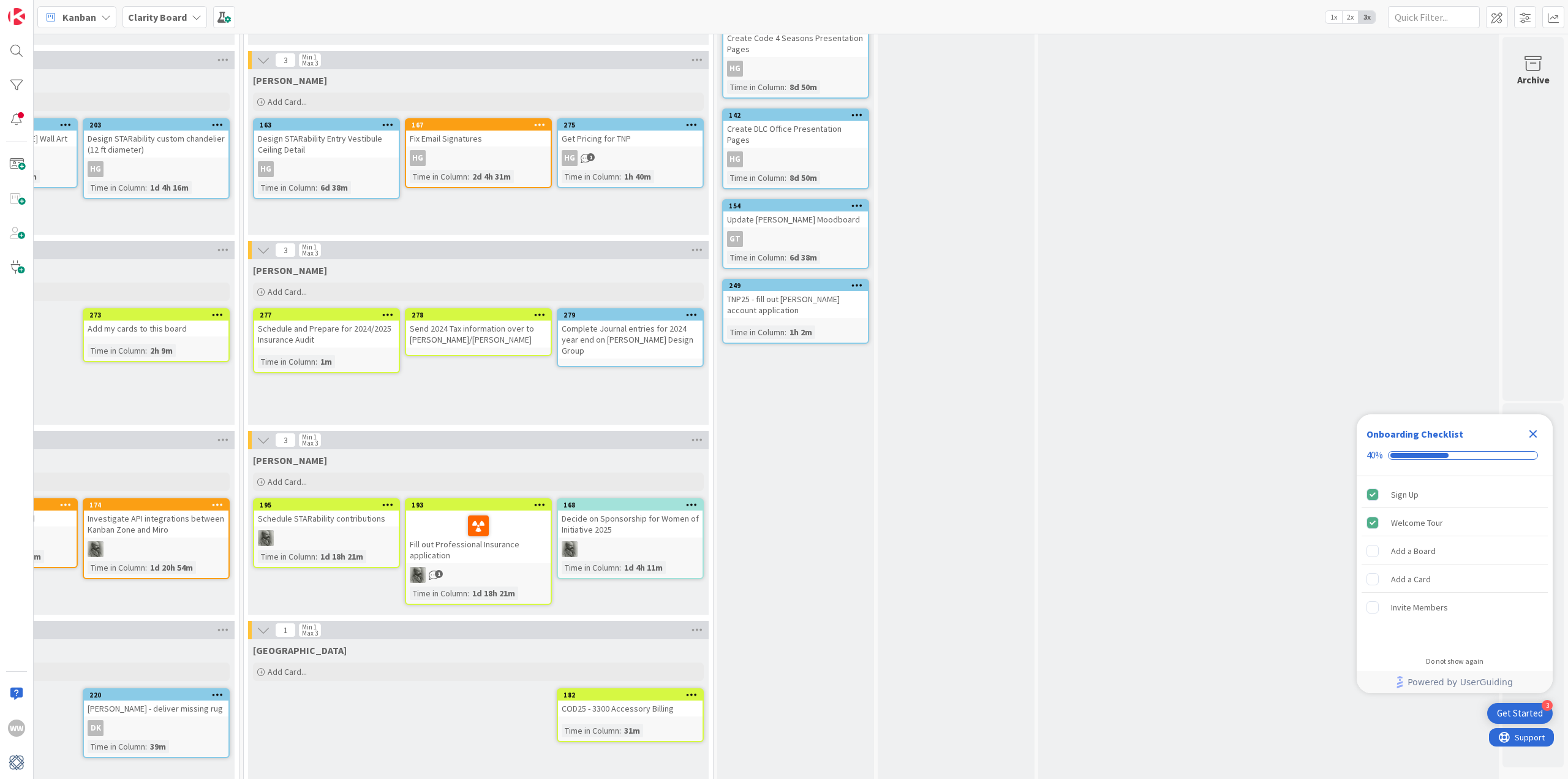
click at [612, 333] on div "Complete Journal entries for 2024 year end on [PERSON_NAME] Design Group" at bounding box center [630, 339] width 145 height 38
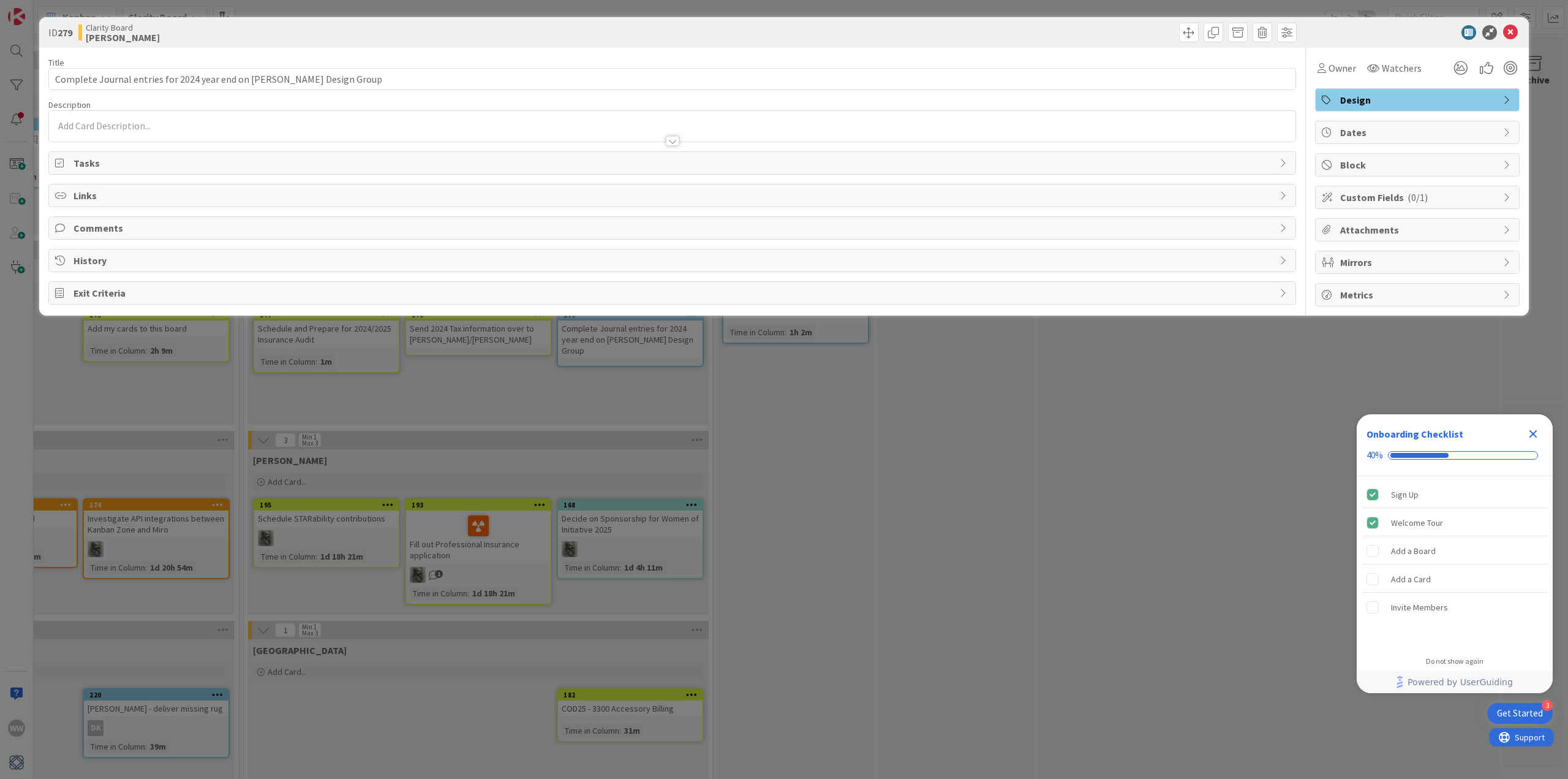
click at [1506, 96] on icon at bounding box center [1508, 100] width 9 height 9
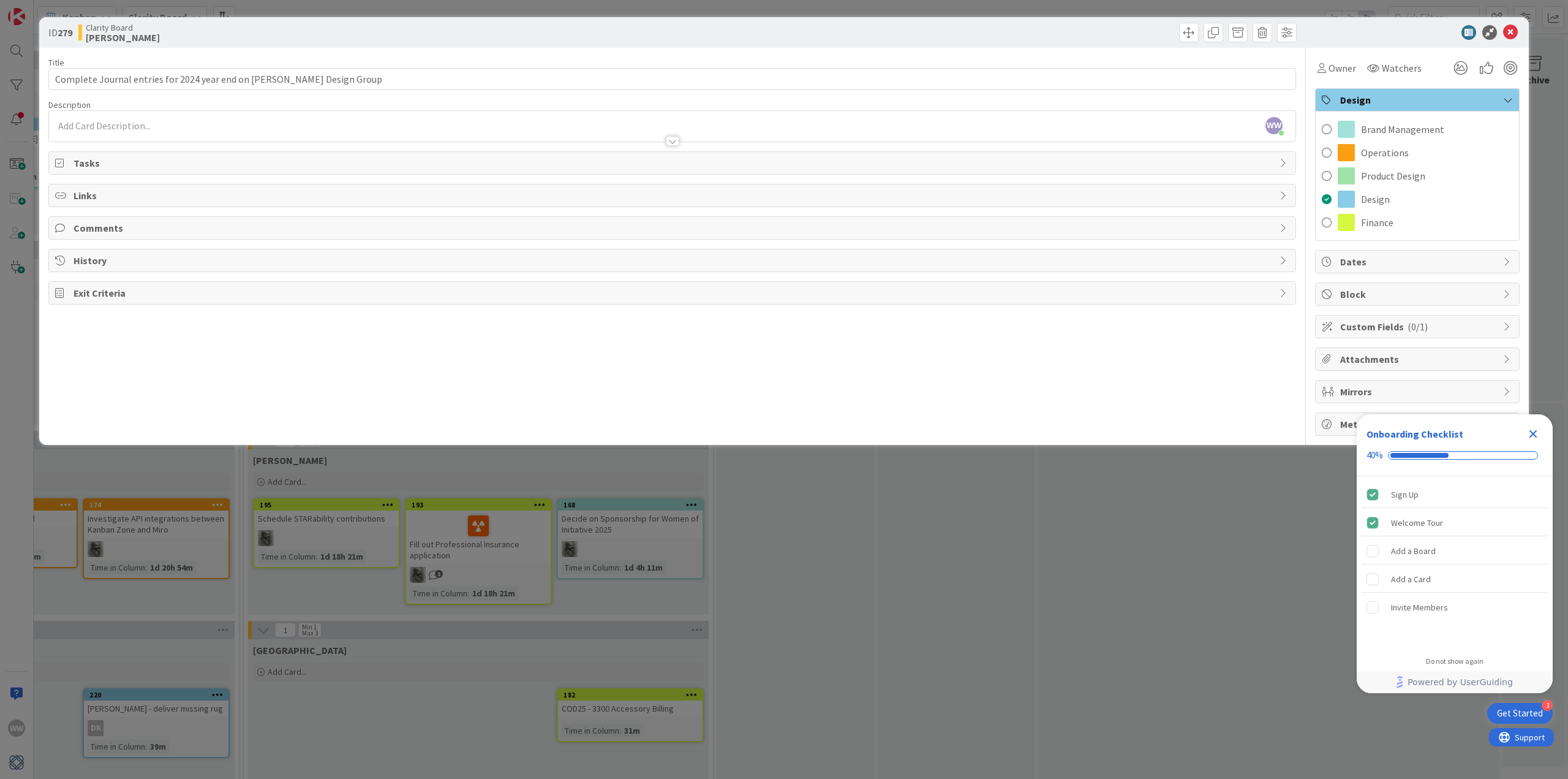
click at [1327, 222] on span at bounding box center [1327, 223] width 9 height 19
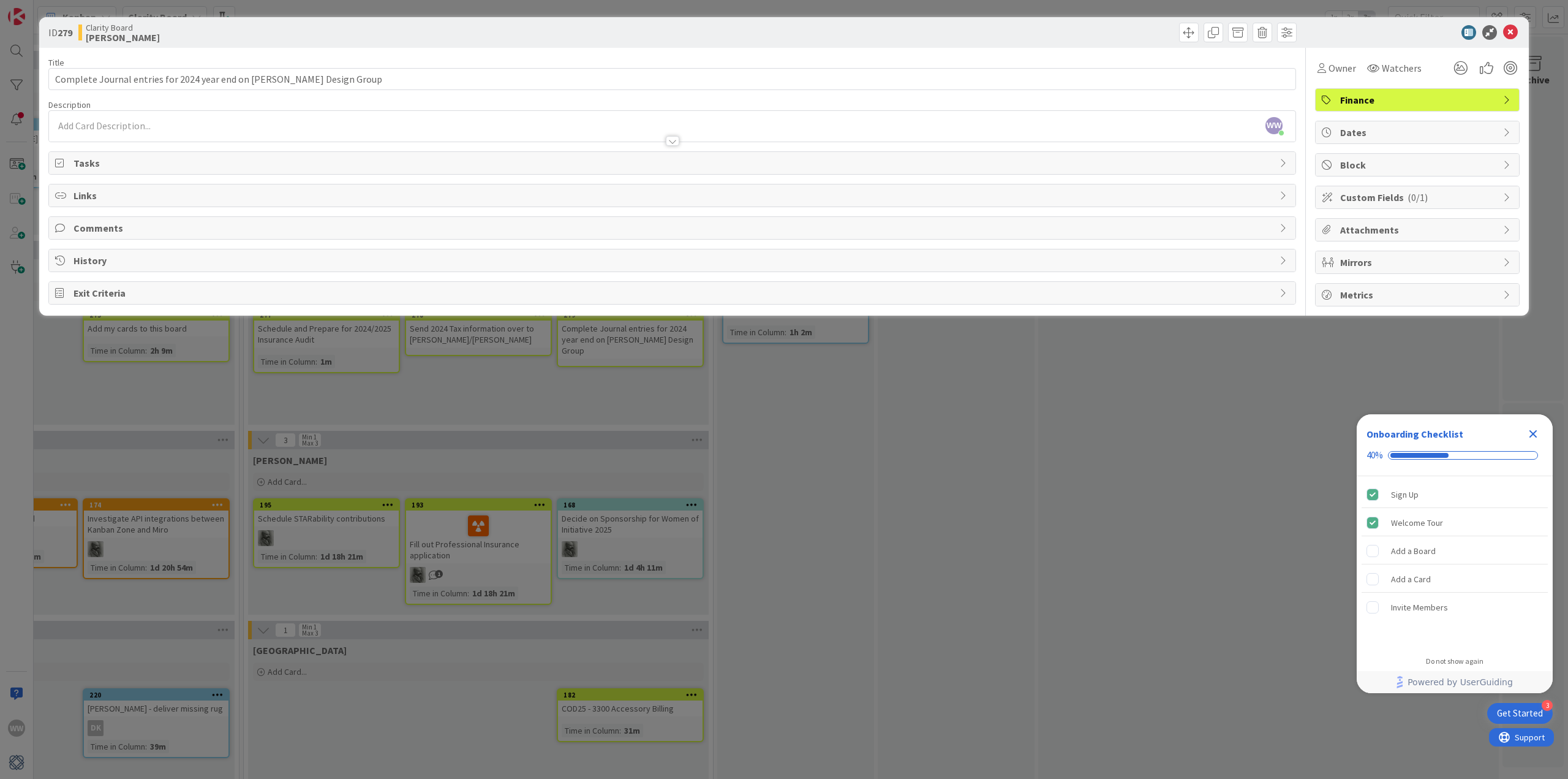
click at [1076, 470] on div "ID 279 Clarity Board [PERSON_NAME] Title 64 / 128 Complete Journal entries for …" at bounding box center [784, 389] width 1568 height 779
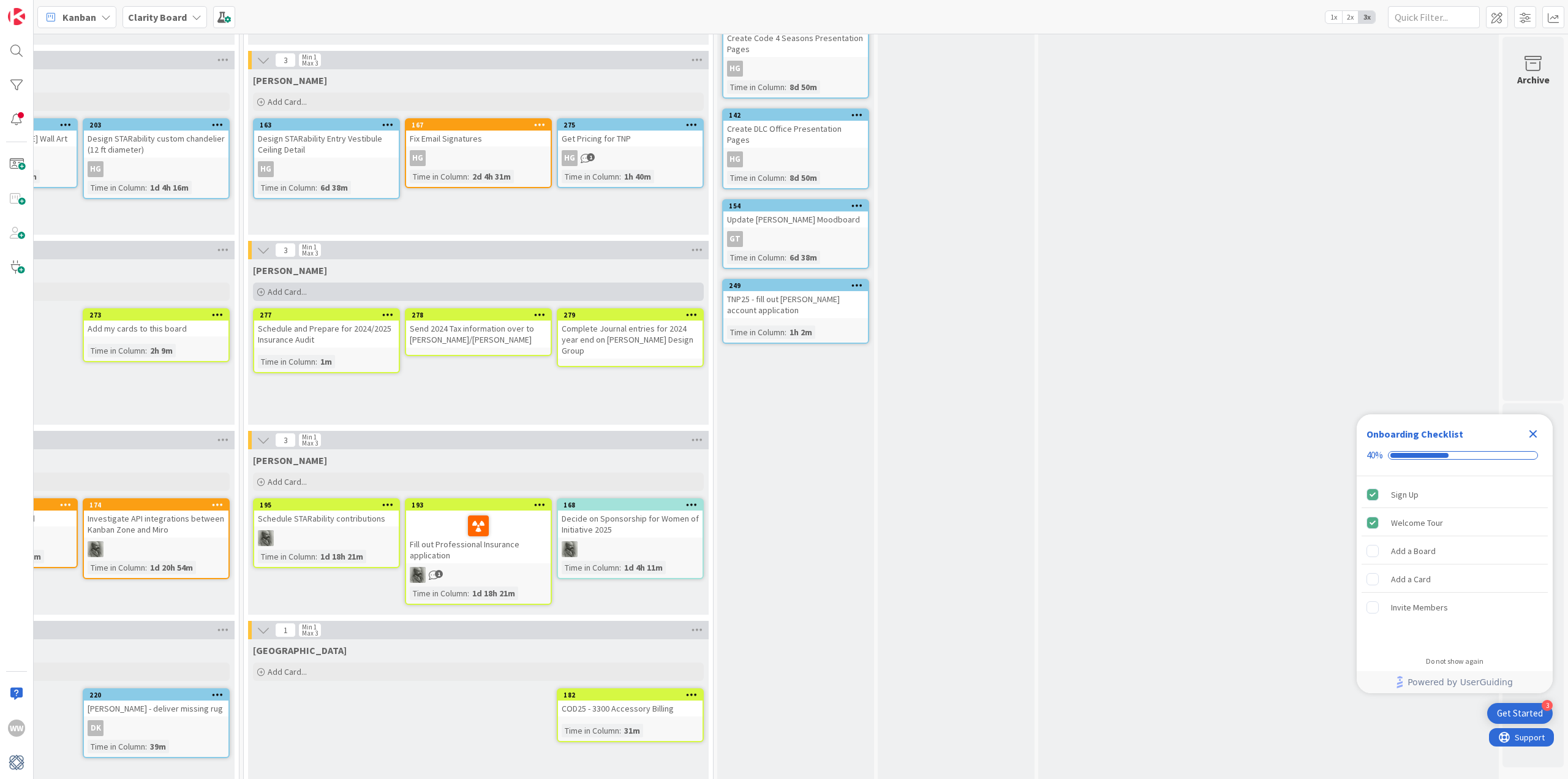
click at [278, 293] on span "Add Card..." at bounding box center [287, 292] width 39 height 11
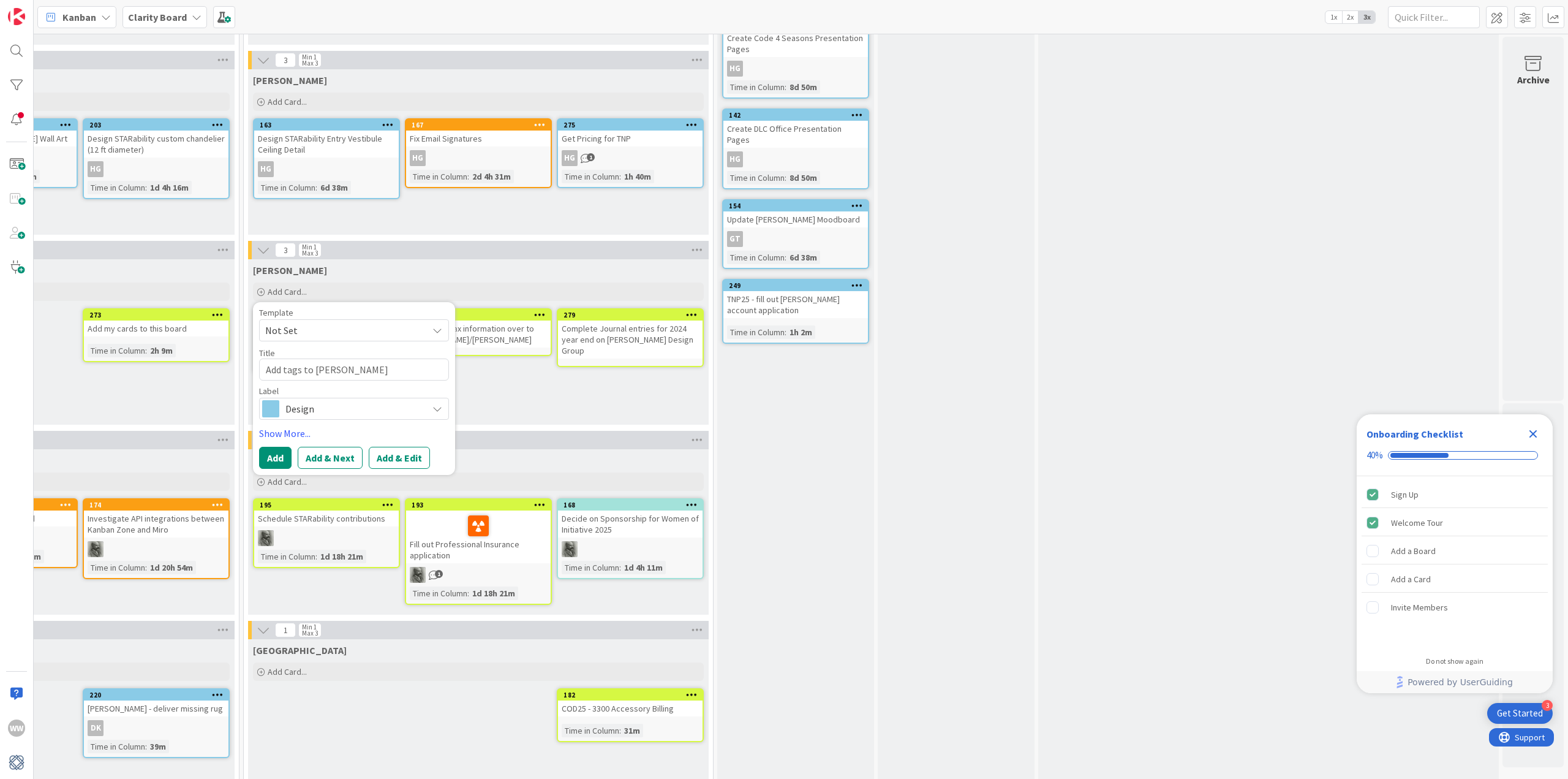
click at [422, 409] on div "Design" at bounding box center [354, 408] width 190 height 22
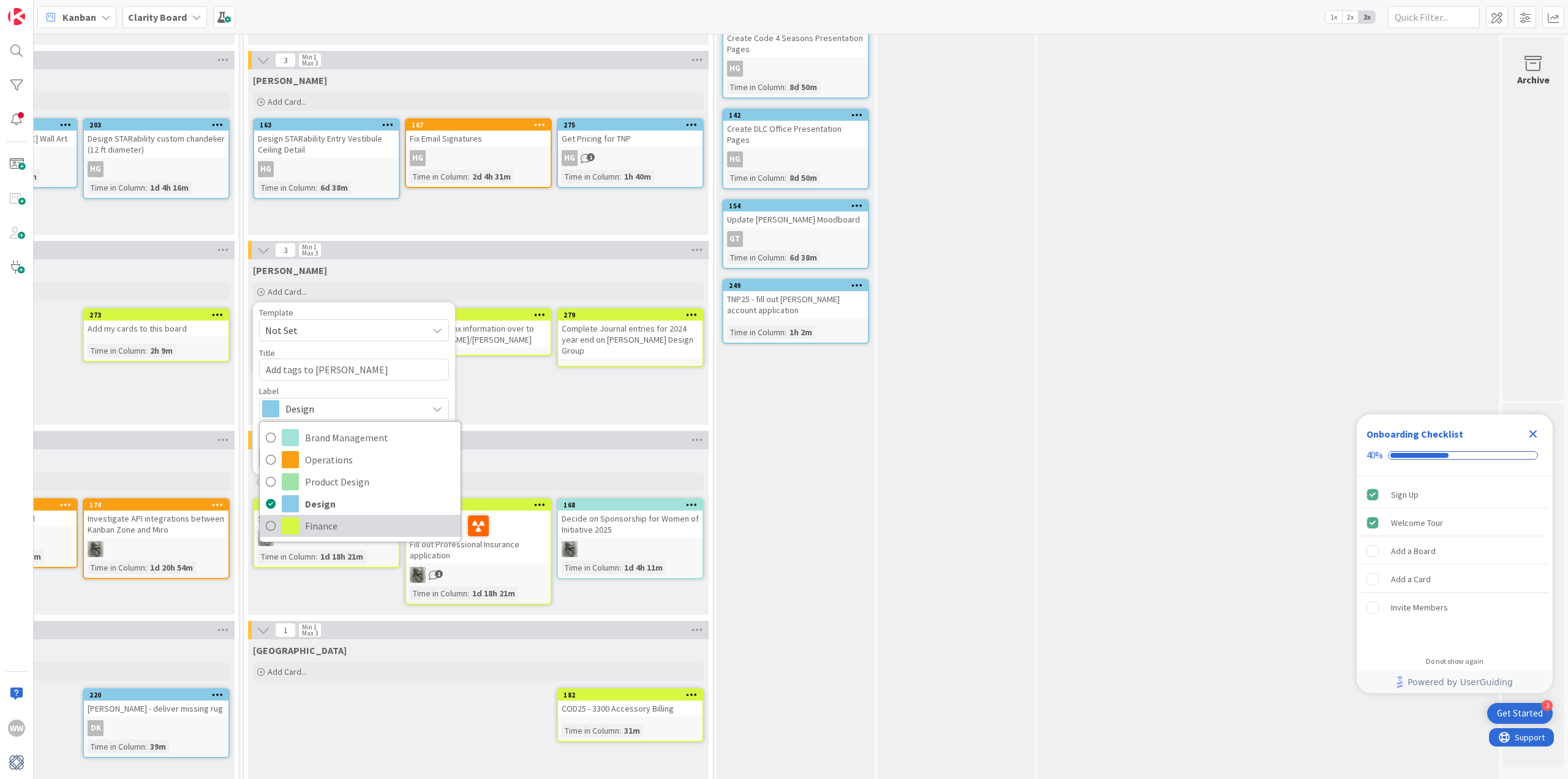
click at [267, 524] on link "Finance" at bounding box center [361, 525] width 201 height 22
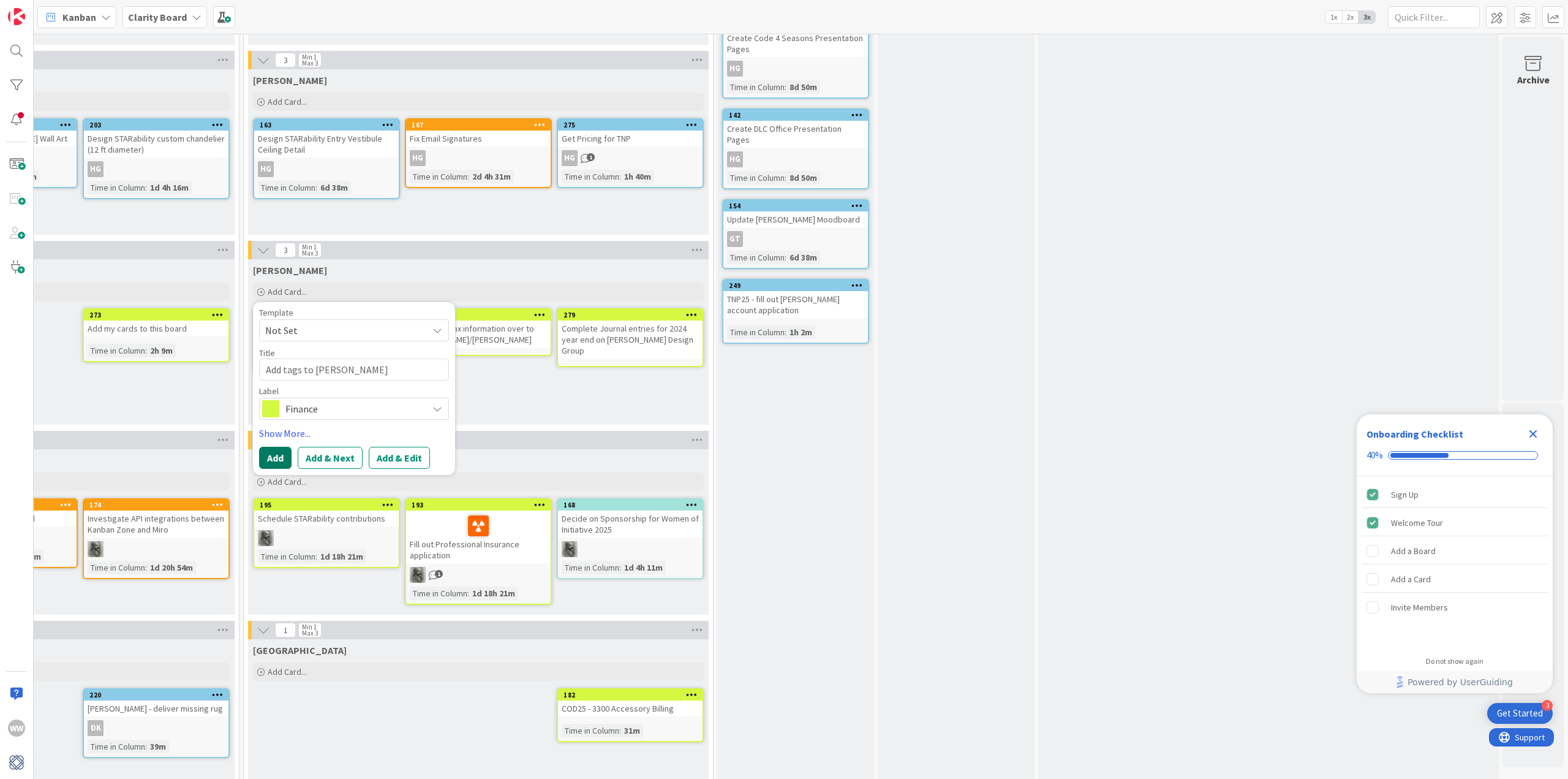
click at [263, 459] on button "Add" at bounding box center [275, 457] width 33 height 22
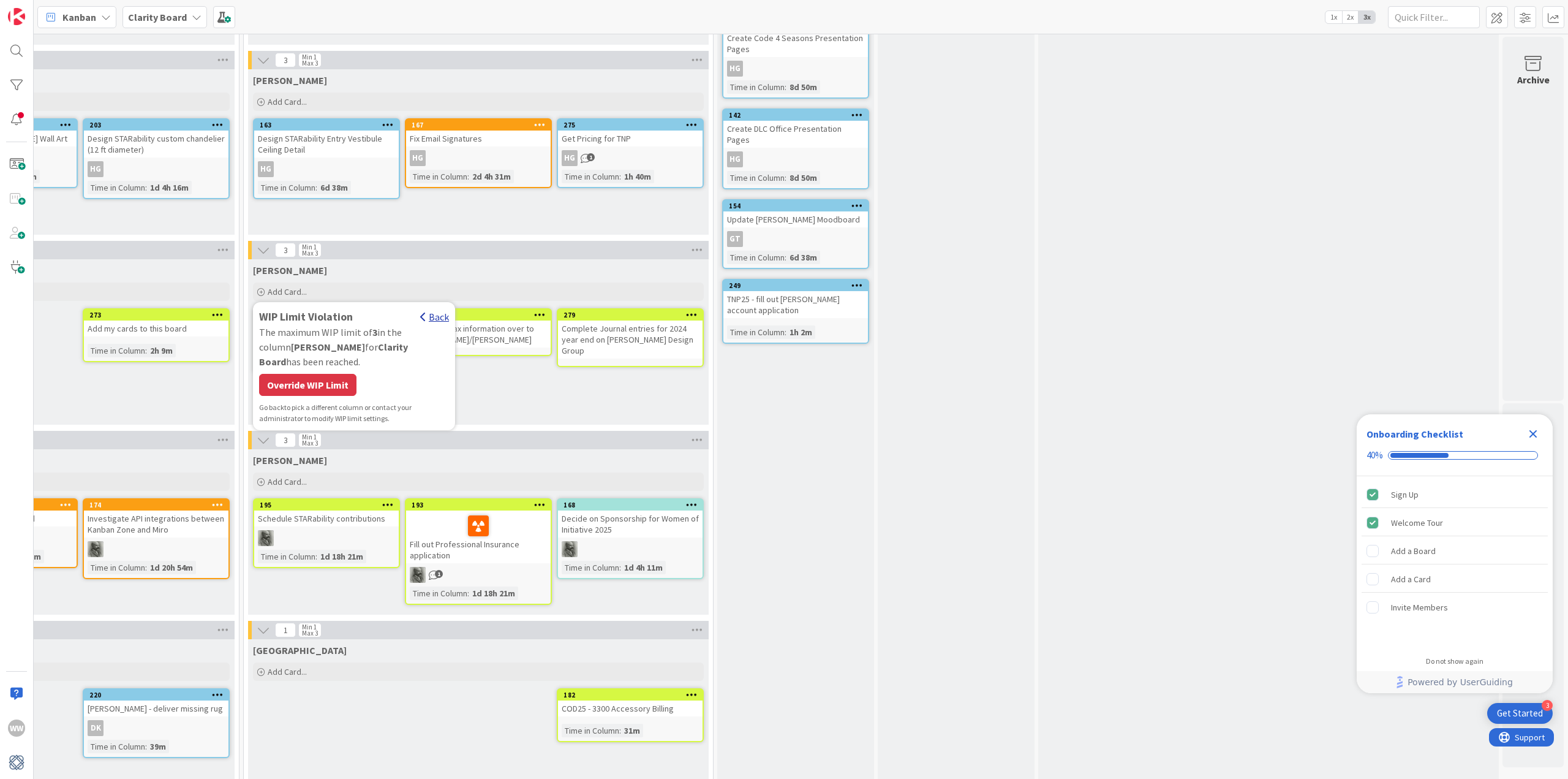
click at [428, 311] on div "Back" at bounding box center [434, 317] width 29 height 15
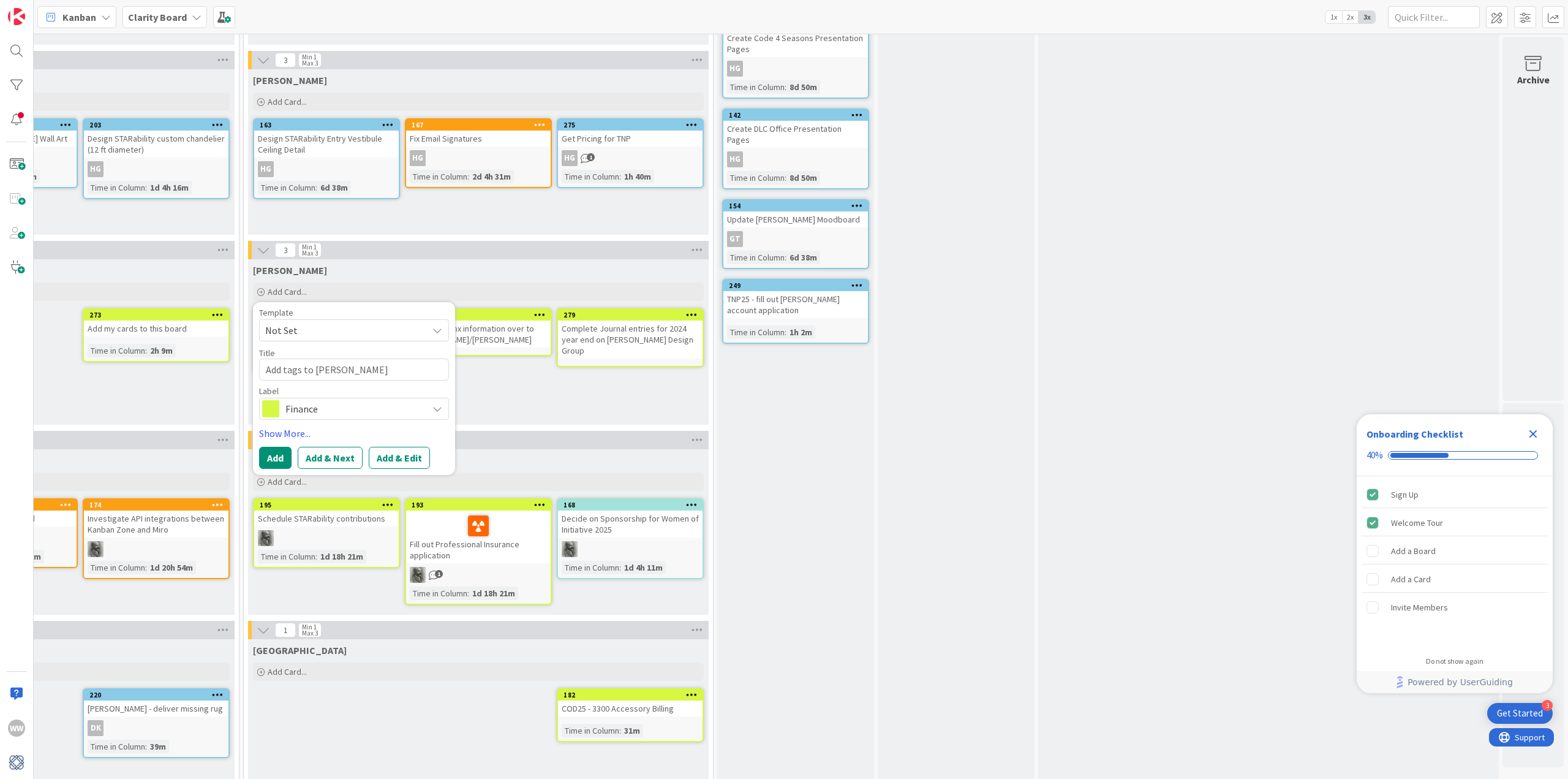
click at [536, 459] on div "[PERSON_NAME]" at bounding box center [478, 460] width 451 height 12
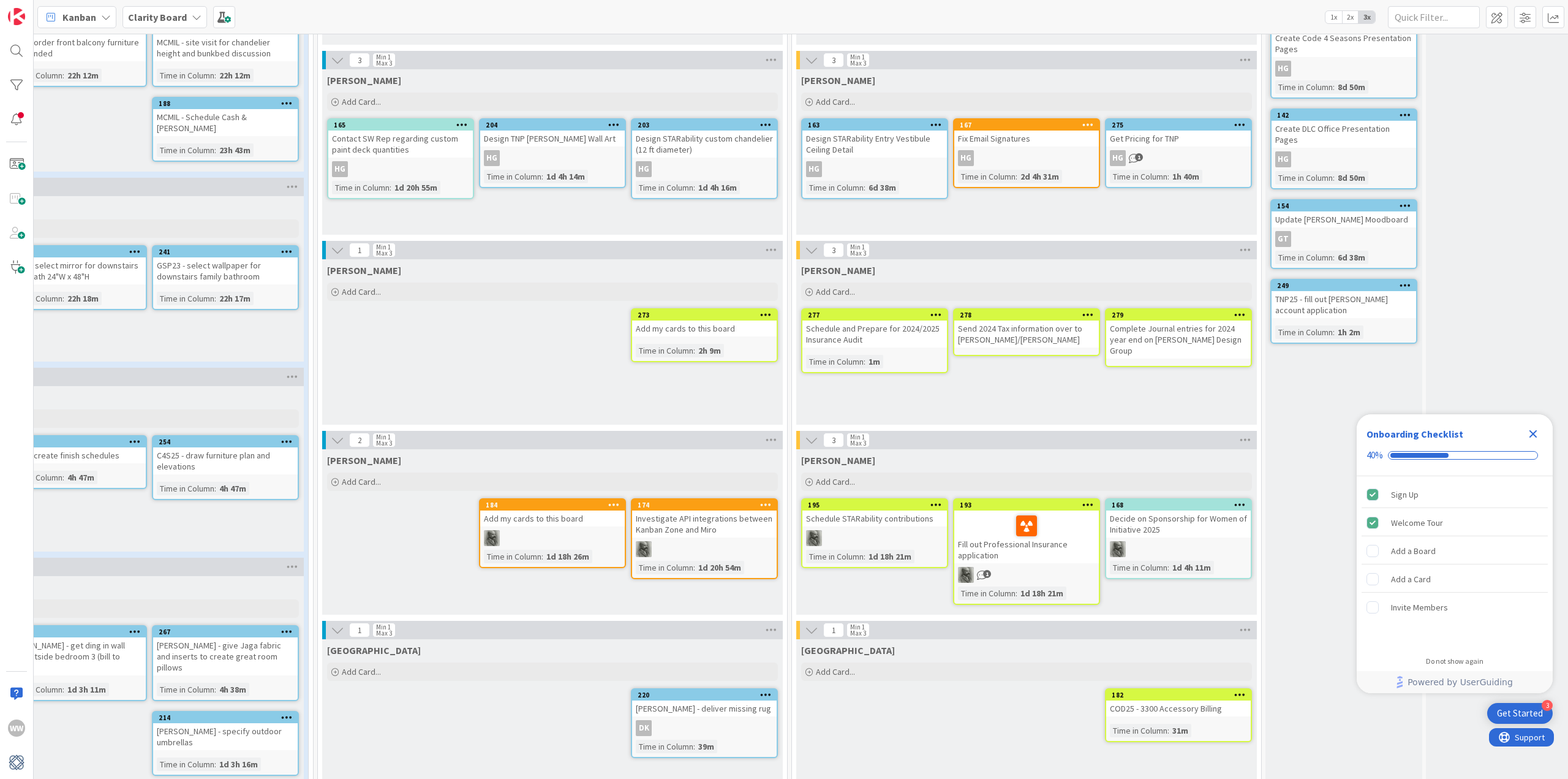
scroll to position [613, 507]
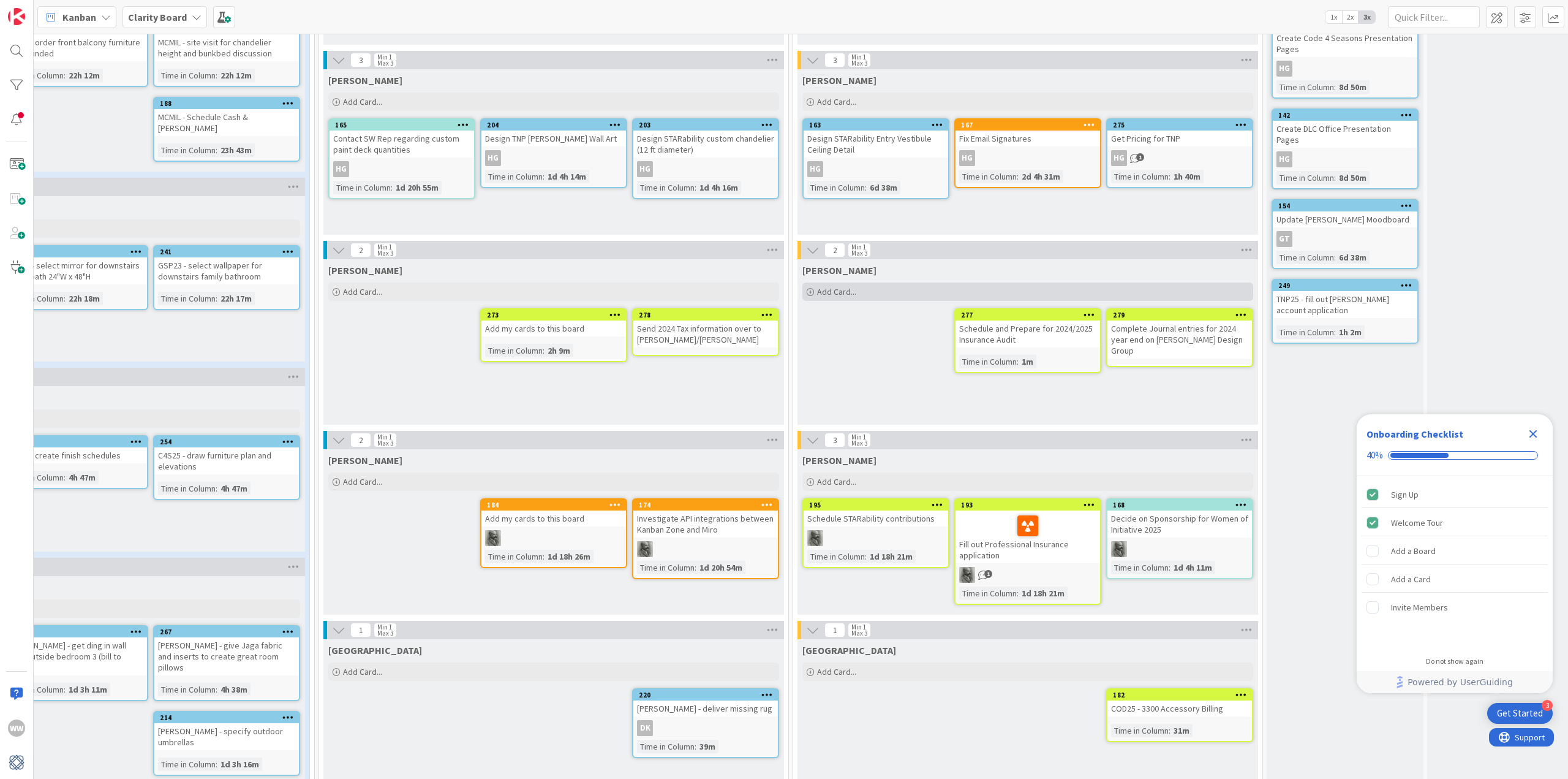
click at [833, 293] on span "Add Card..." at bounding box center [837, 292] width 39 height 11
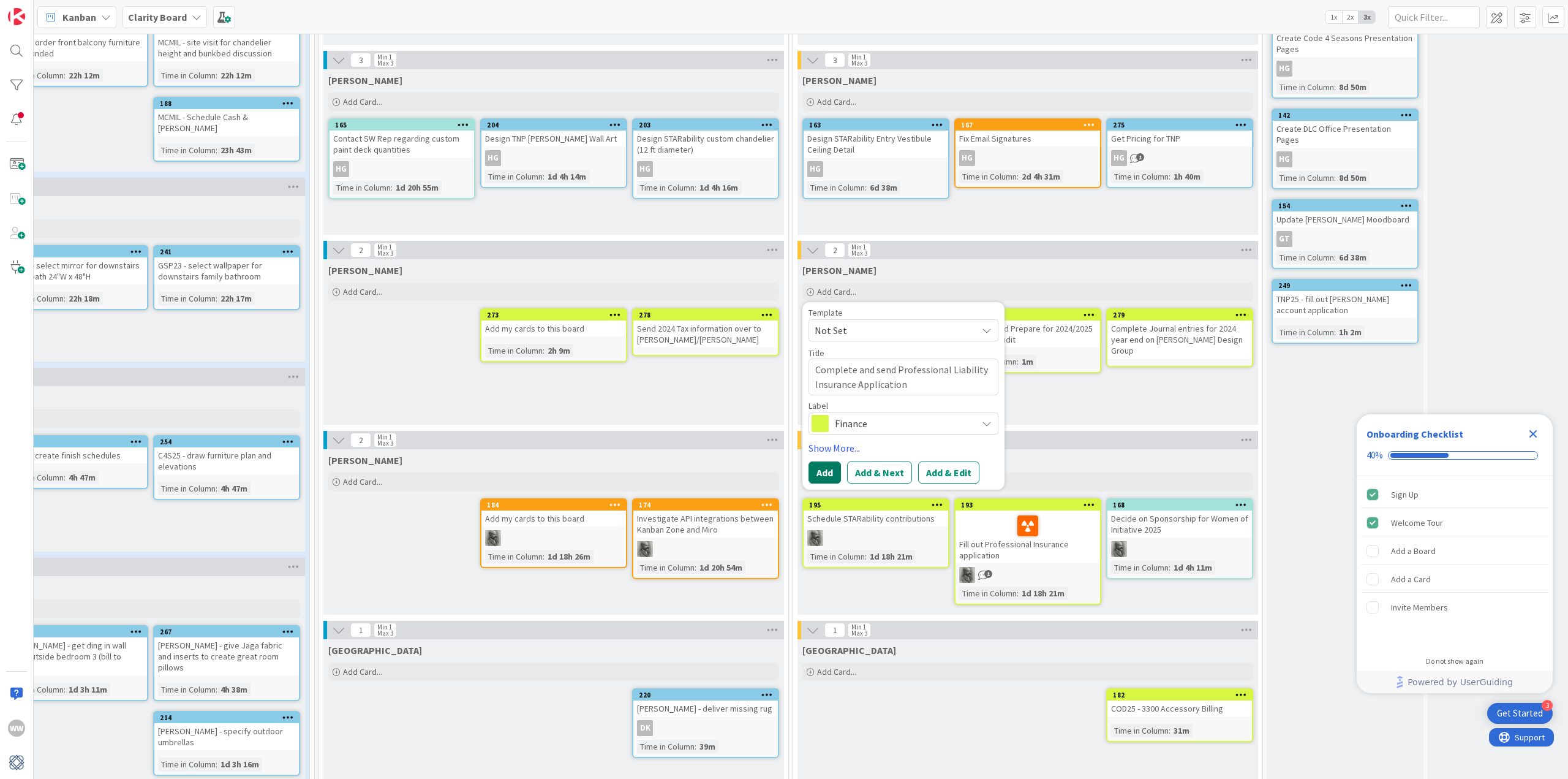
click at [831, 472] on button "Add" at bounding box center [825, 472] width 33 height 22
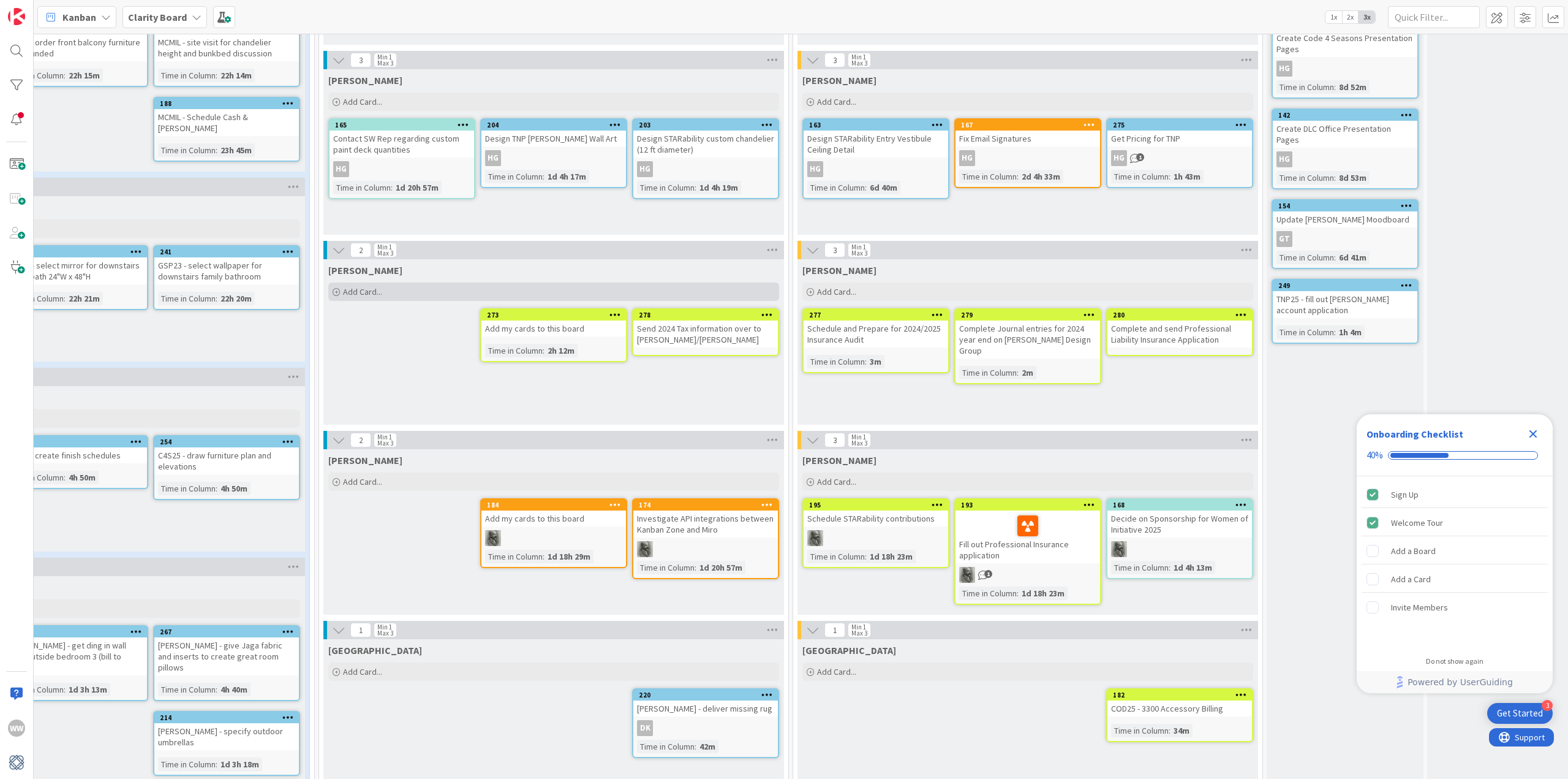
click at [351, 289] on span "Add Card..." at bounding box center [363, 292] width 39 height 11
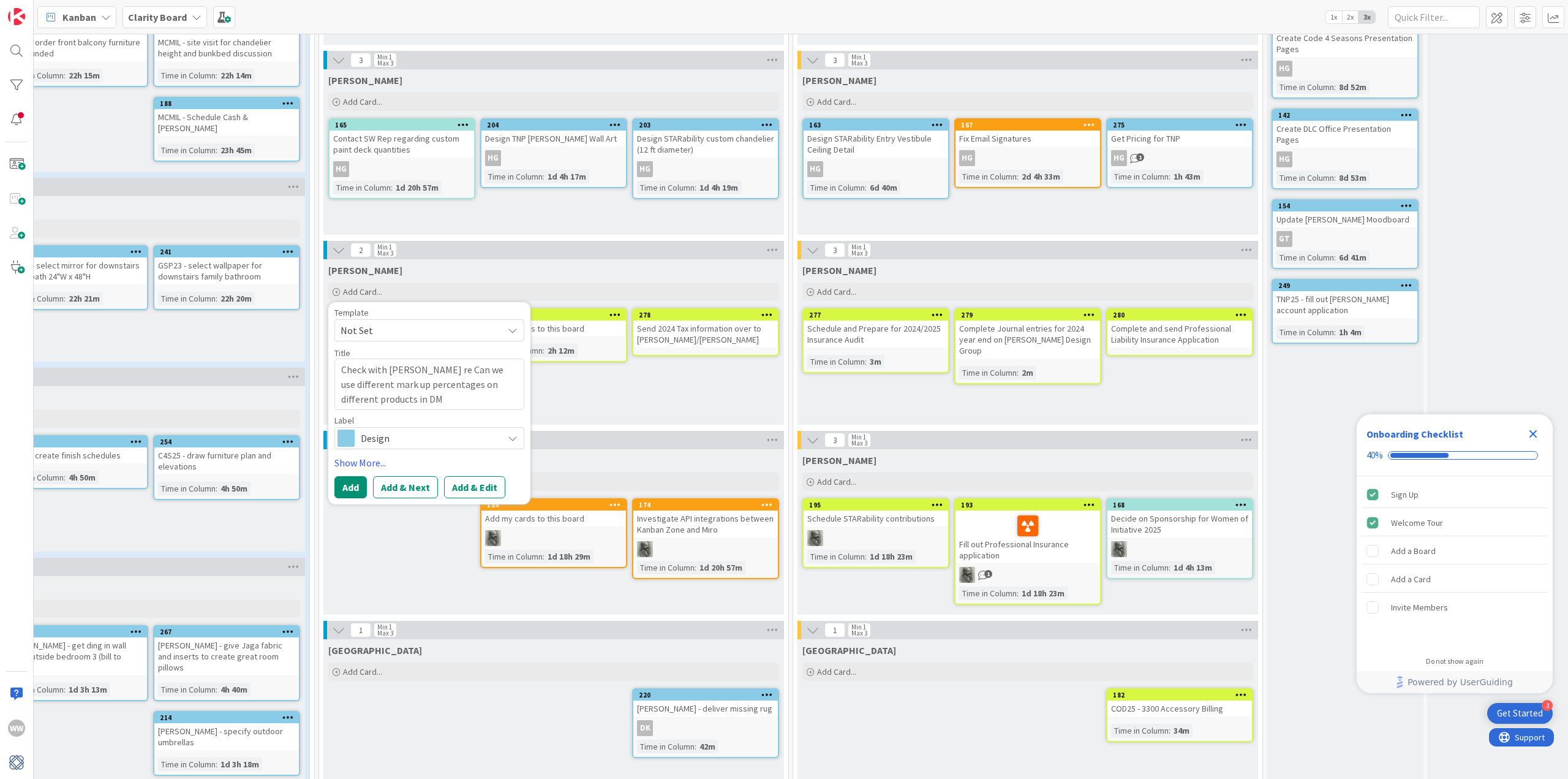
click at [512, 436] on icon at bounding box center [513, 438] width 9 height 9
click at [349, 554] on icon at bounding box center [346, 555] width 9 height 19
click at [350, 485] on button "Add" at bounding box center [350, 487] width 33 height 22
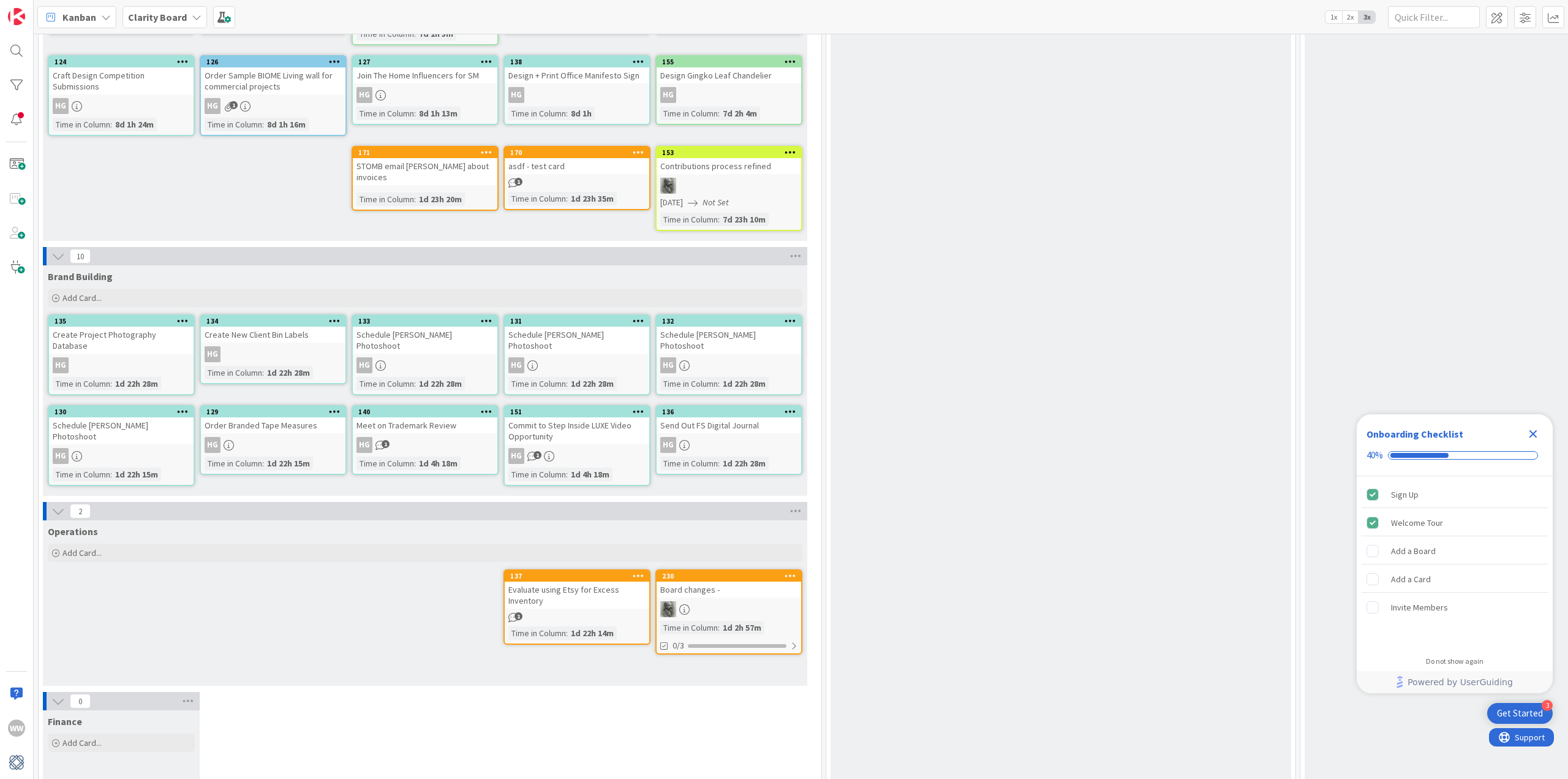
scroll to position [3840, 0]
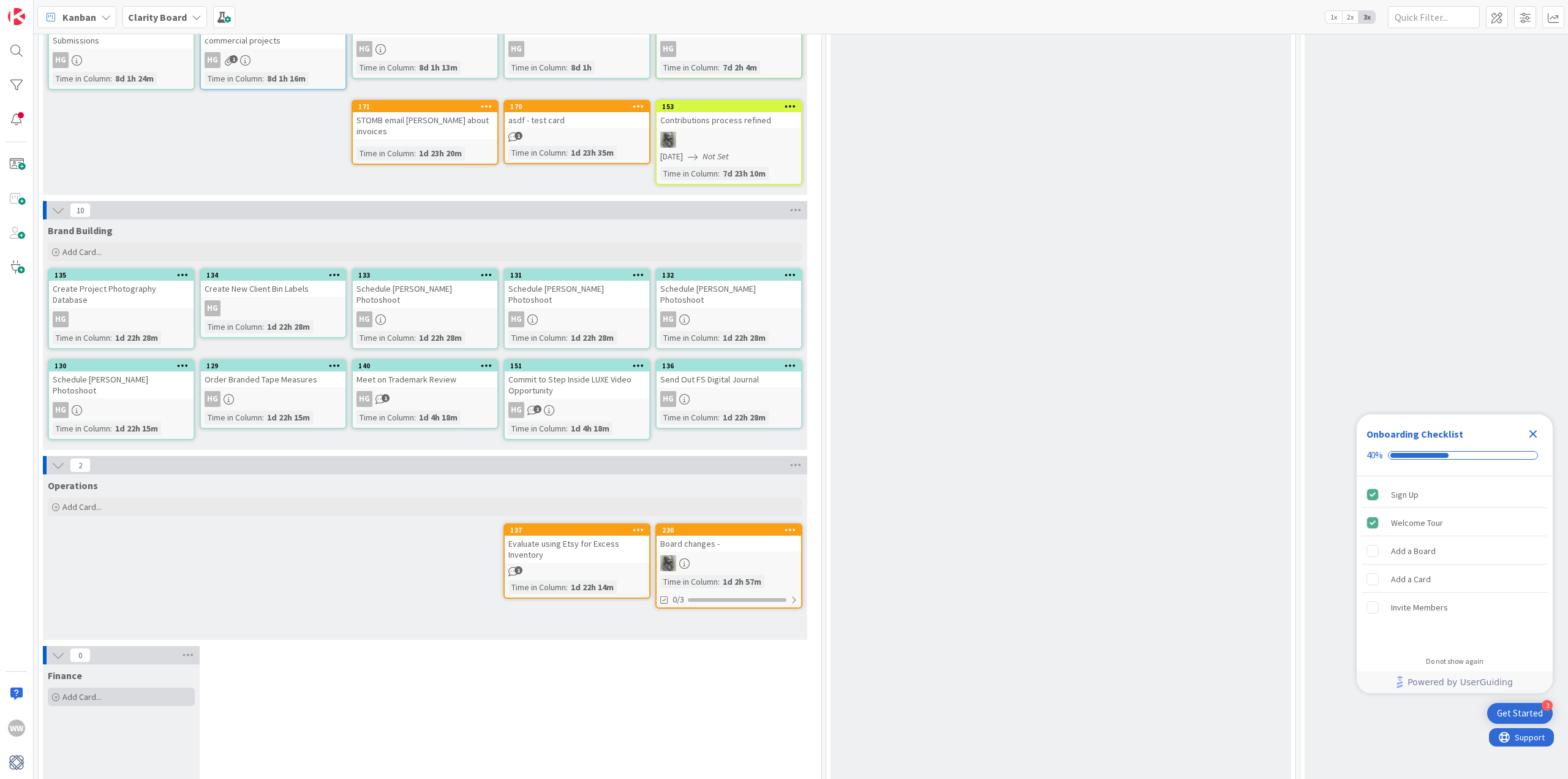
click at [83, 692] on span "Add Card..." at bounding box center [83, 697] width 39 height 11
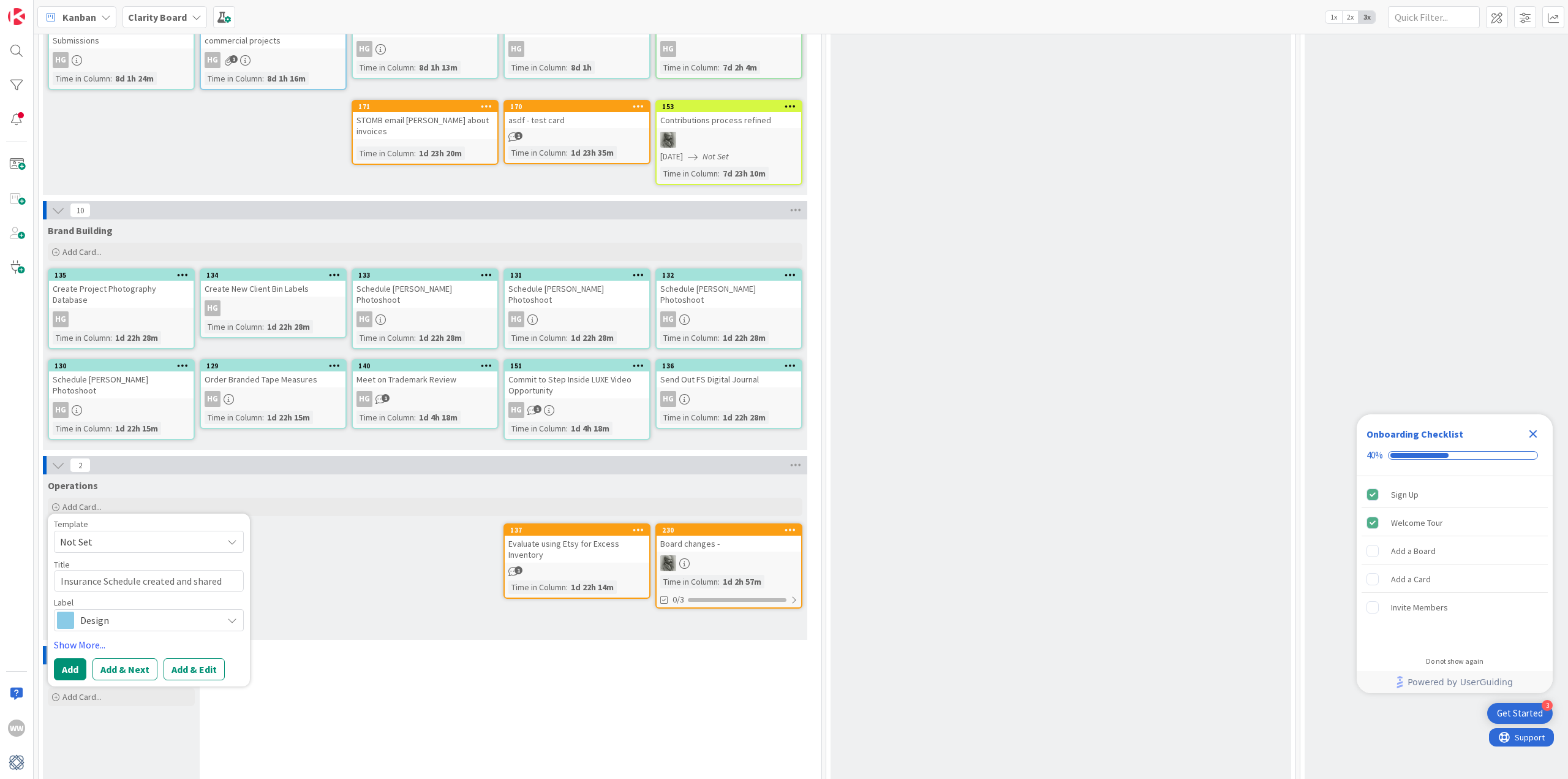
click at [230, 615] on icon at bounding box center [232, 620] width 9 height 9
click at [105, 728] on span "Finance" at bounding box center [174, 738] width 149 height 19
click at [76, 658] on button "Add" at bounding box center [70, 668] width 33 height 22
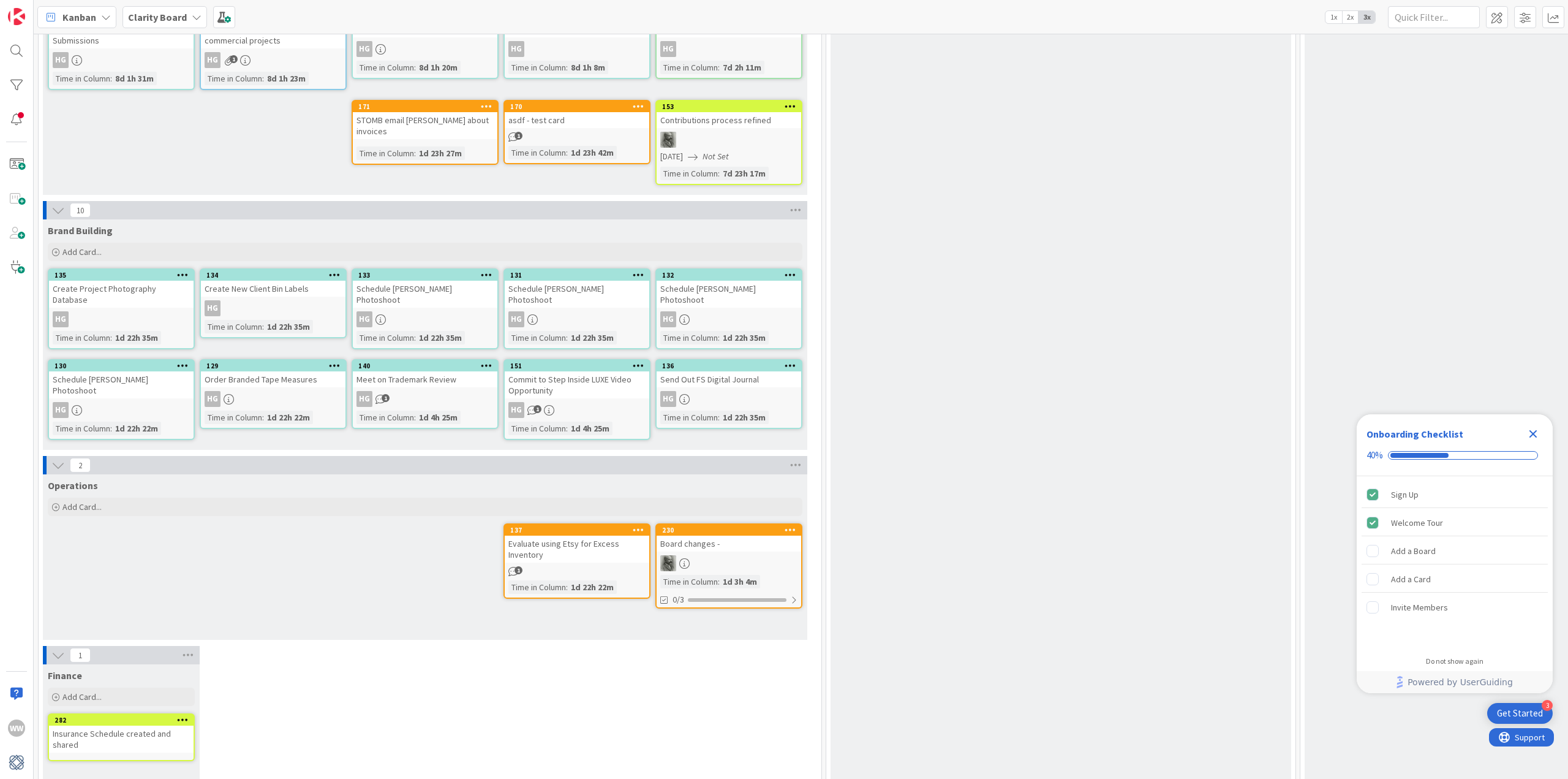
click at [56, 648] on icon at bounding box center [58, 655] width 13 height 13
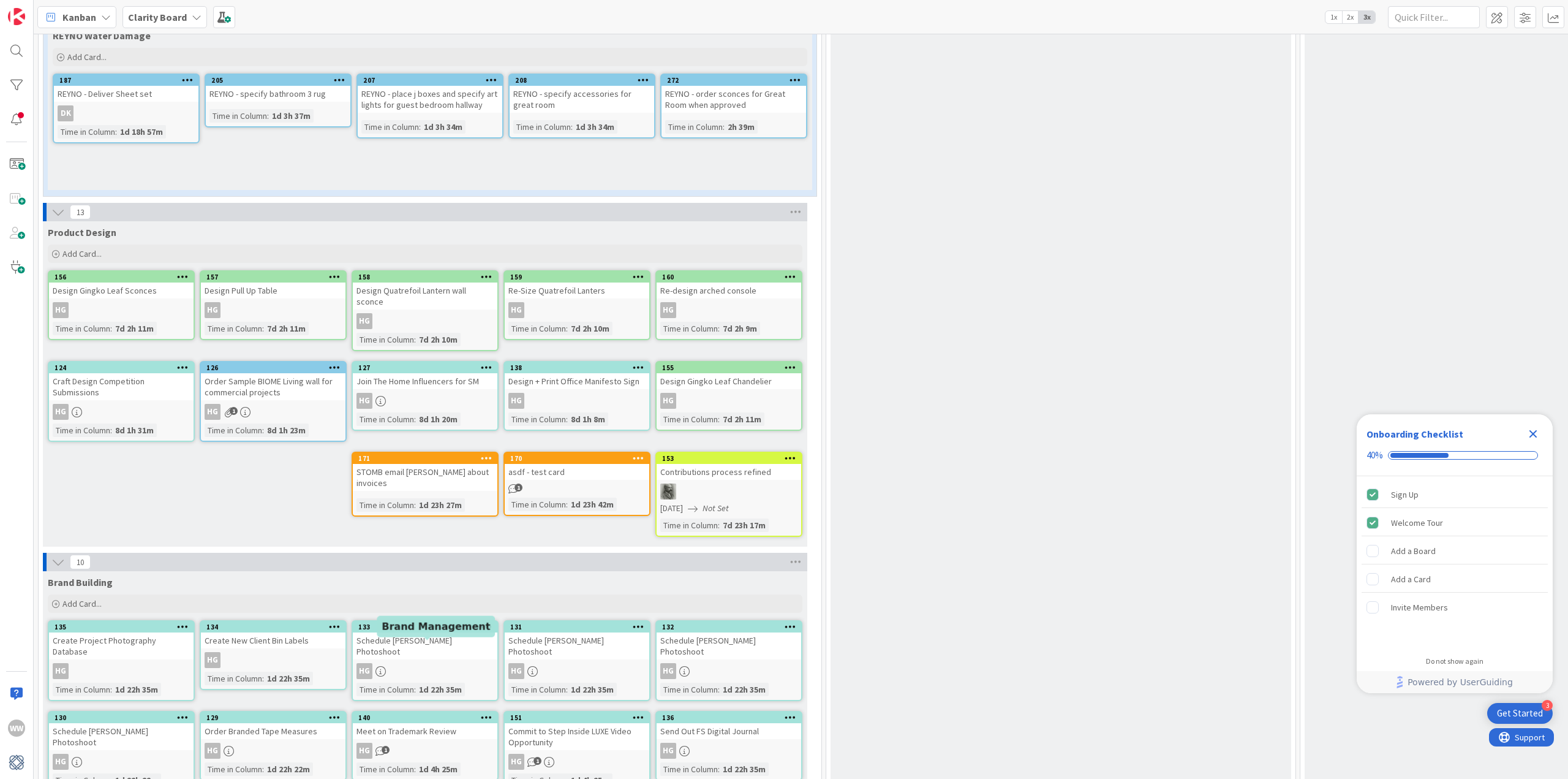
scroll to position [3694, 0]
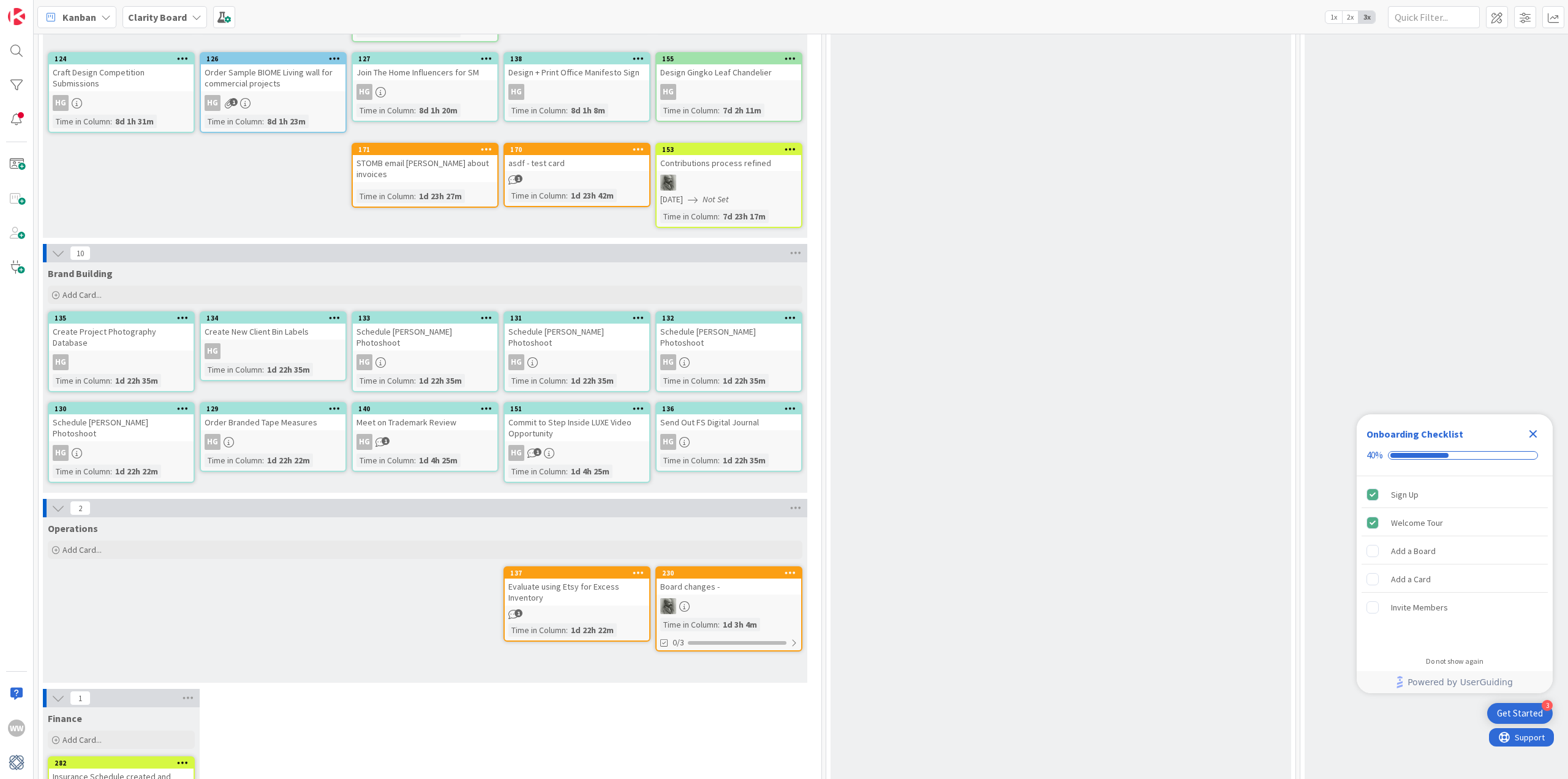
scroll to position [3840, 0]
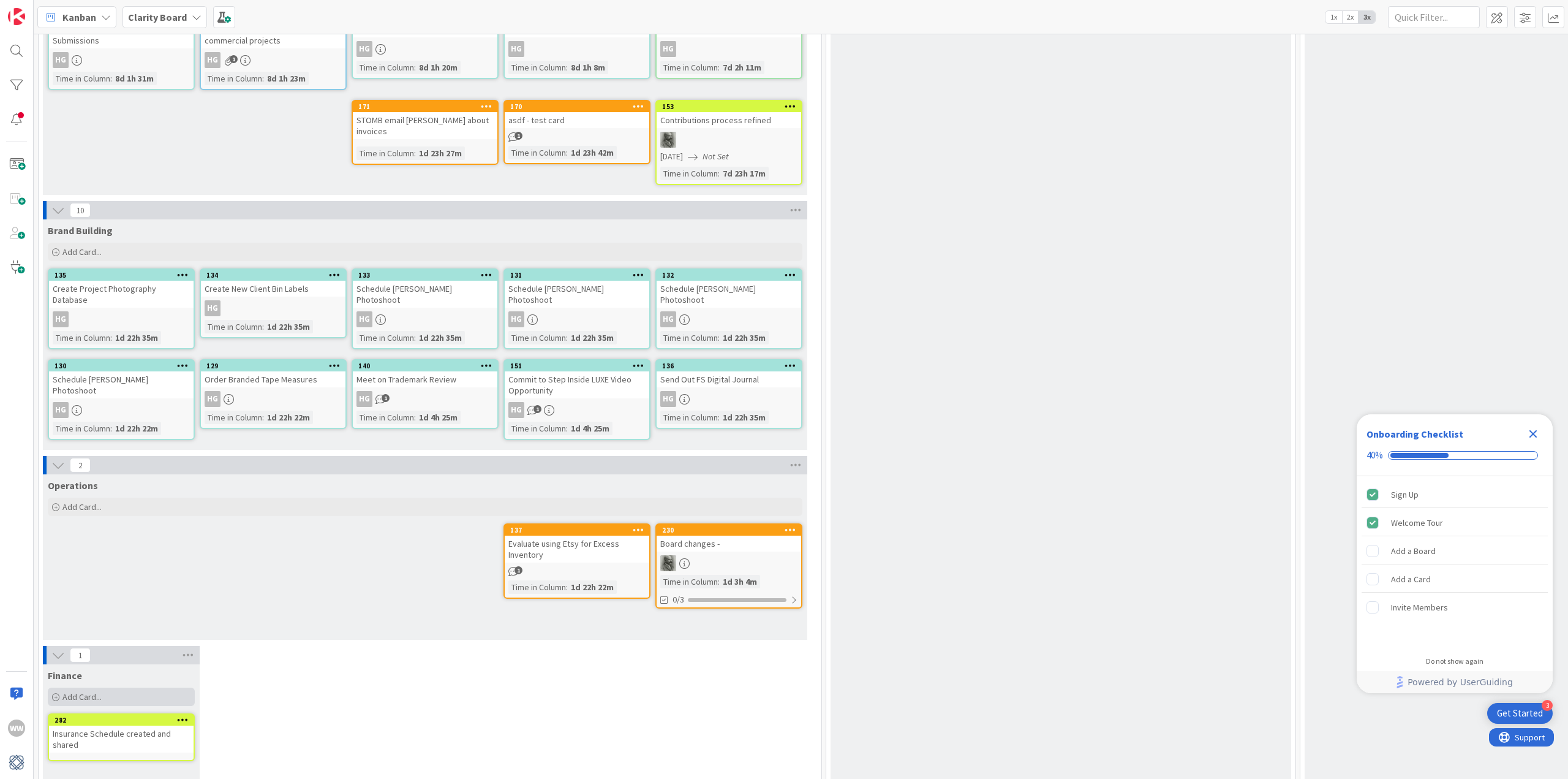
click at [81, 692] on span "Add Card..." at bounding box center [83, 697] width 39 height 11
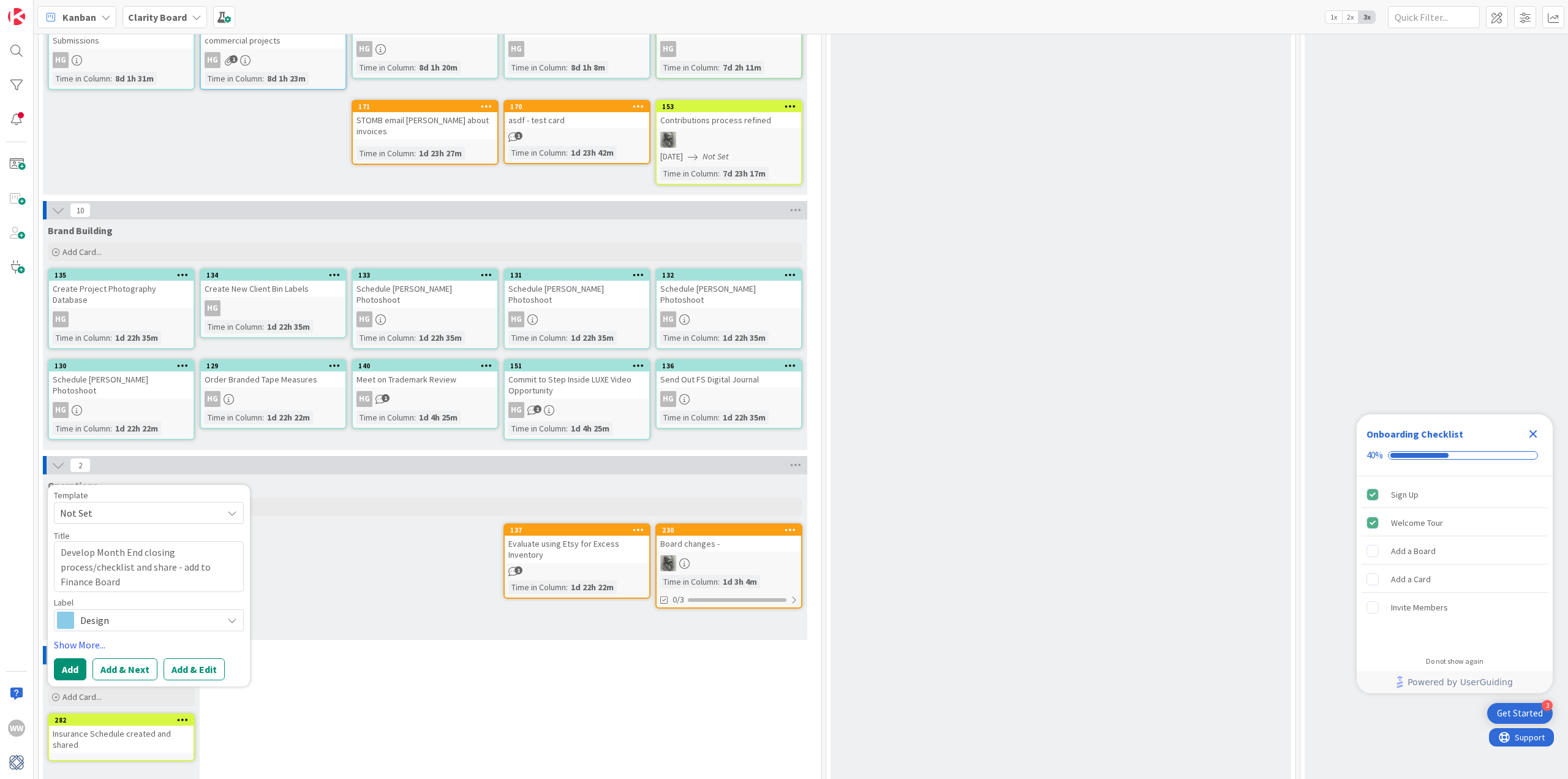
click at [233, 615] on icon at bounding box center [232, 620] width 9 height 9
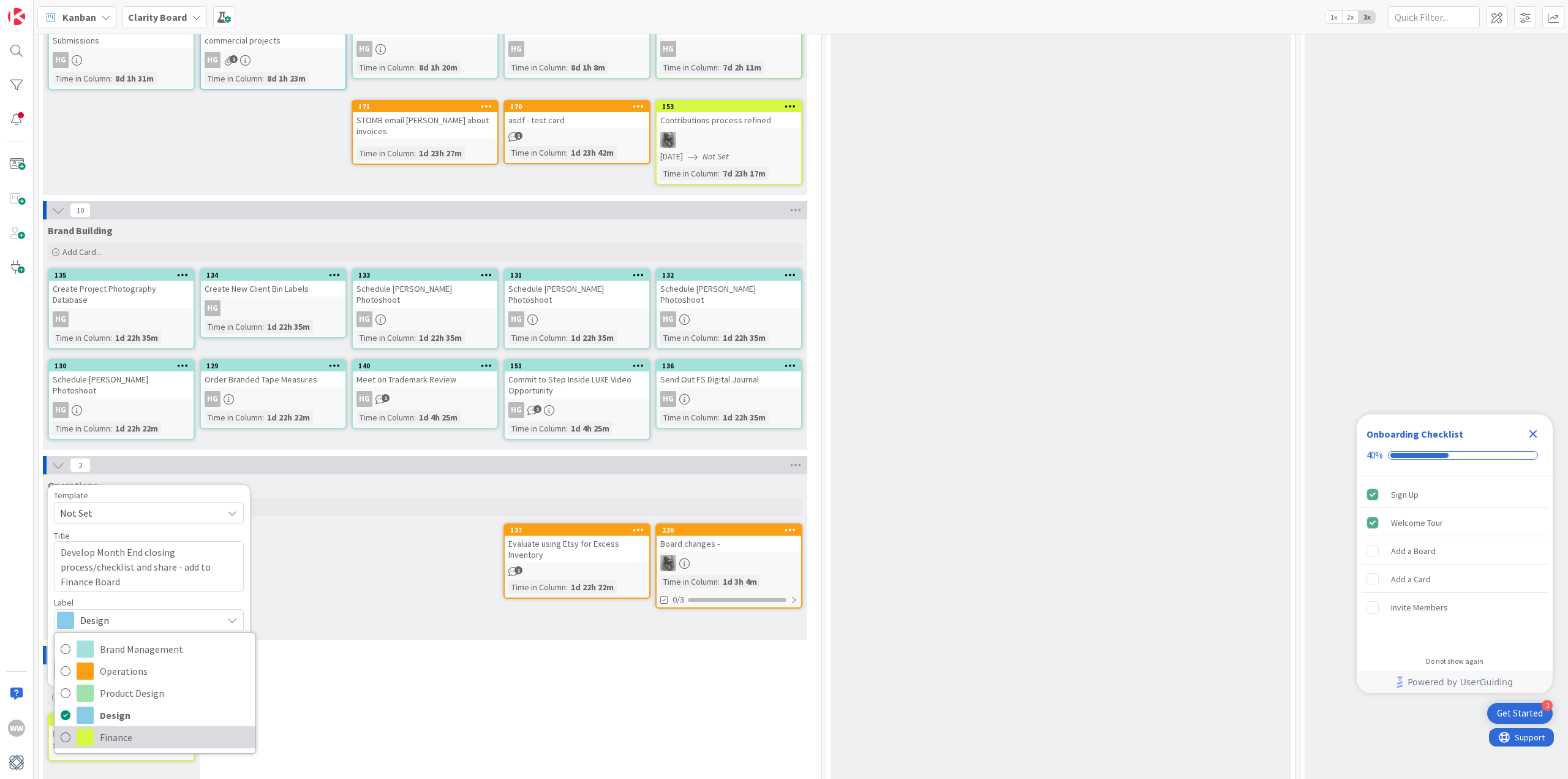
click at [87, 728] on span at bounding box center [85, 737] width 17 height 17
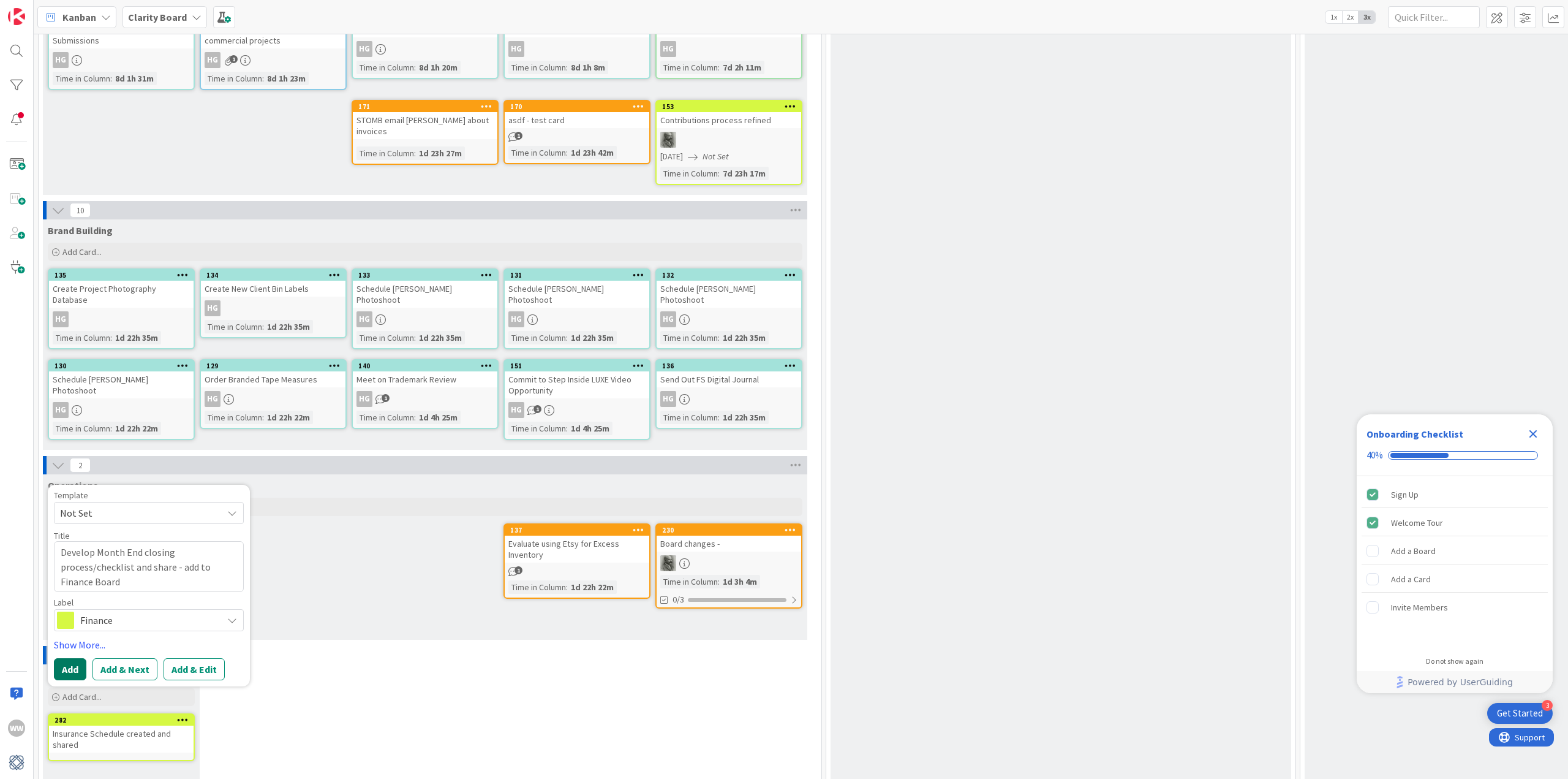
click at [70, 658] on button "Add" at bounding box center [70, 668] width 33 height 22
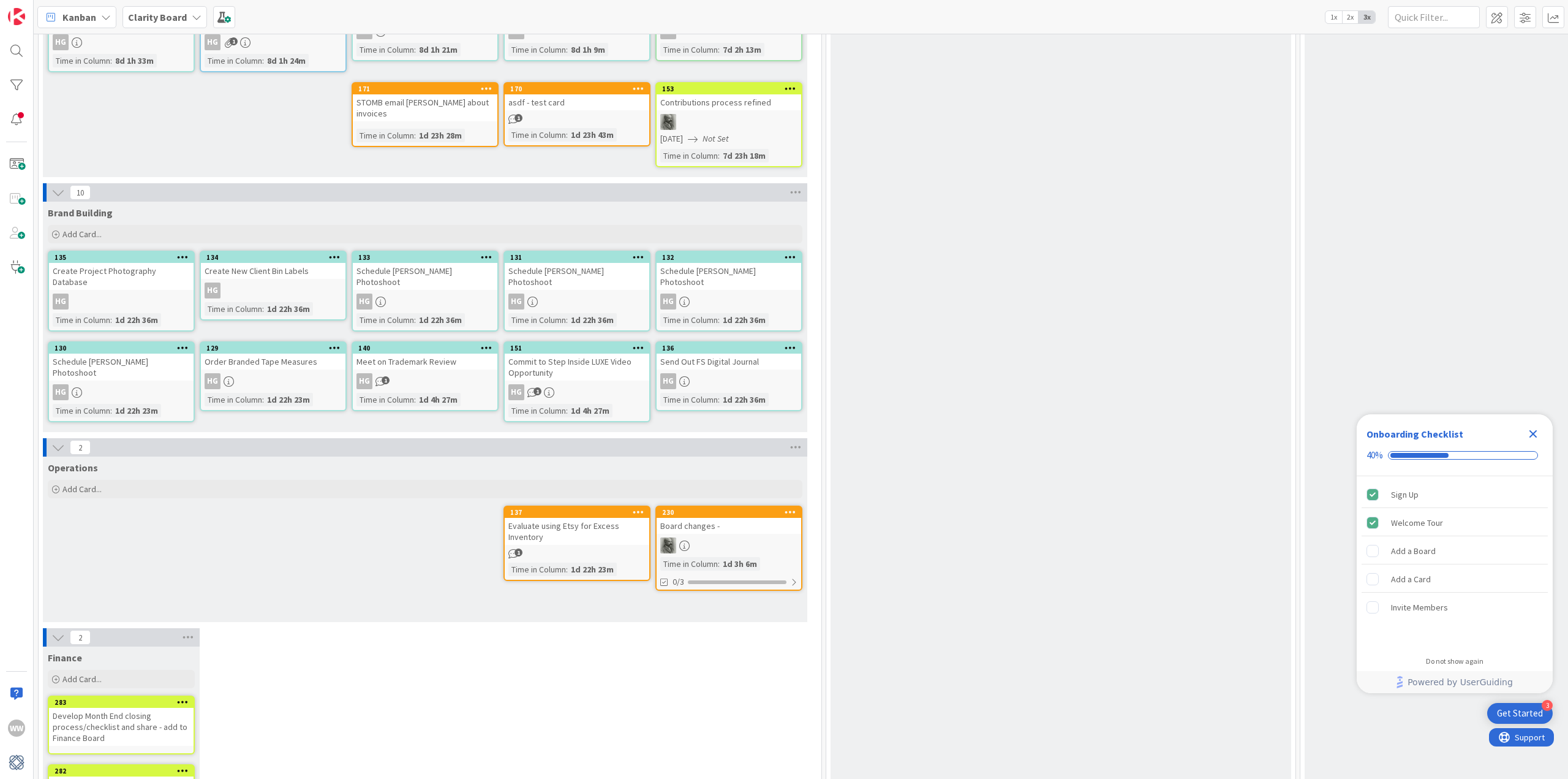
scroll to position [3867, 0]
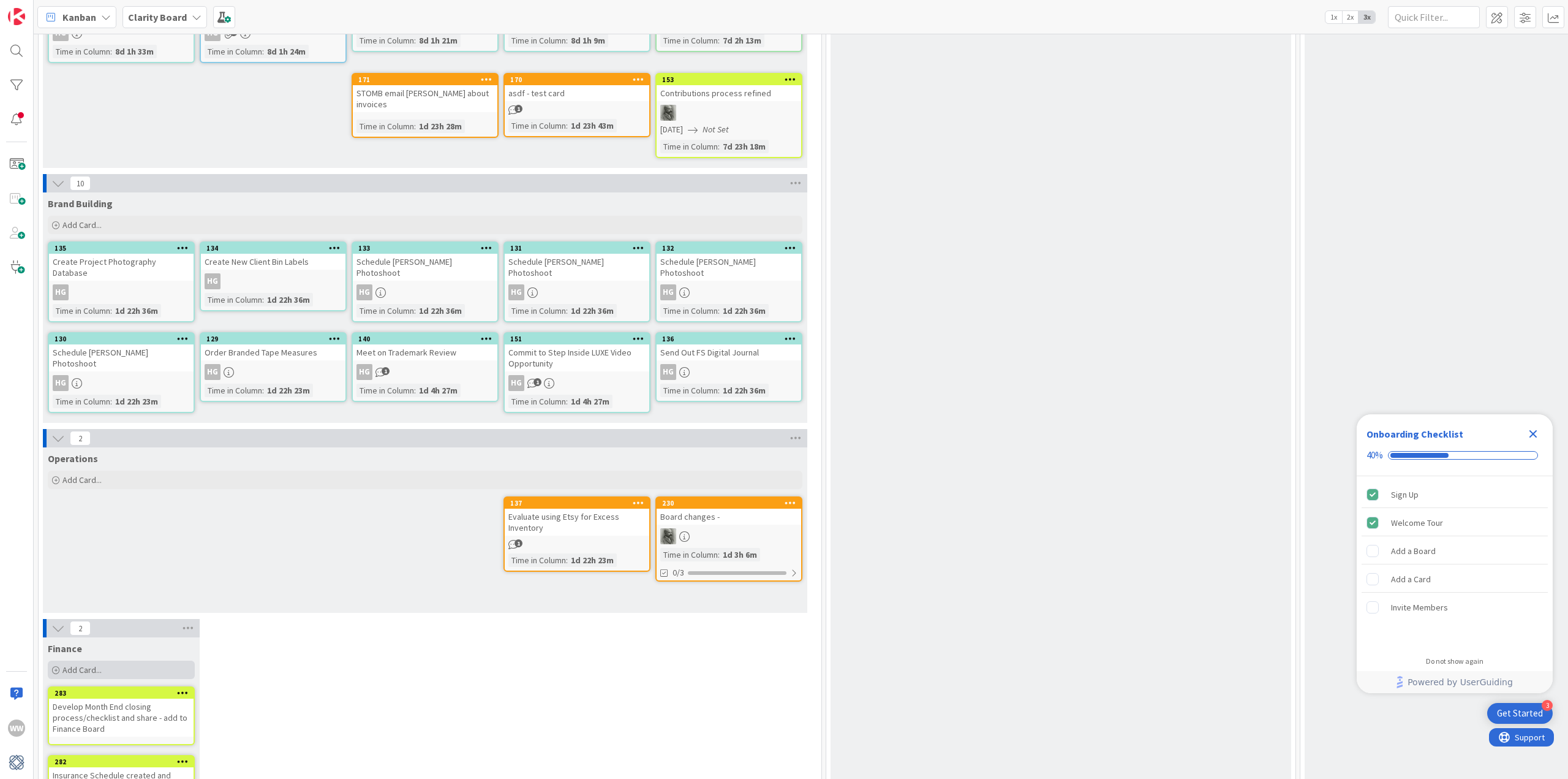
click at [85, 664] on span "Add Card..." at bounding box center [83, 670] width 39 height 11
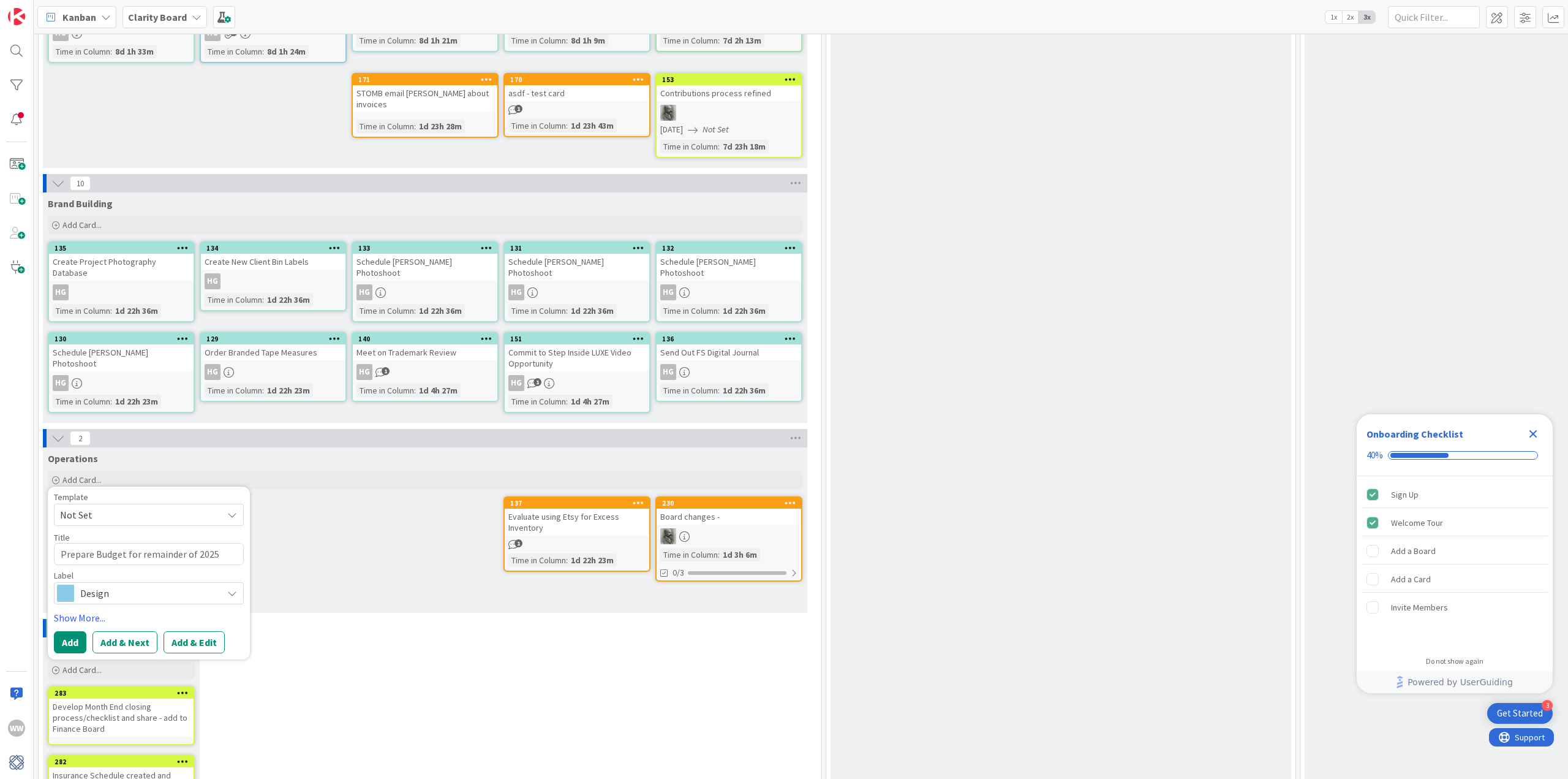
click at [234, 588] on icon at bounding box center [232, 593] width 9 height 9
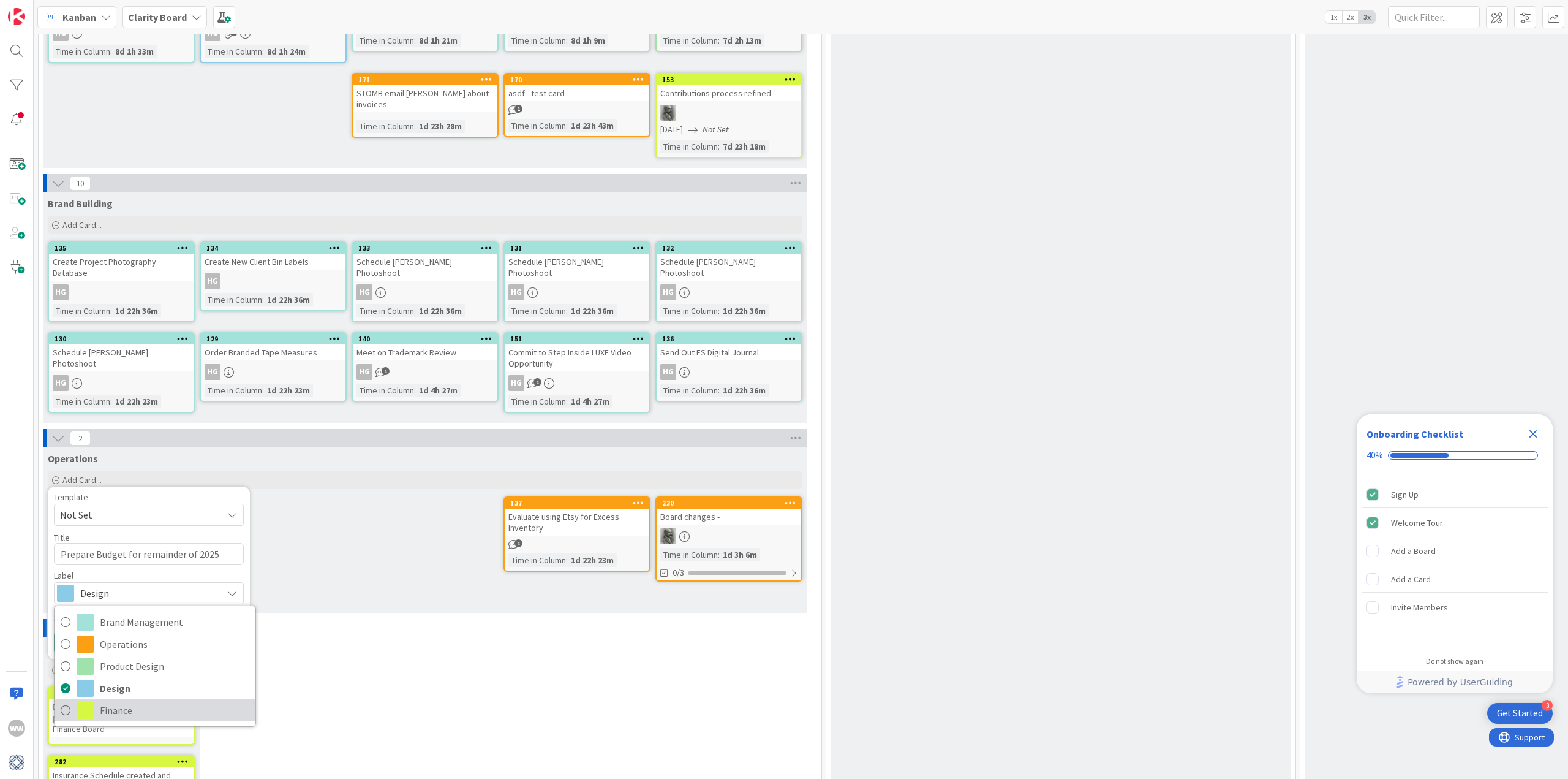
click at [113, 701] on span "Finance" at bounding box center [174, 710] width 149 height 19
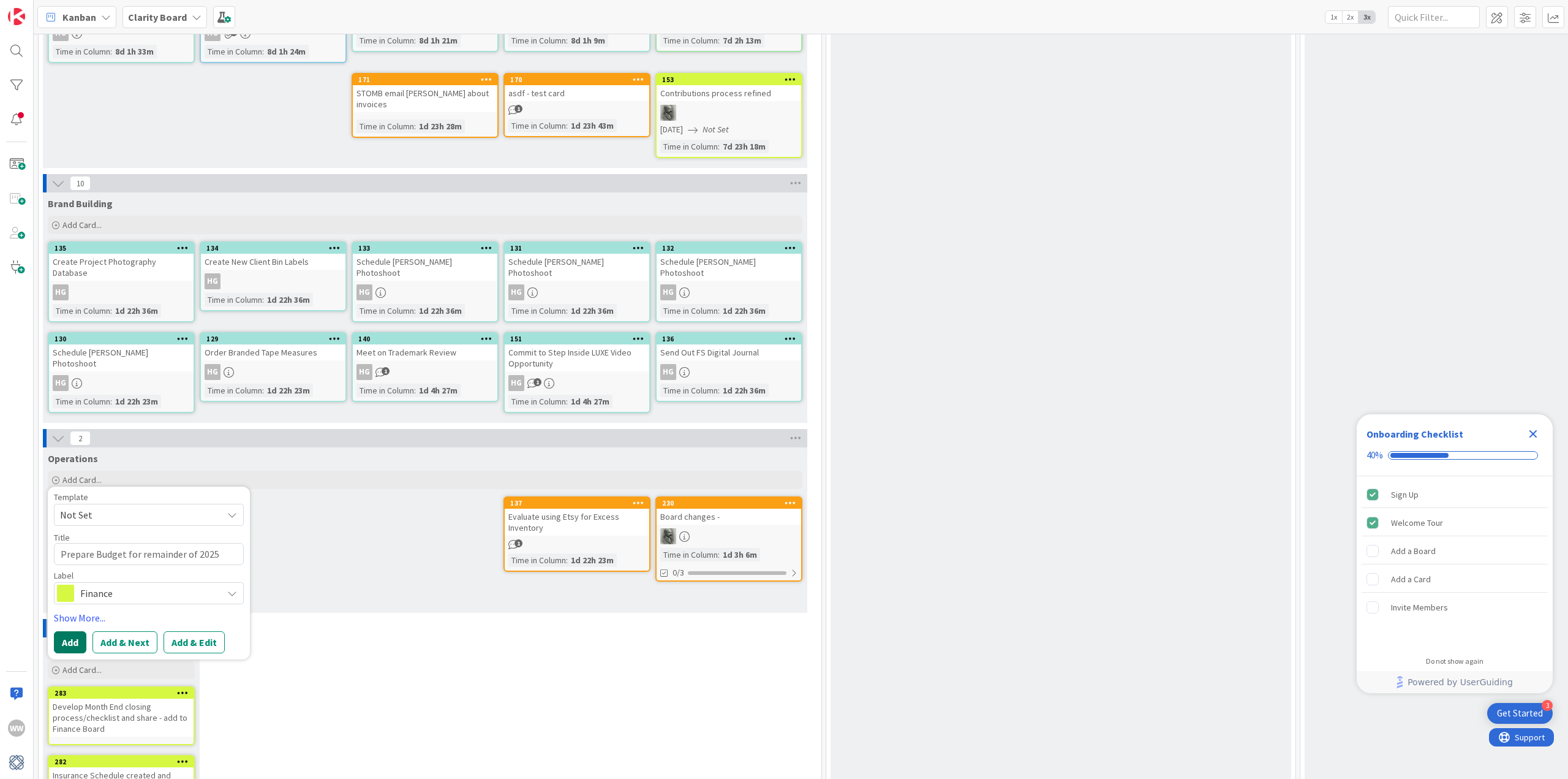
click at [80, 631] on button "Add" at bounding box center [70, 642] width 33 height 22
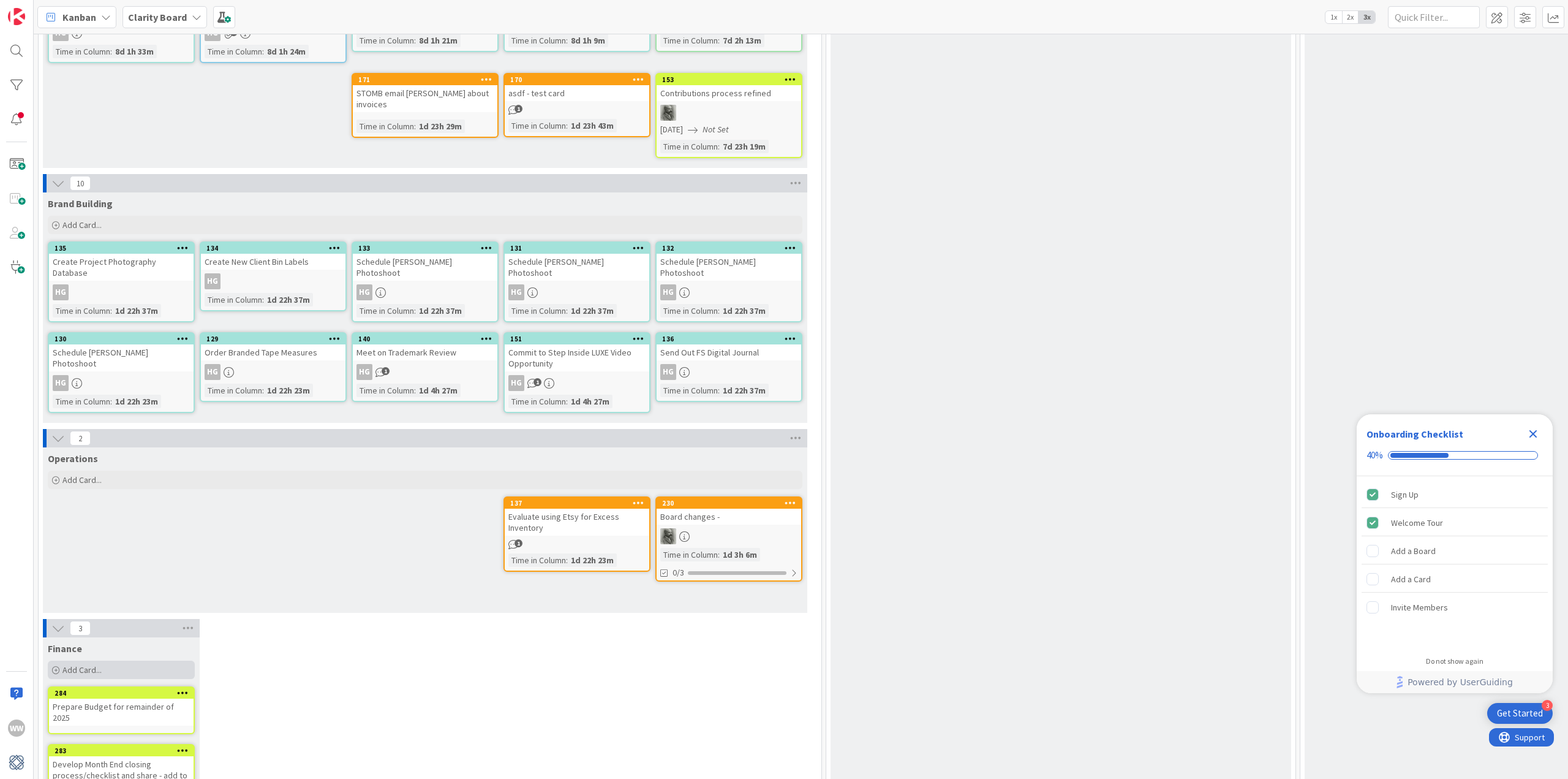
click at [75, 664] on span "Add Card..." at bounding box center [83, 670] width 39 height 11
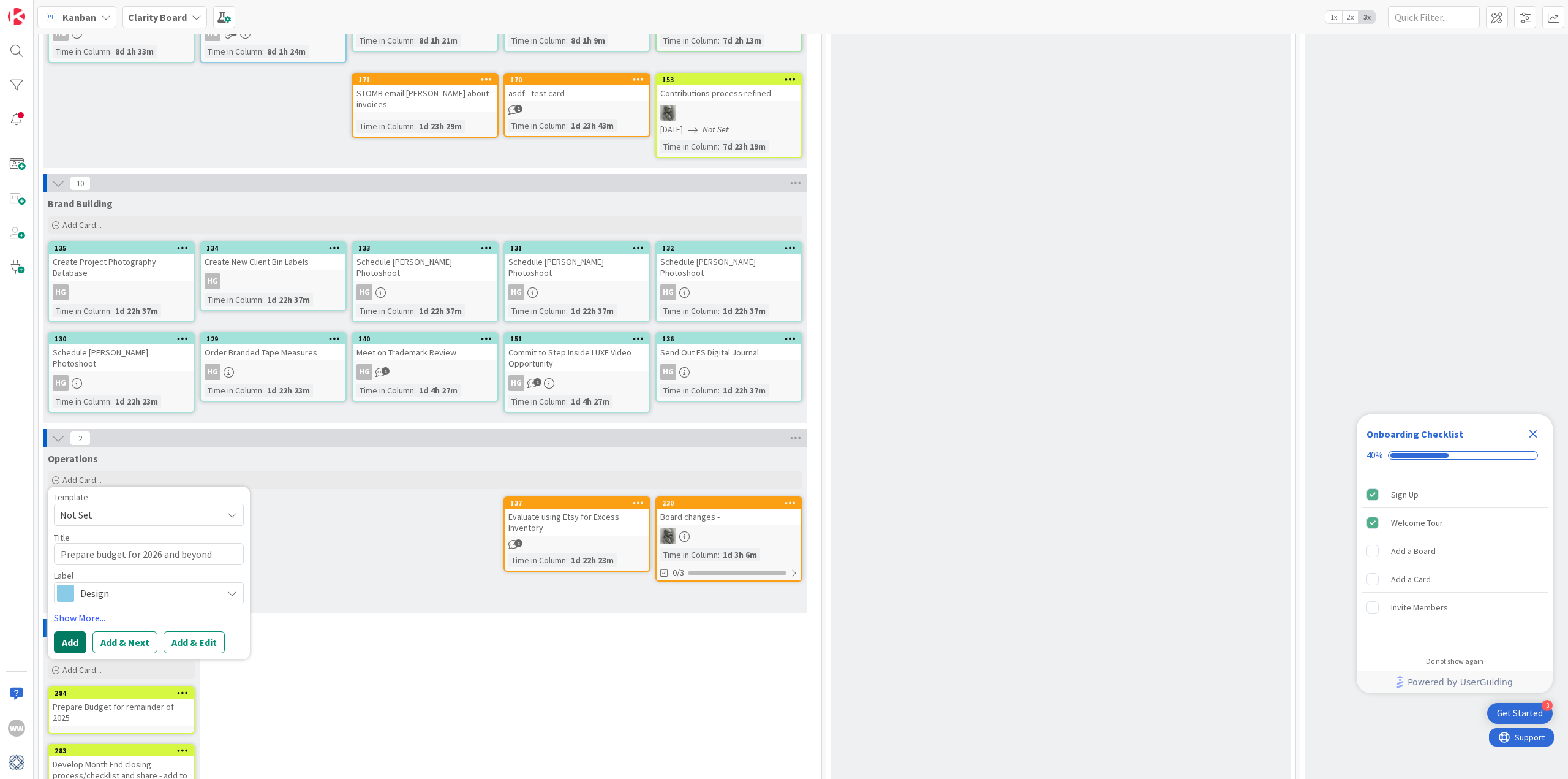
click at [66, 631] on button "Add" at bounding box center [70, 642] width 33 height 22
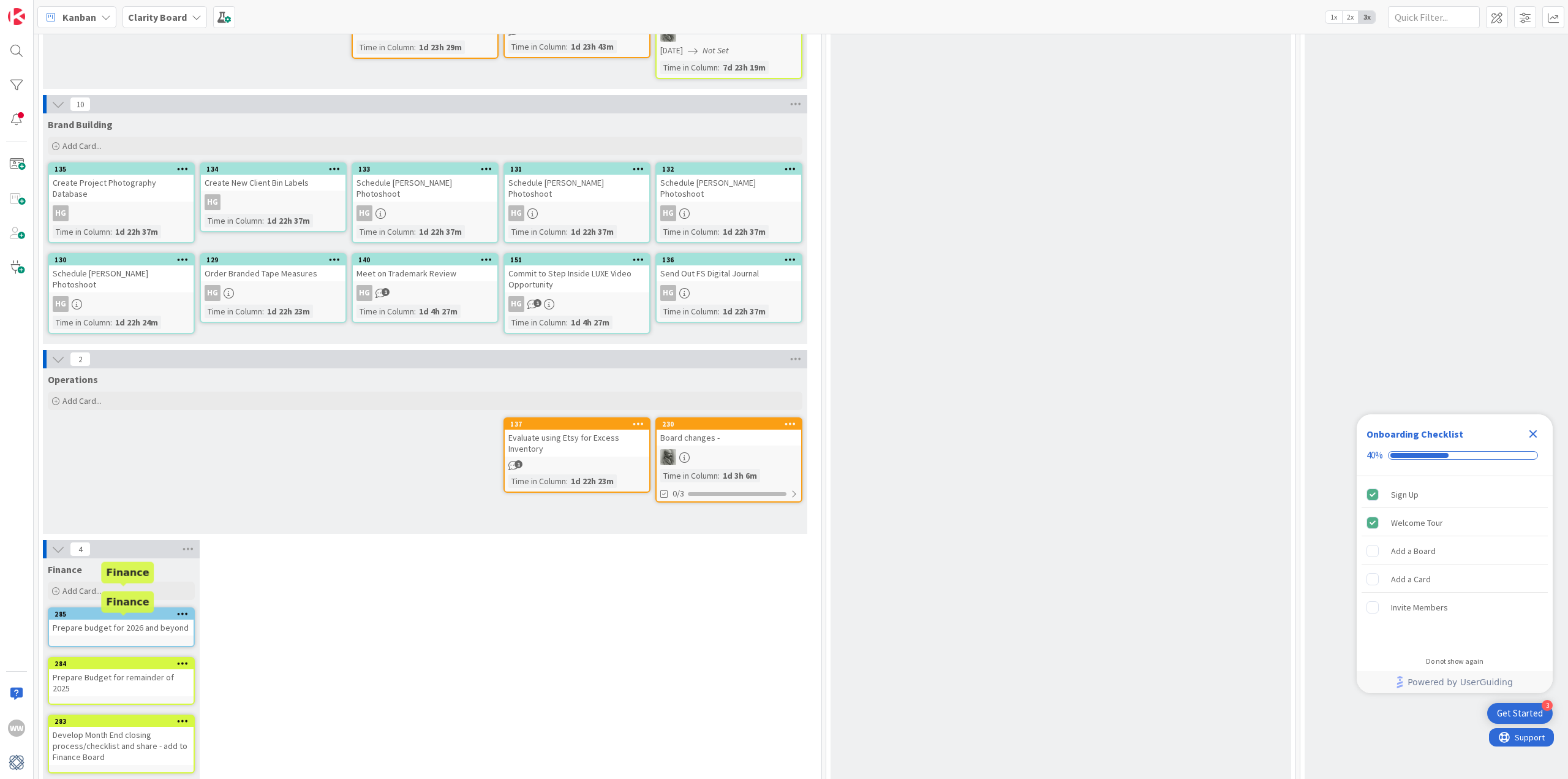
scroll to position [3966, 0]
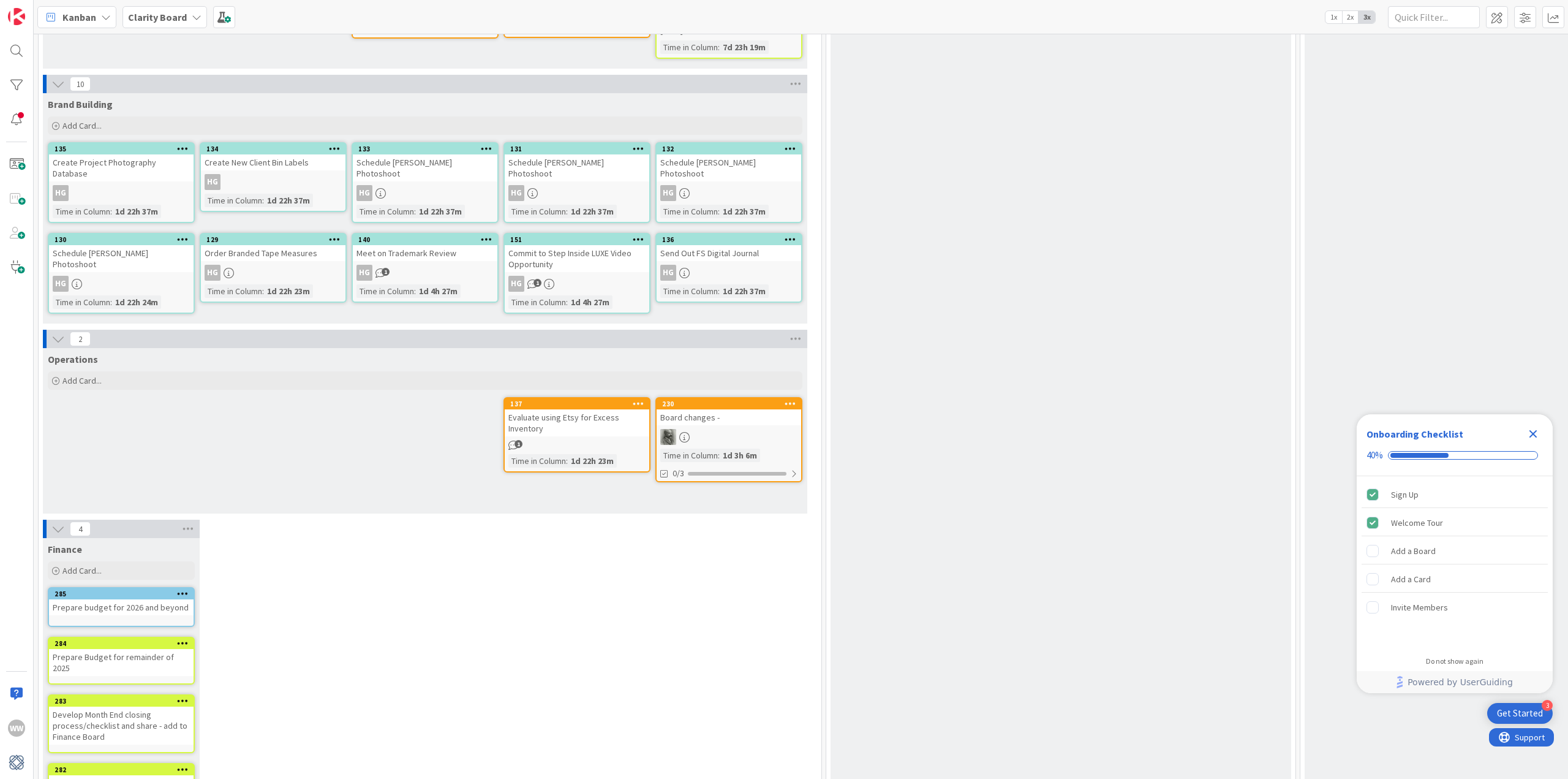
click at [108, 600] on div "Prepare budget for 2026 and beyond" at bounding box center [121, 607] width 145 height 16
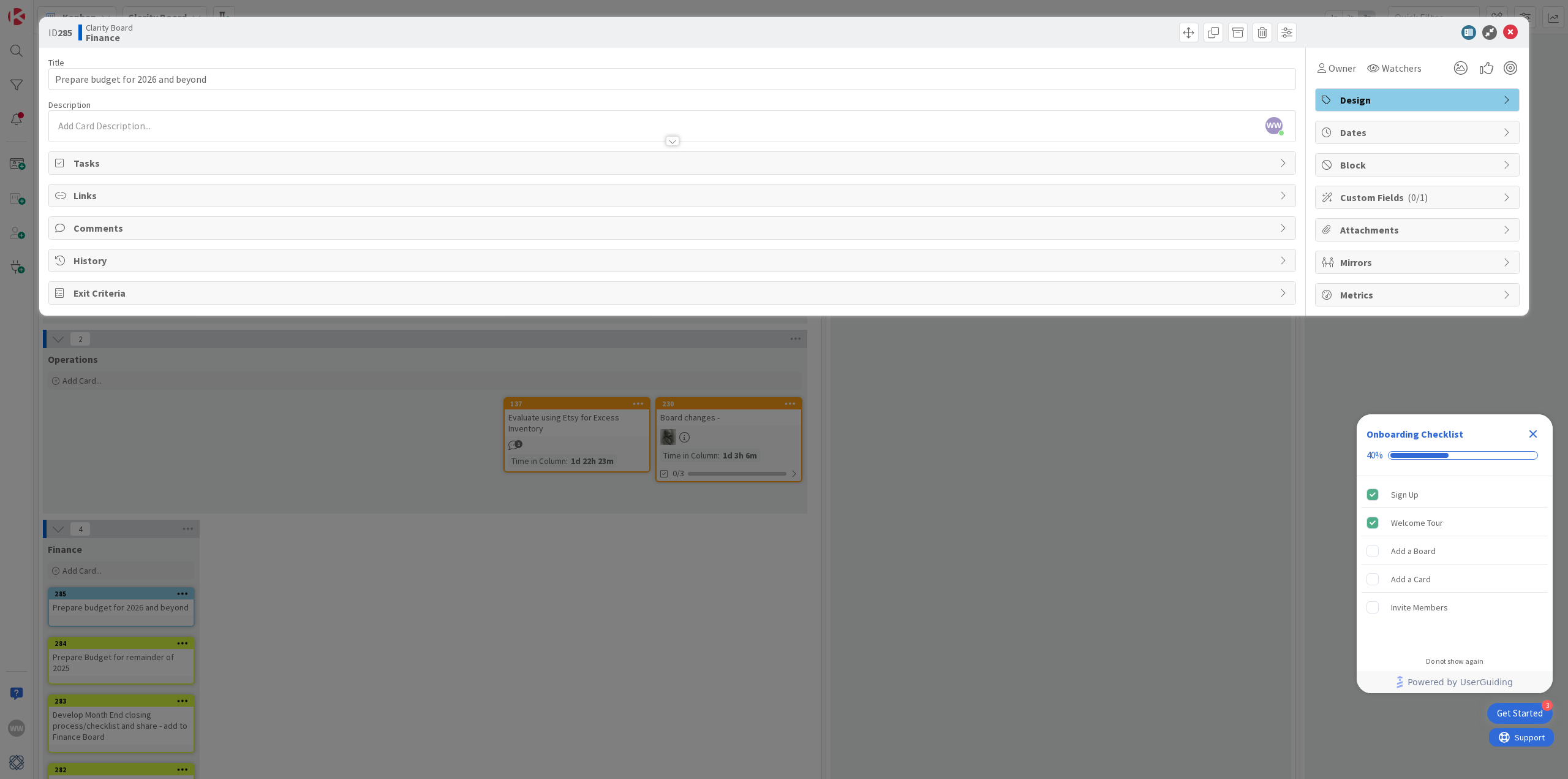
click at [1512, 101] on icon at bounding box center [1508, 100] width 9 height 9
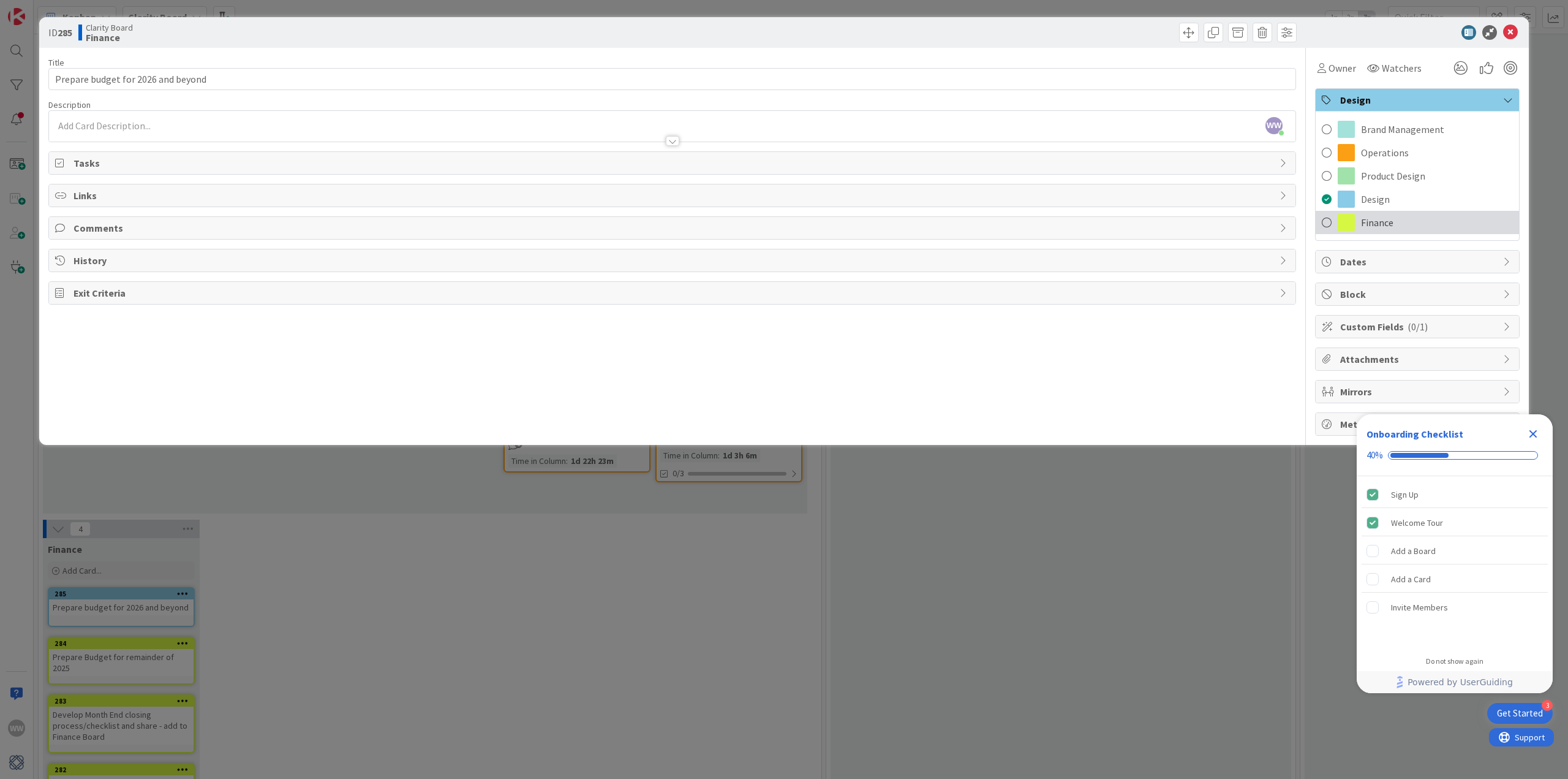
click at [1389, 220] on span "Finance" at bounding box center [1377, 223] width 33 height 15
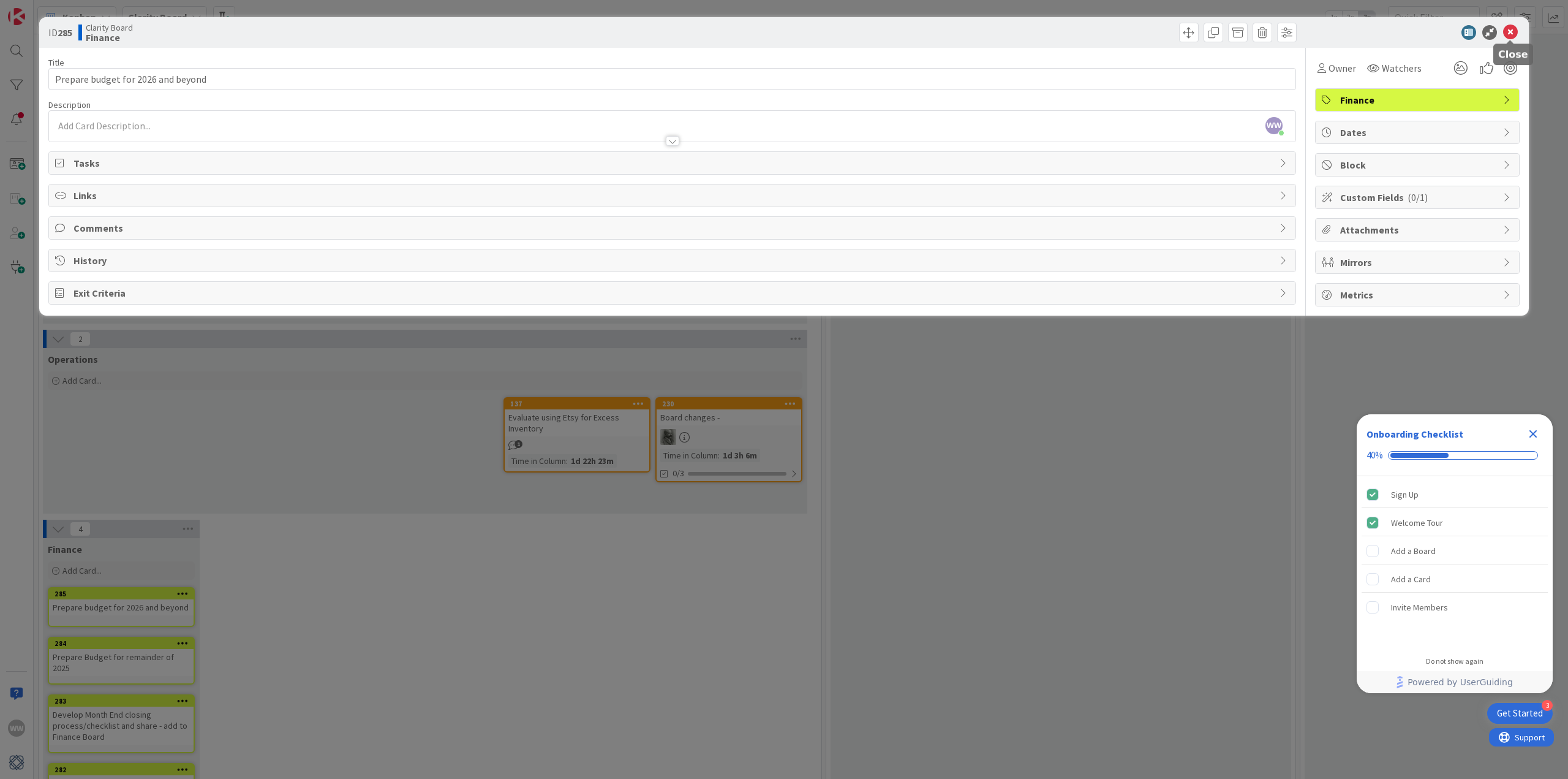
click at [1514, 31] on icon at bounding box center [1511, 33] width 15 height 15
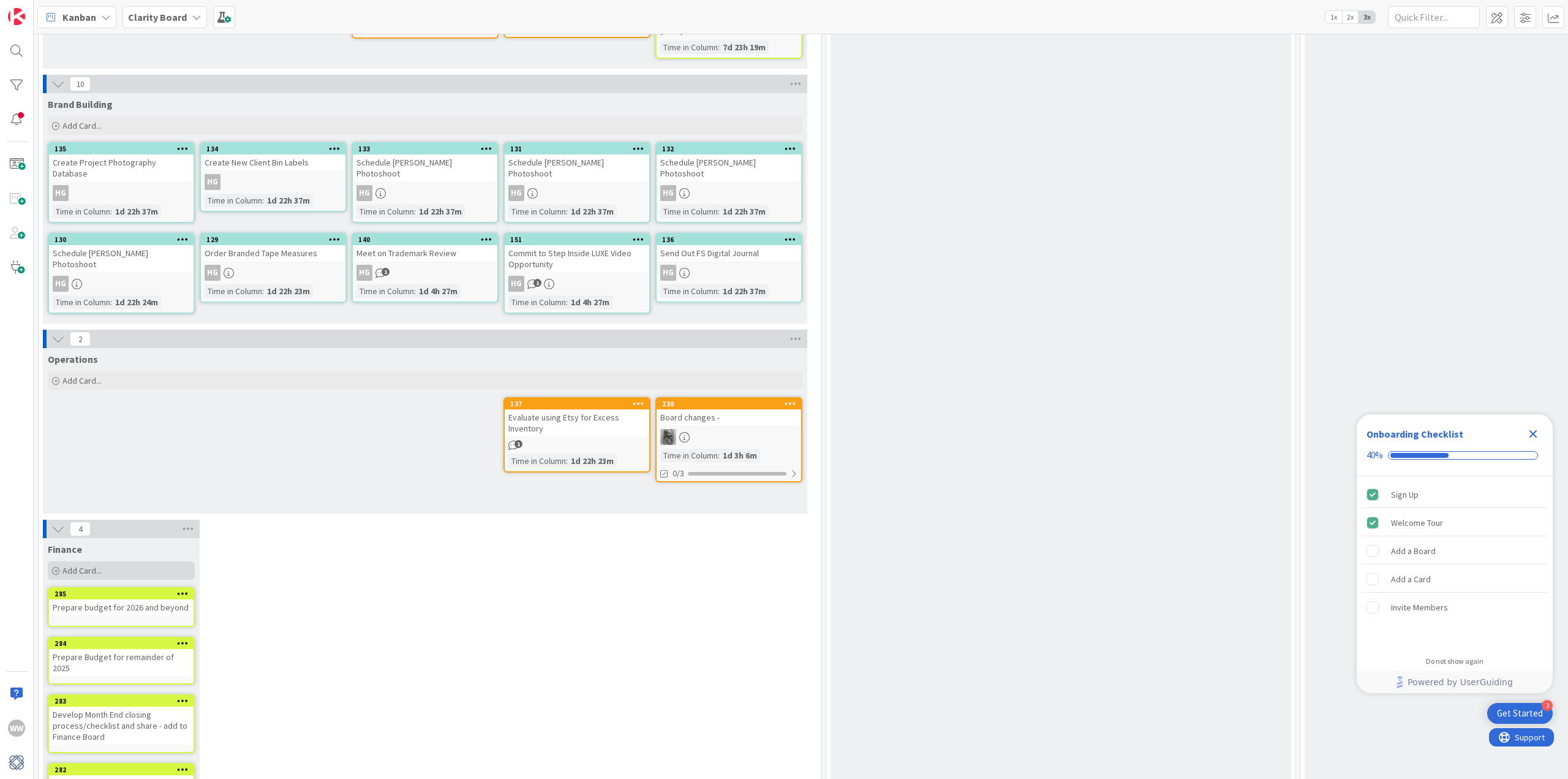
click at [83, 565] on span "Add Card..." at bounding box center [83, 570] width 39 height 11
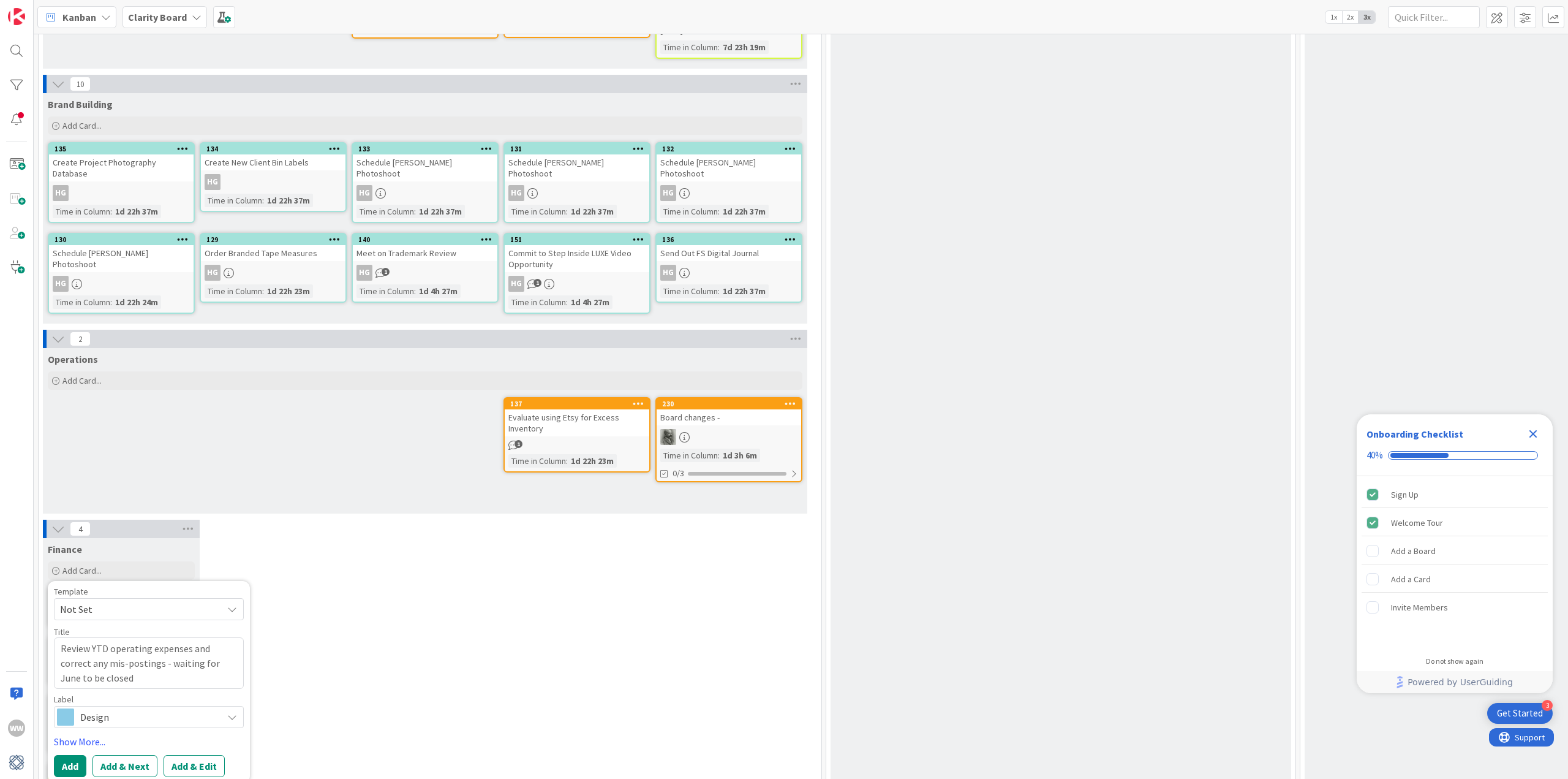
click at [235, 712] on icon at bounding box center [232, 717] width 9 height 9
click at [124, 679] on span "Finance" at bounding box center [174, 689] width 149 height 19
click at [68, 755] on button "Add" at bounding box center [70, 765] width 33 height 22
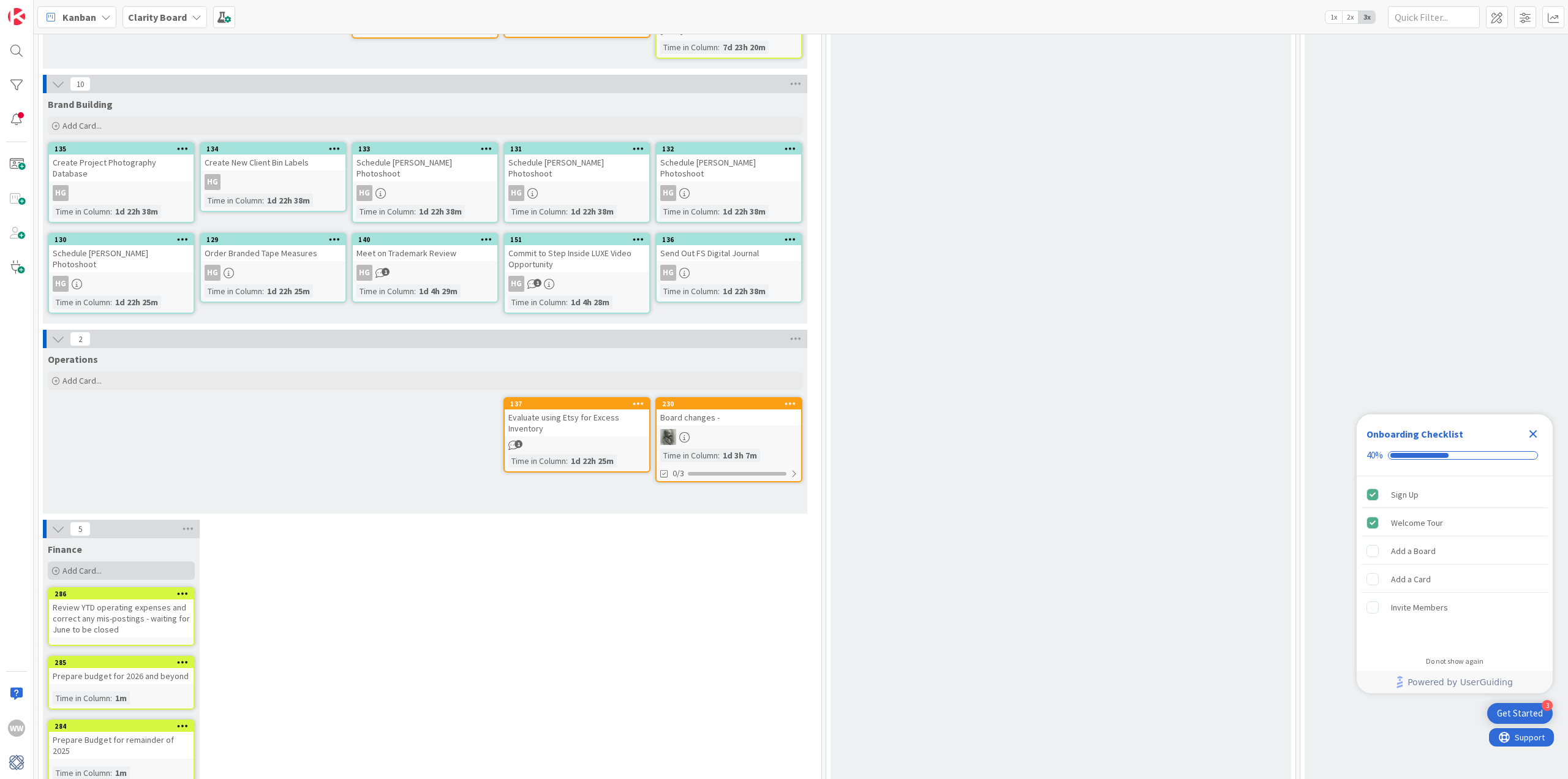
click at [80, 565] on span "Add Card..." at bounding box center [83, 570] width 39 height 11
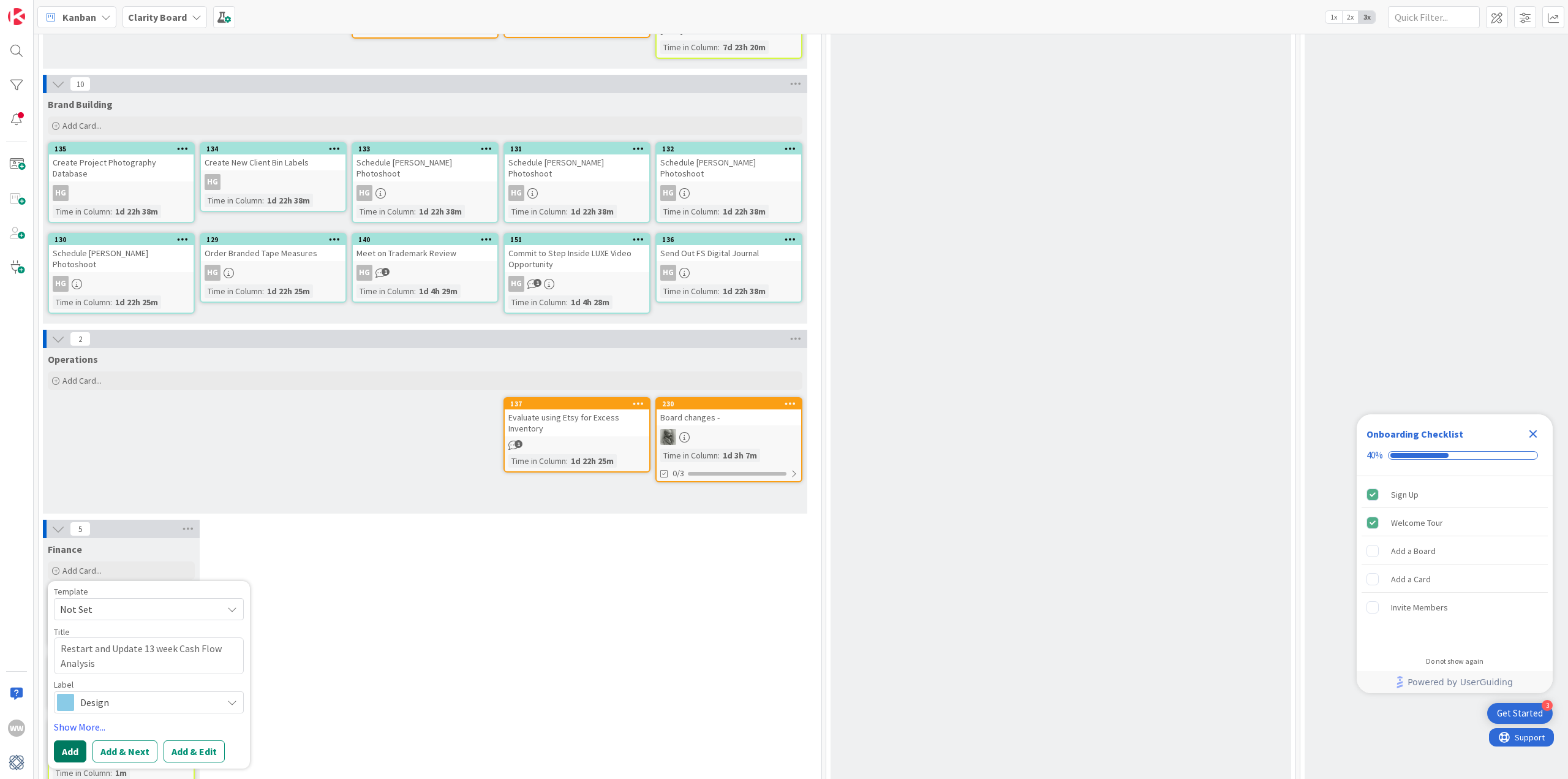
click at [71, 740] on button "Add" at bounding box center [70, 751] width 33 height 22
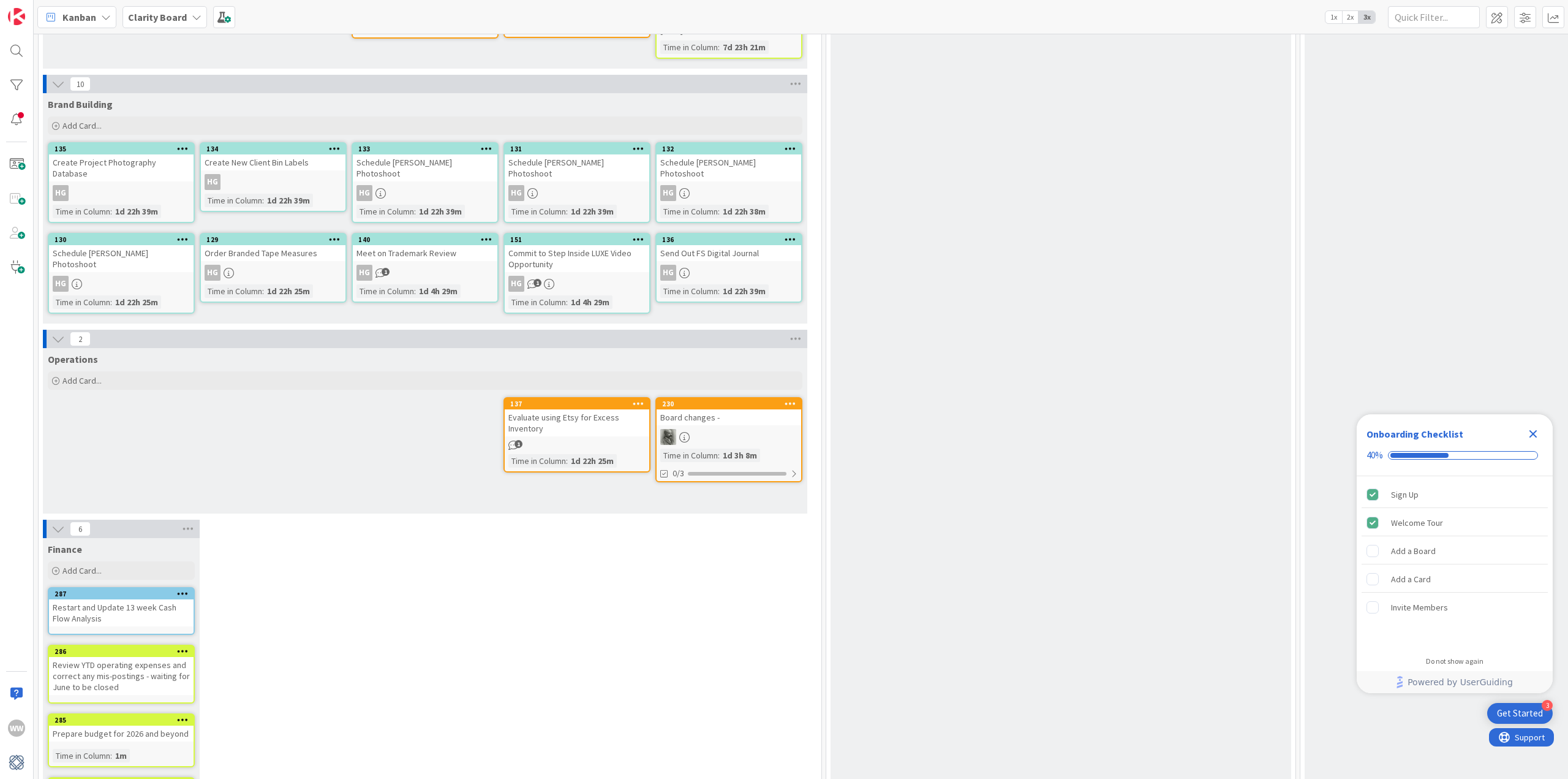
scroll to position [4027, 0]
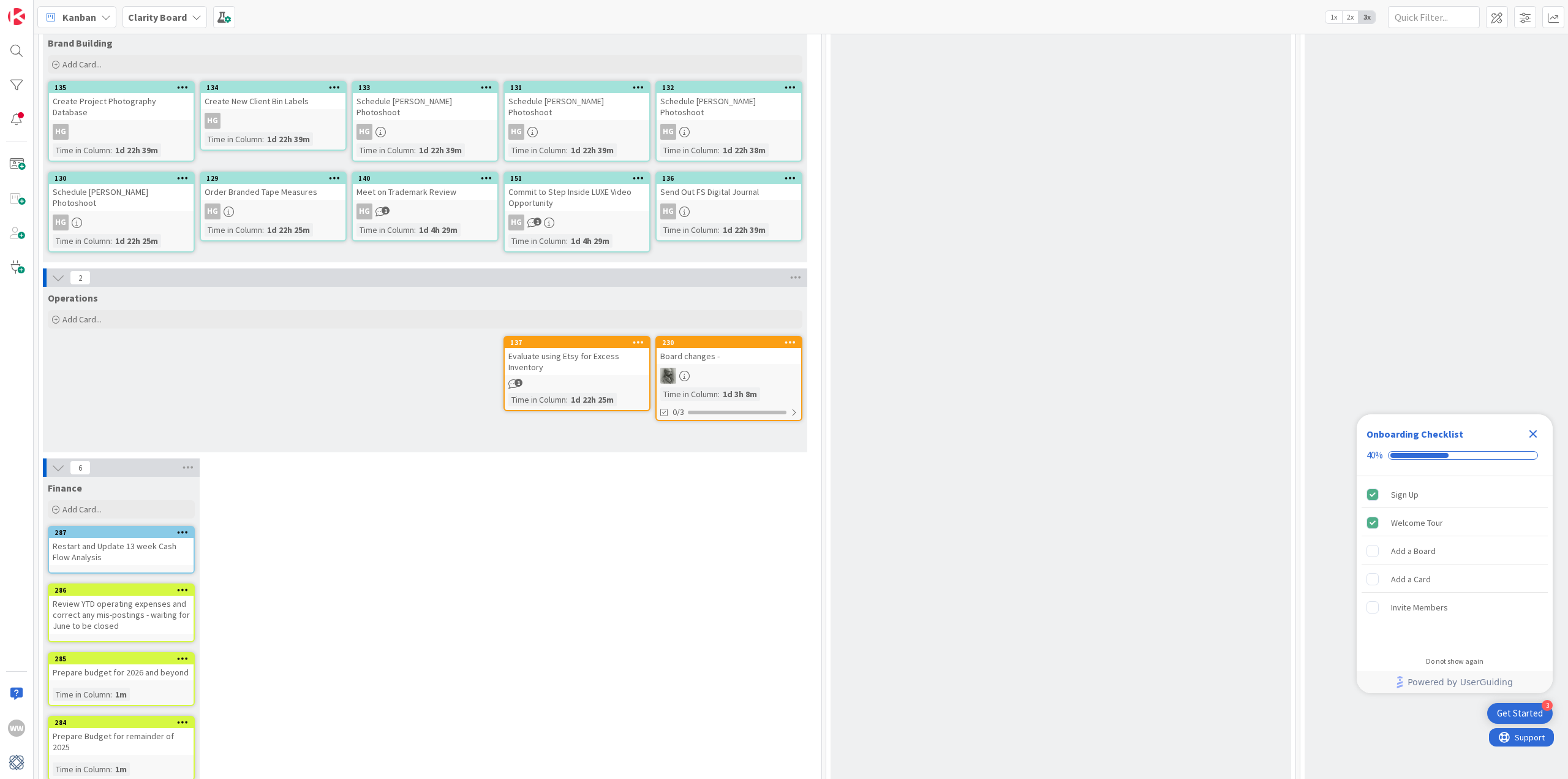
click at [120, 538] on div "Restart and Update 13 week Cash Flow Analysis" at bounding box center [121, 552] width 145 height 27
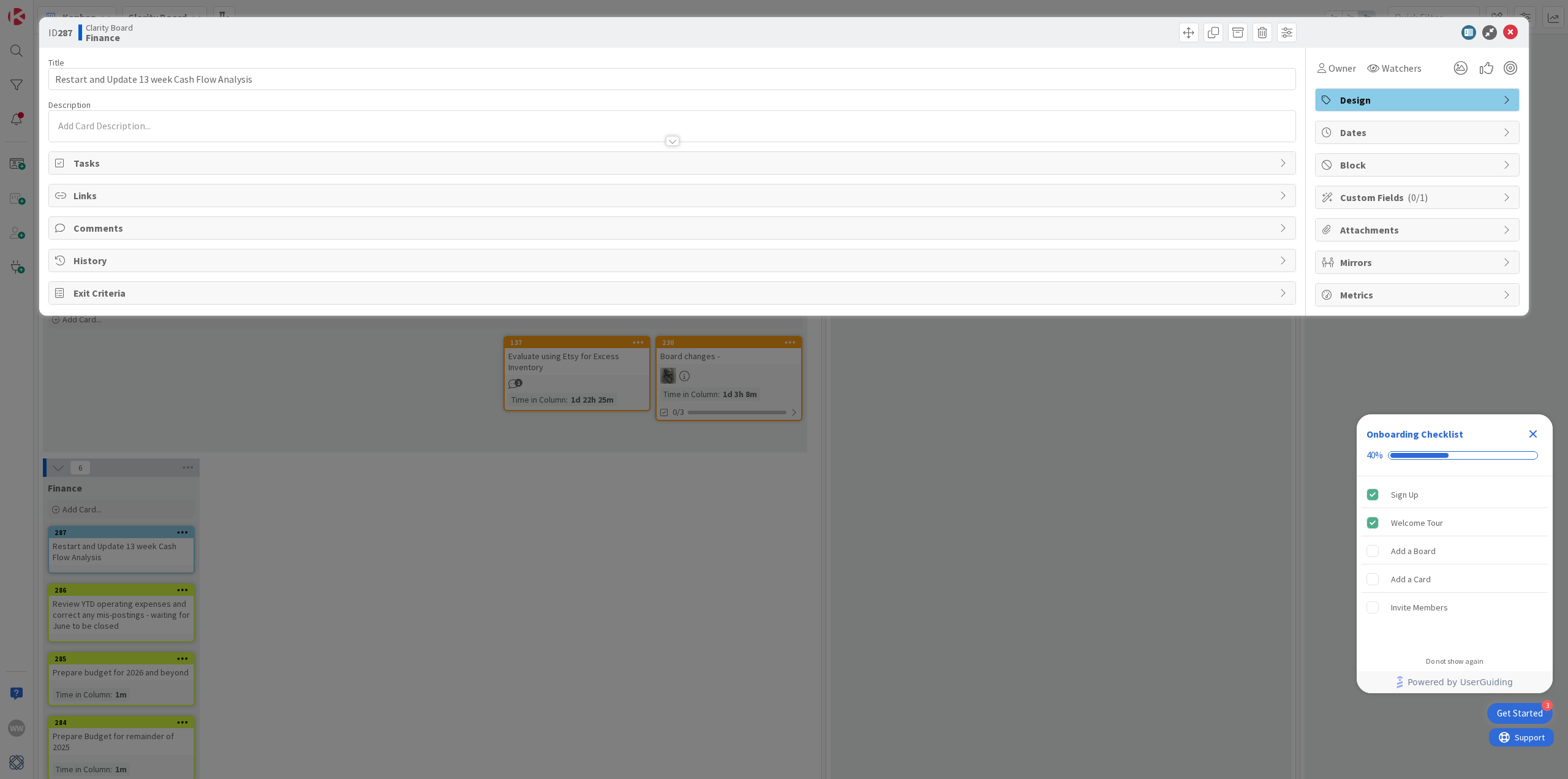
click at [1513, 101] on icon at bounding box center [1508, 100] width 9 height 9
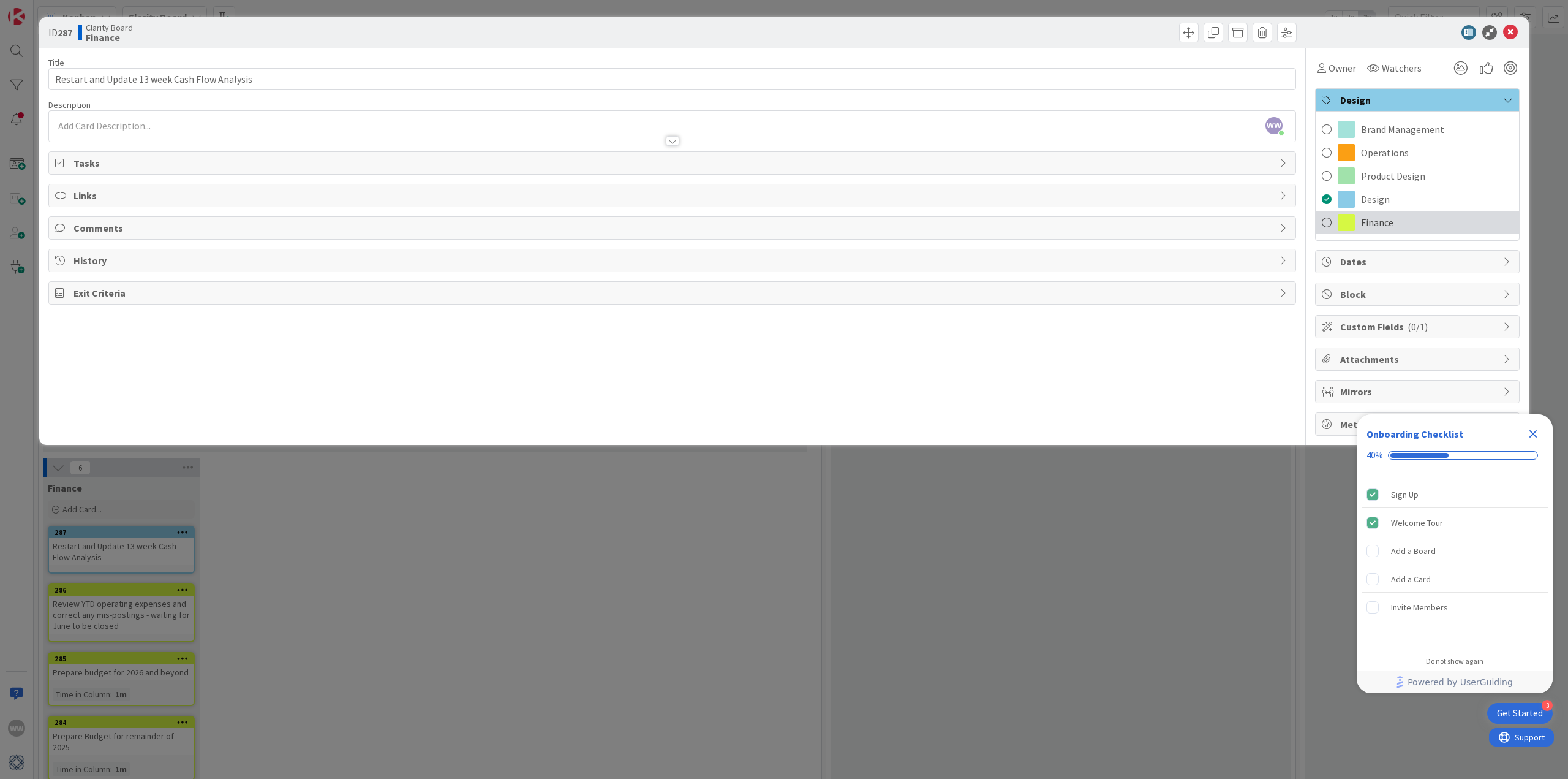
click at [1357, 224] on div "Finance" at bounding box center [1418, 222] width 204 height 23
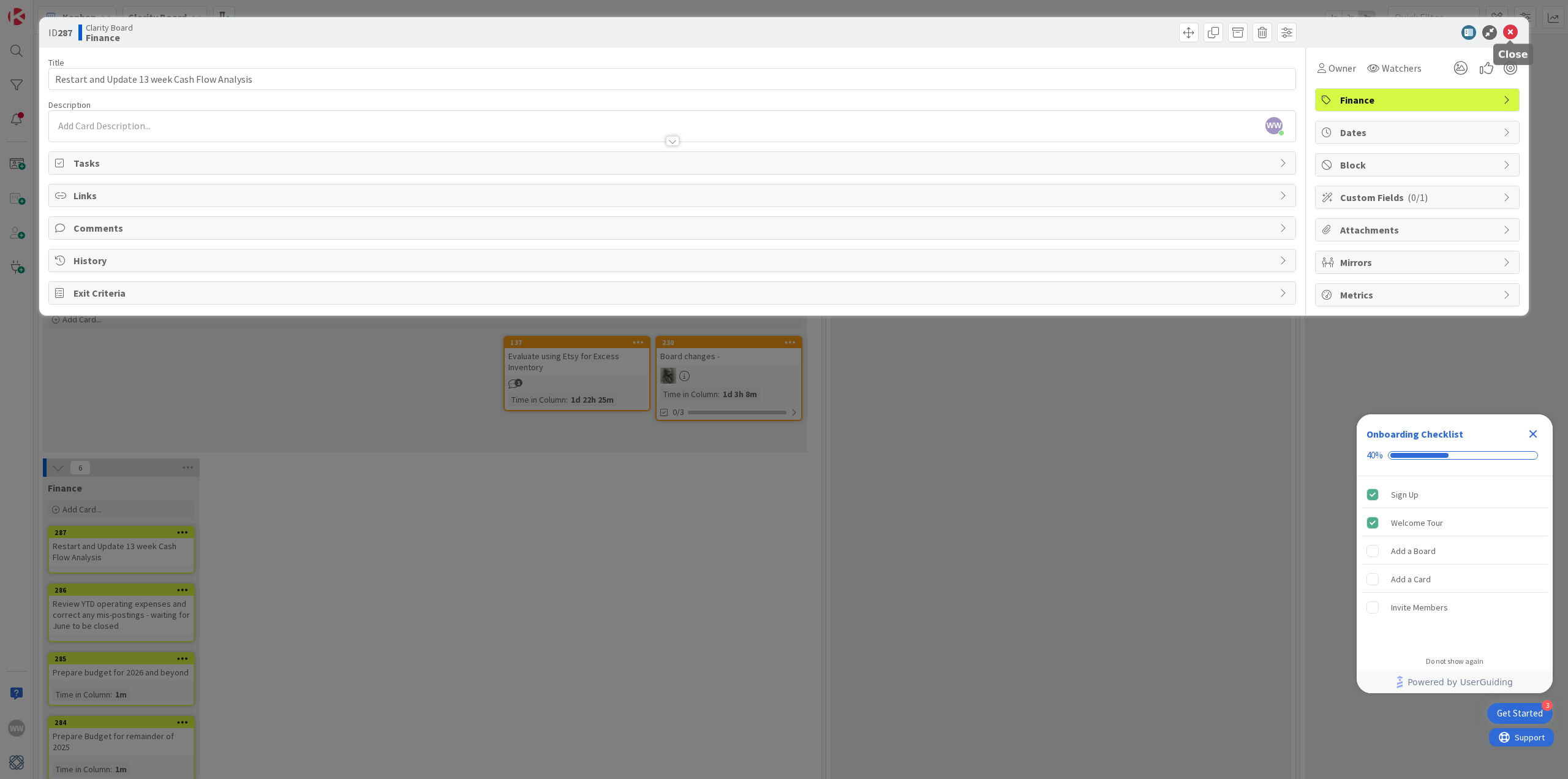
click at [1512, 33] on icon at bounding box center [1511, 33] width 15 height 15
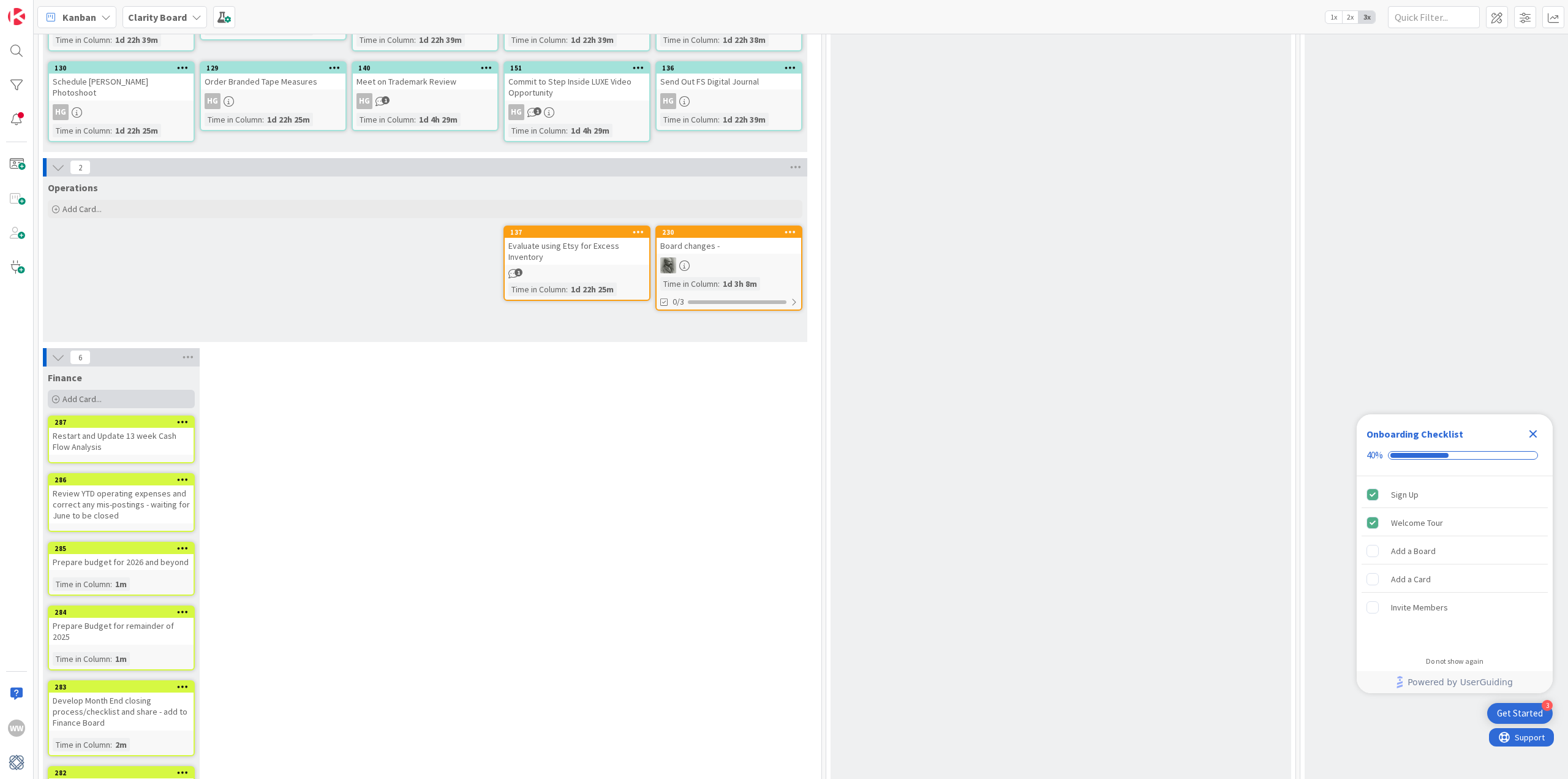
click at [82, 394] on span "Add Card..." at bounding box center [83, 399] width 39 height 11
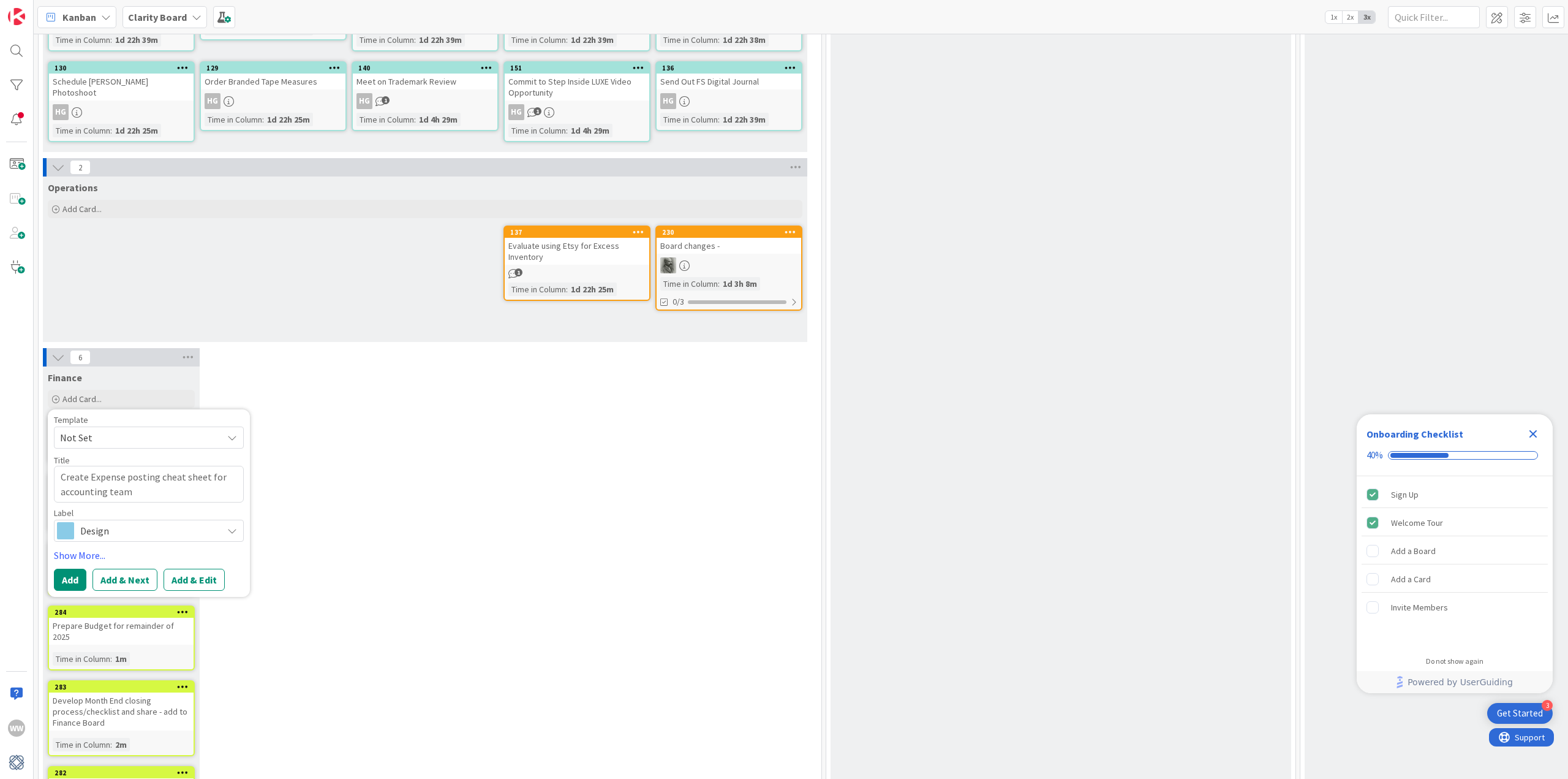
click at [232, 526] on icon at bounding box center [232, 531] width 9 height 9
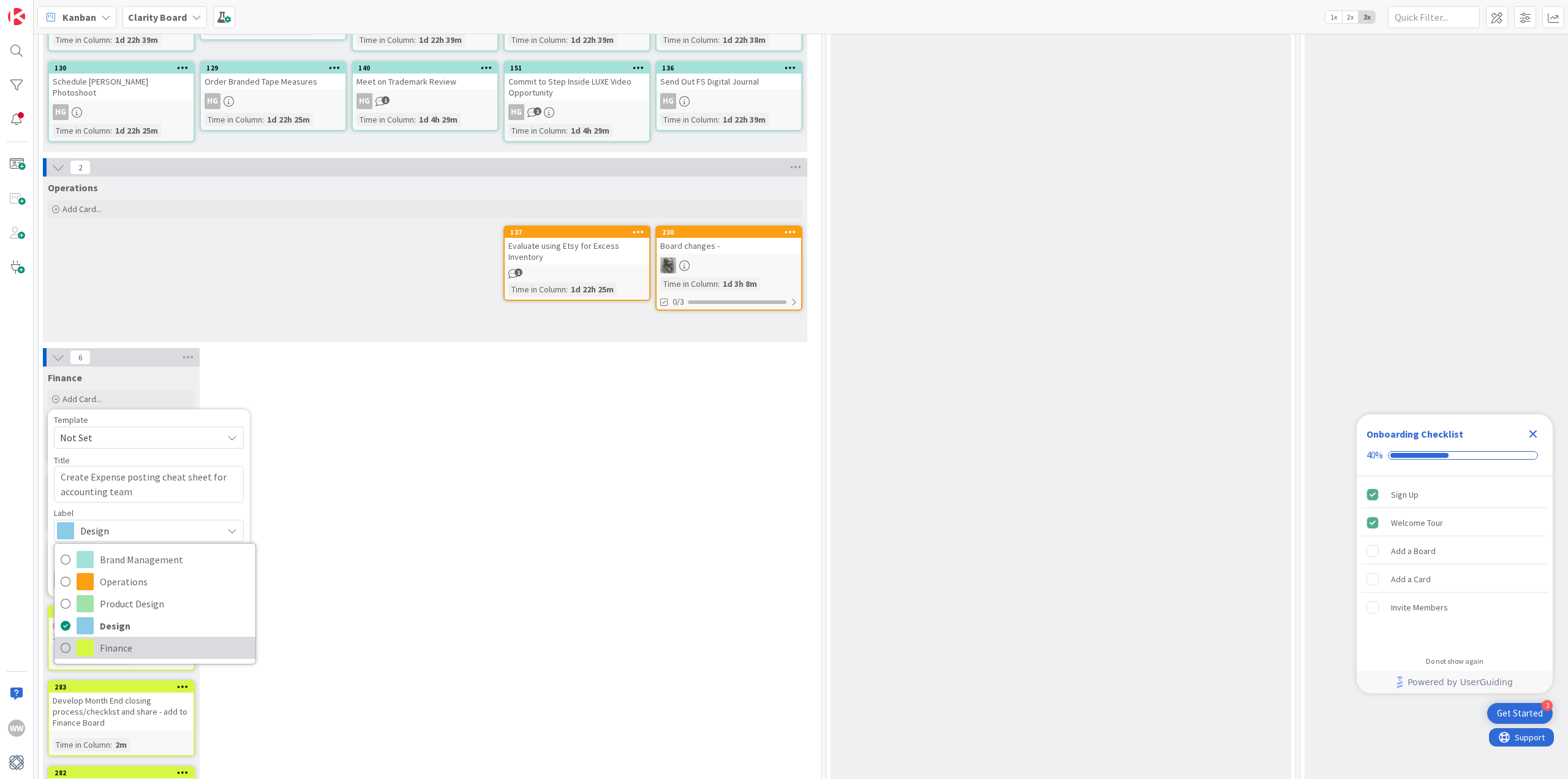
click at [105, 639] on span "Finance" at bounding box center [174, 648] width 149 height 19
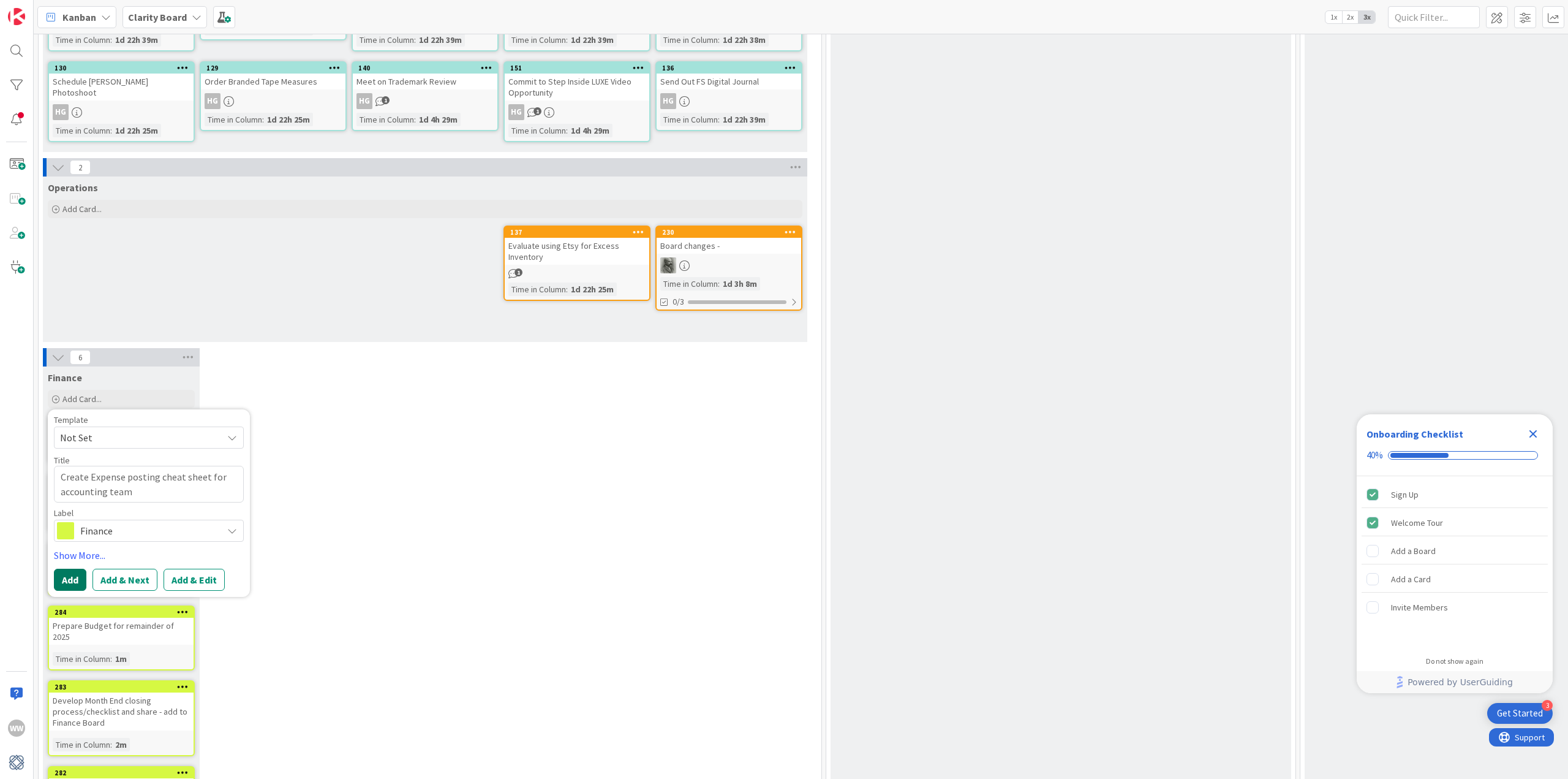
click at [70, 569] on button "Add" at bounding box center [70, 579] width 33 height 22
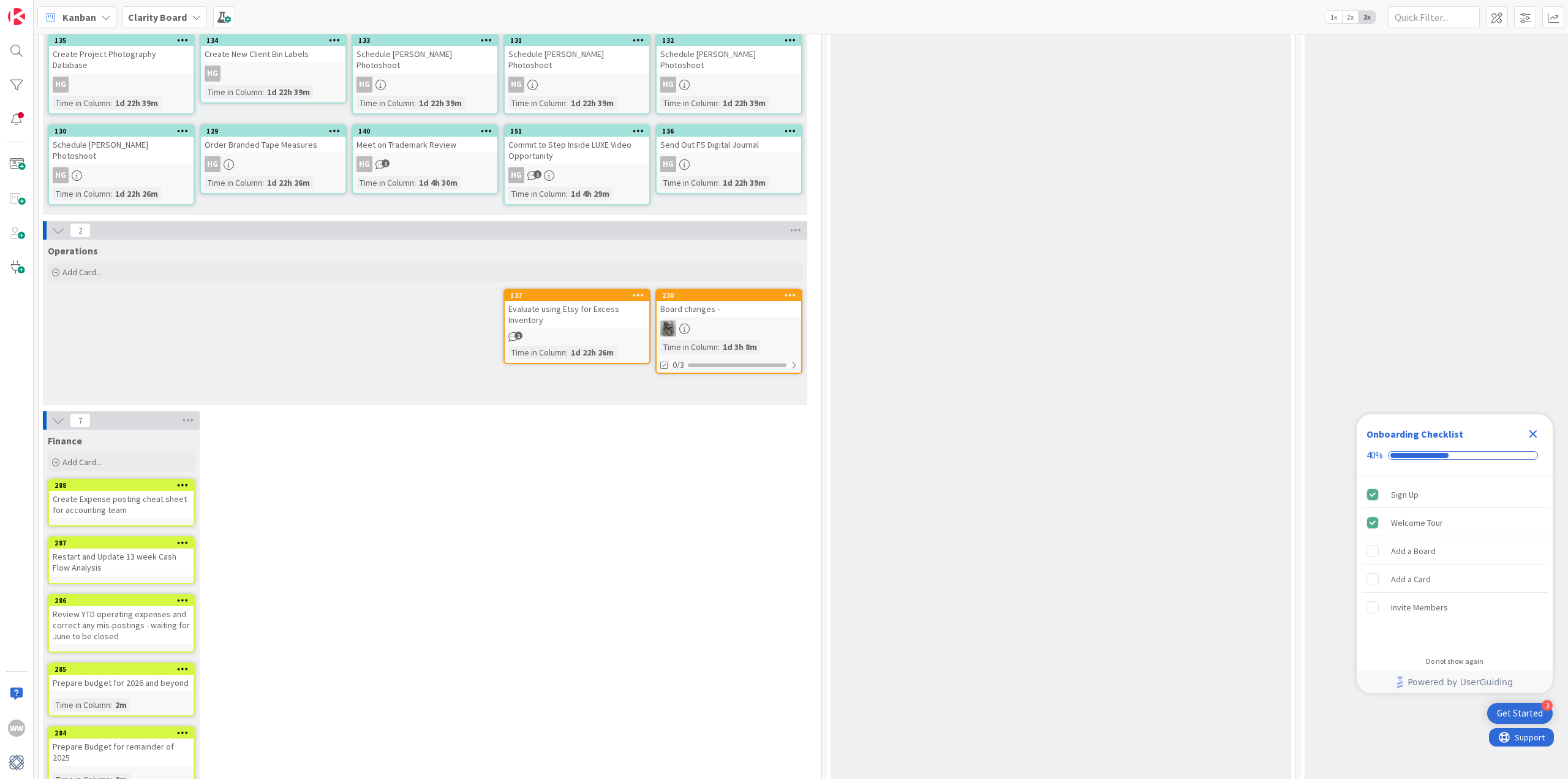
scroll to position [4073, 0]
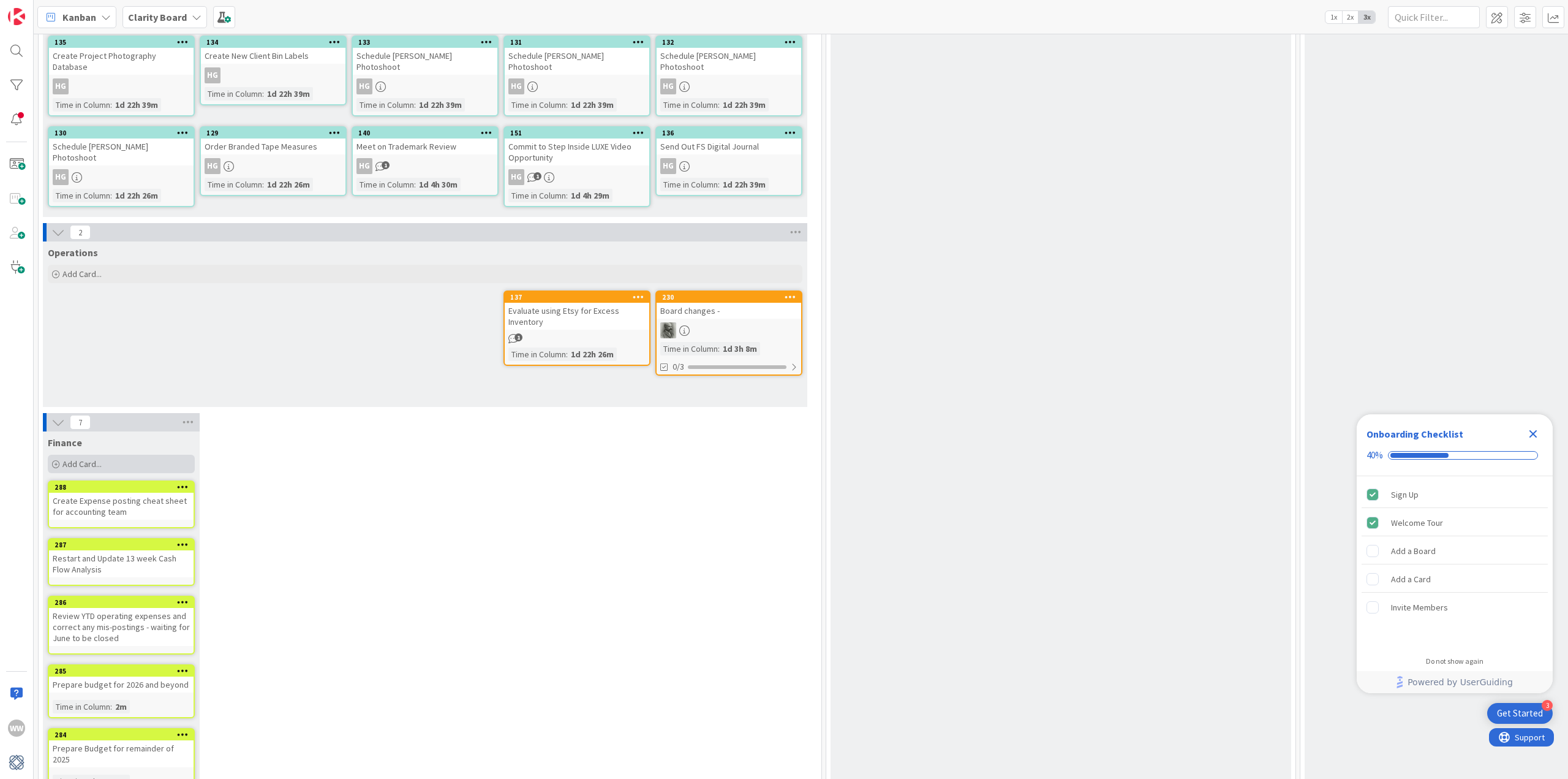
click at [82, 459] on span "Add Card..." at bounding box center [83, 464] width 39 height 11
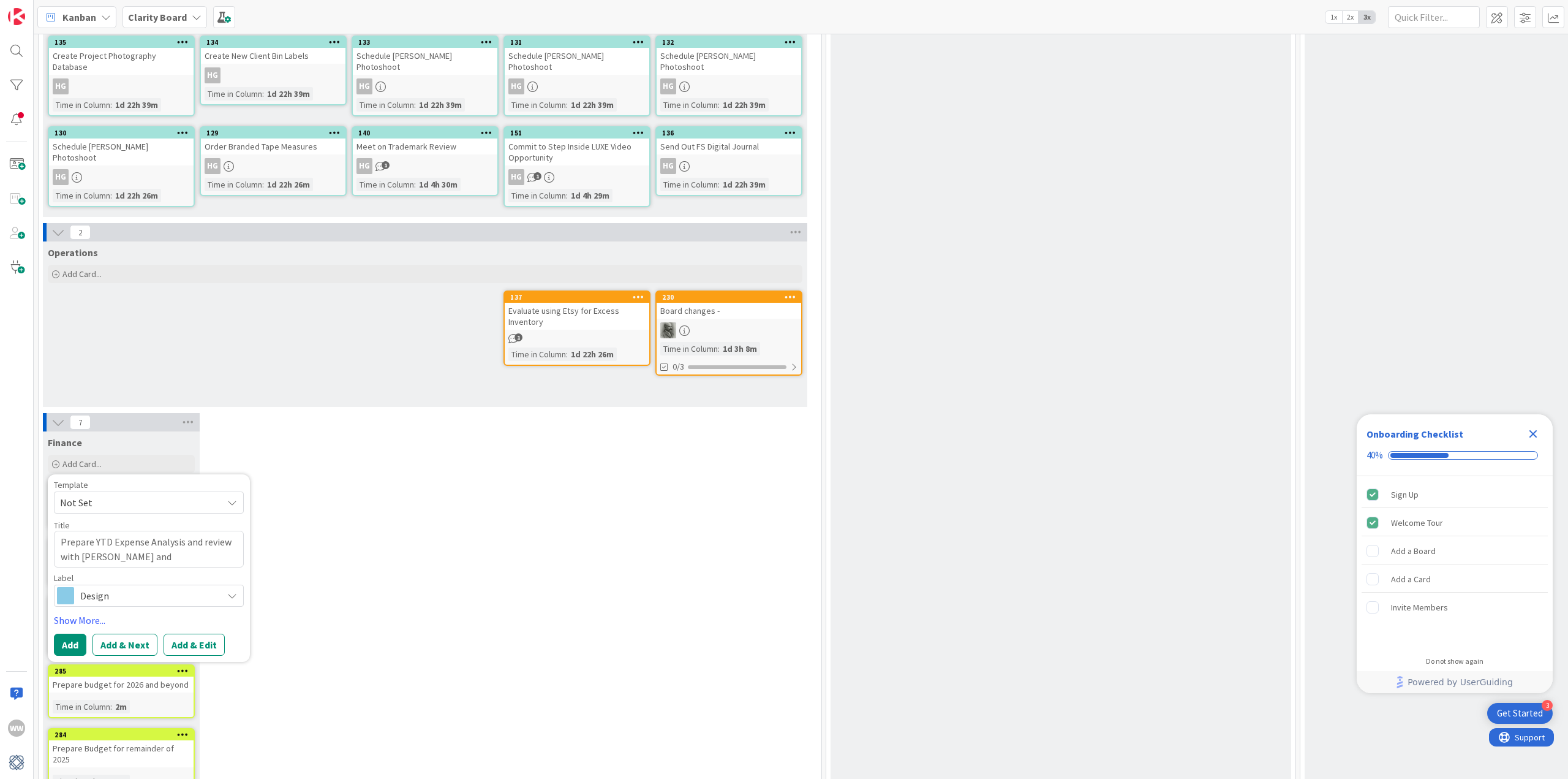
click at [231, 591] on icon at bounding box center [232, 596] width 9 height 9
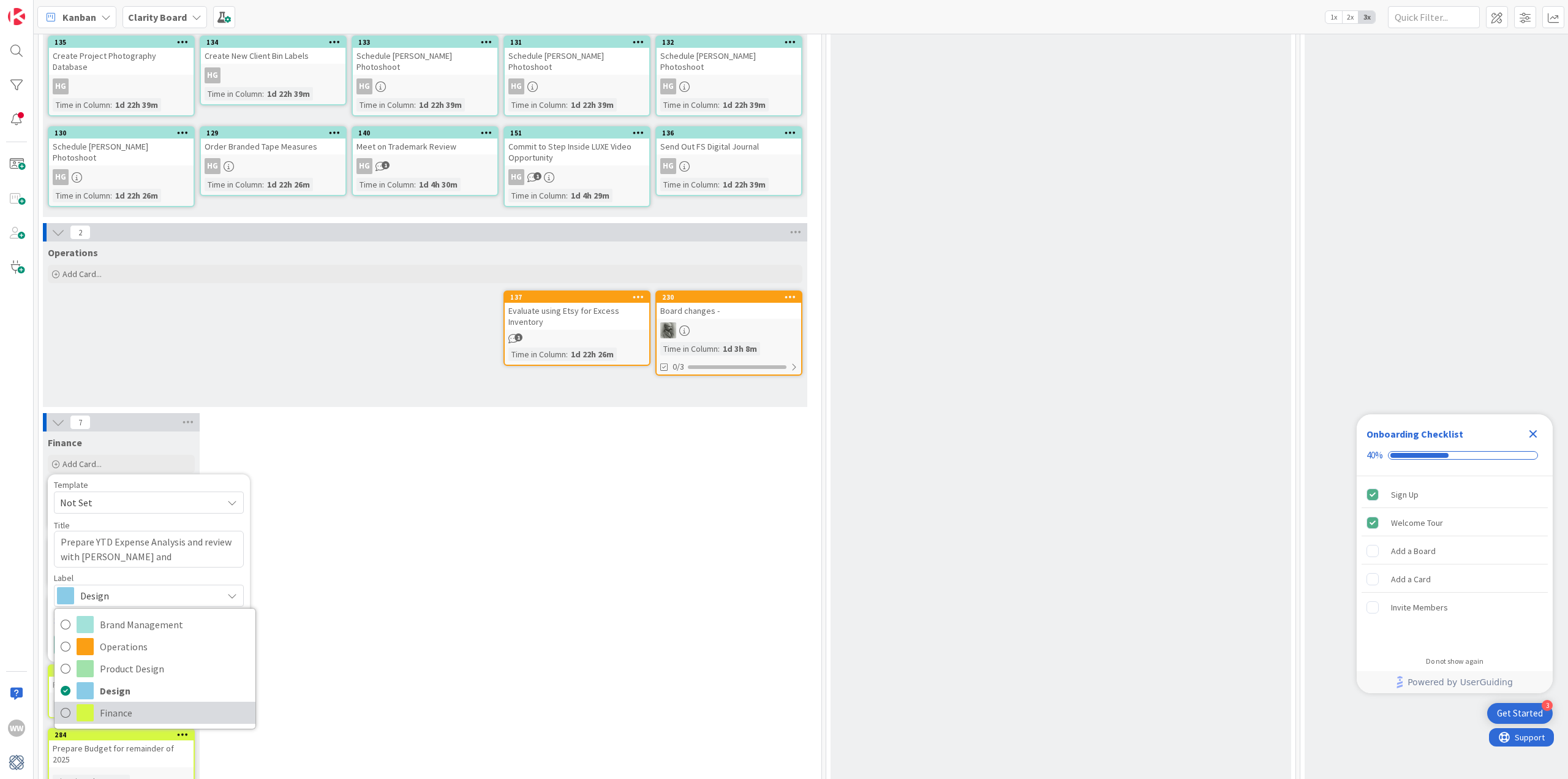
click at [120, 704] on span "Finance" at bounding box center [174, 713] width 149 height 19
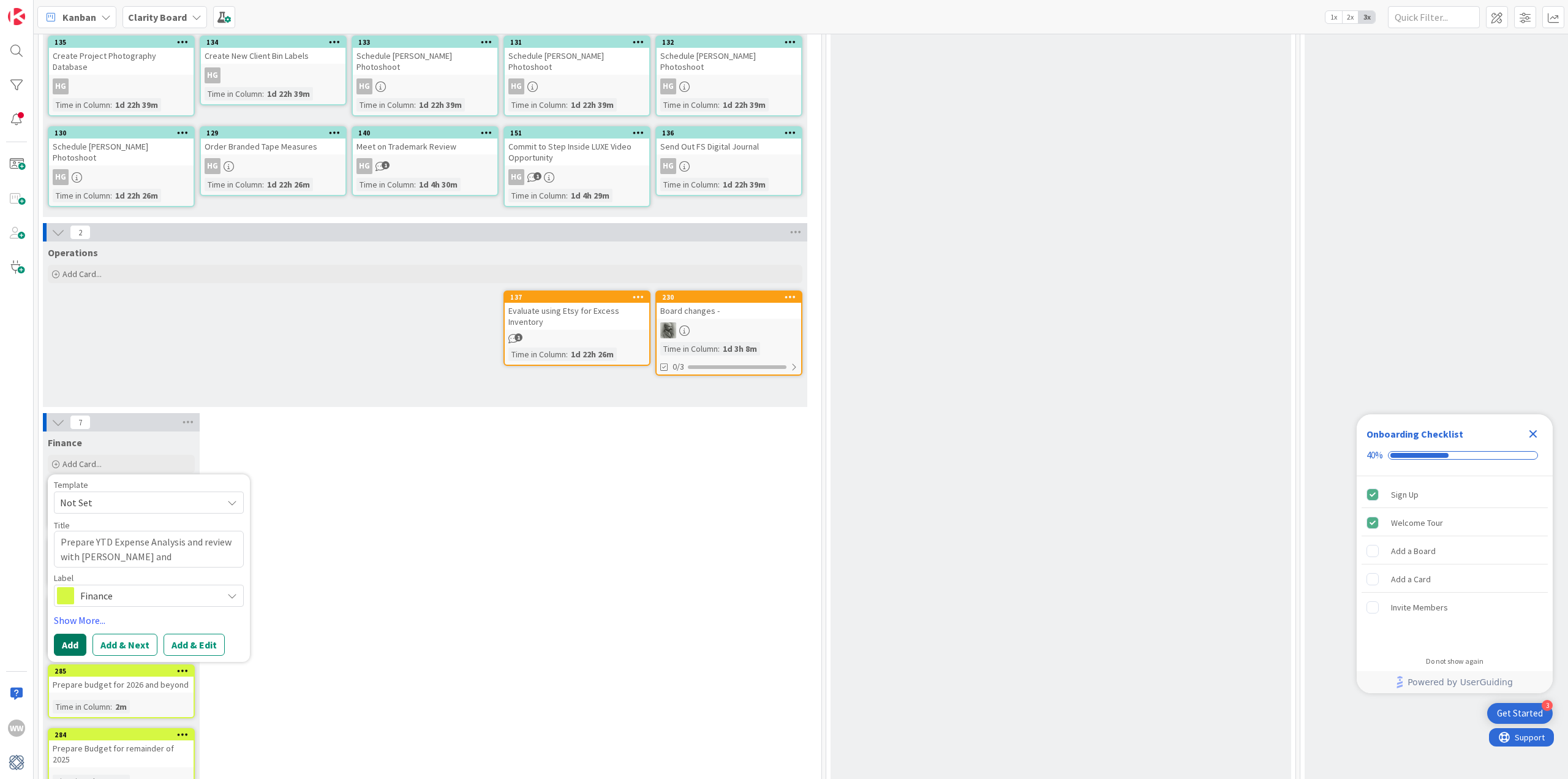
click at [76, 633] on button "Add" at bounding box center [70, 644] width 33 height 22
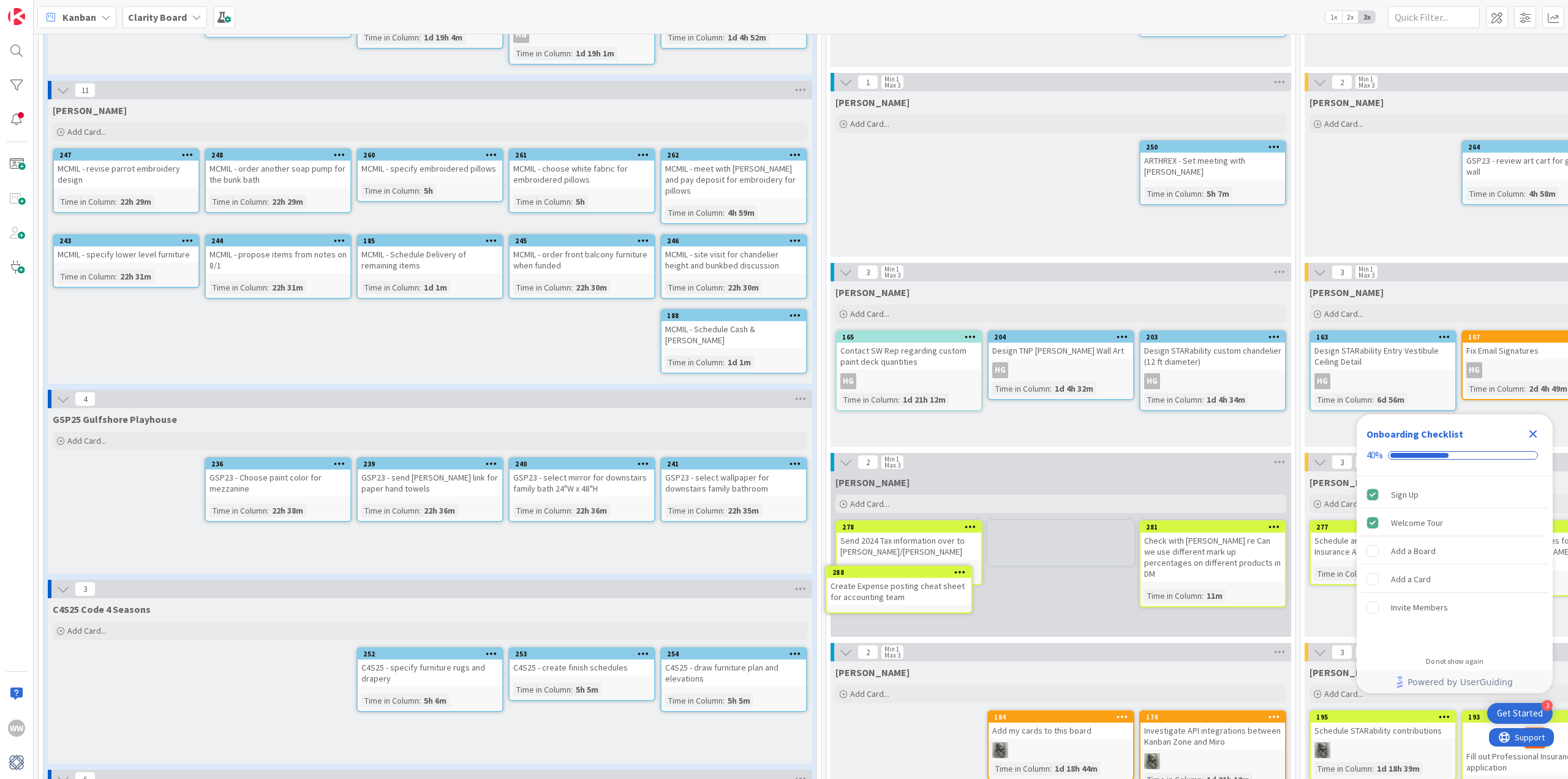
scroll to position [402, 0]
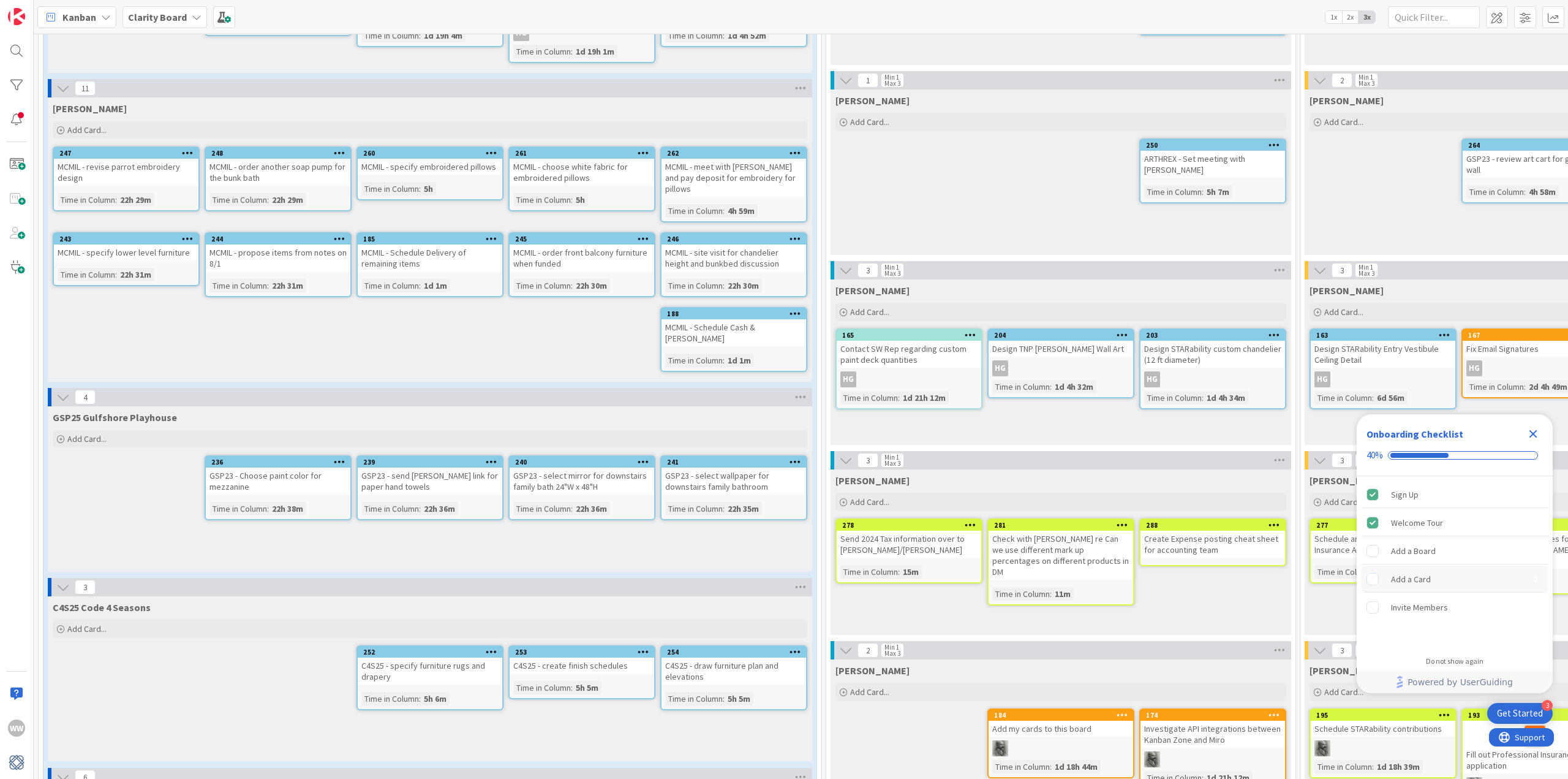
click at [1374, 581] on rect "Add a Card is incomplete." at bounding box center [1374, 579] width 11 height 11
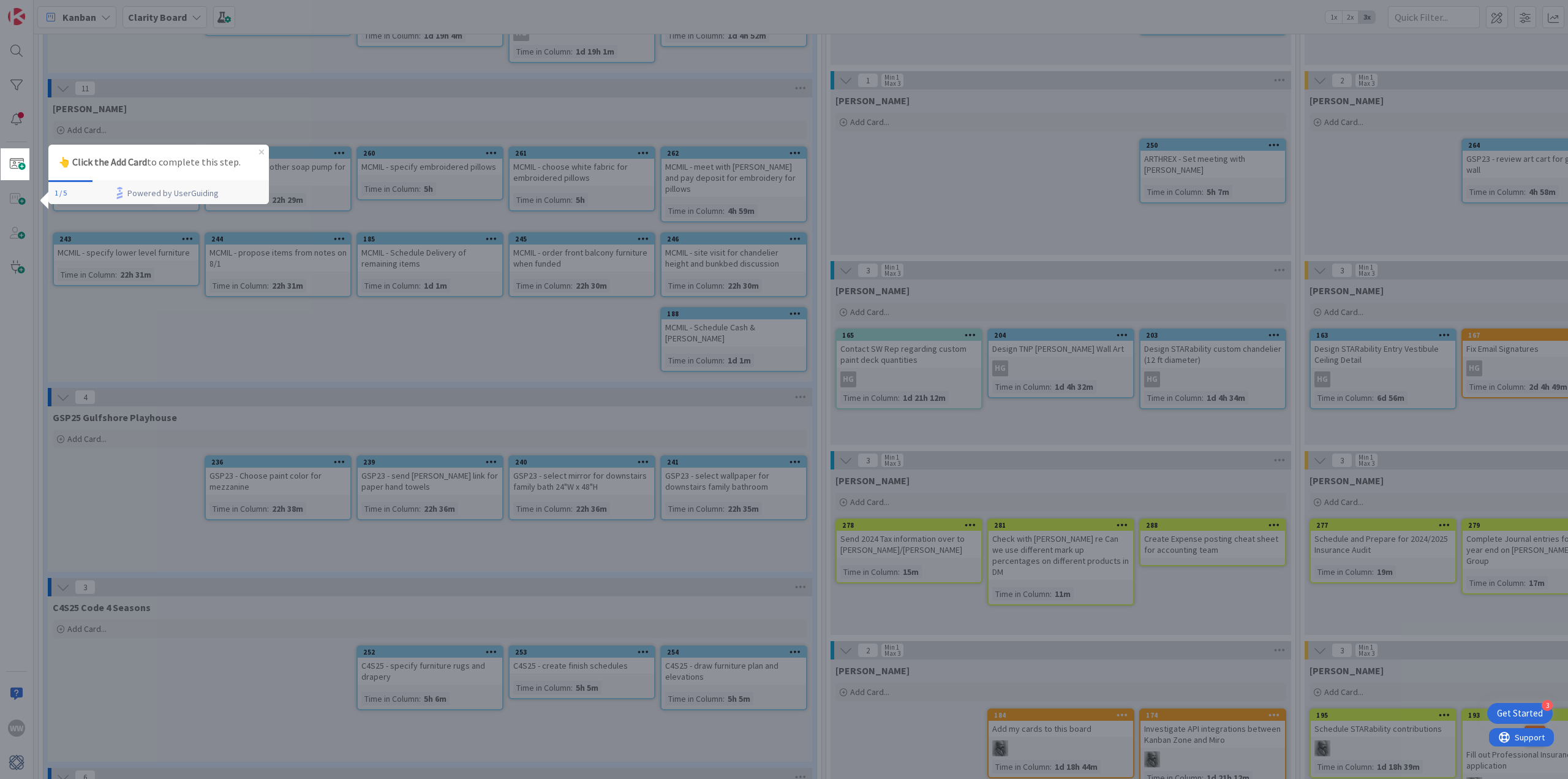
scroll to position [0, 0]
click at [260, 148] on icon "Close Preview" at bounding box center [261, 150] width 5 height 5
